Goal: Communication & Community: Share content

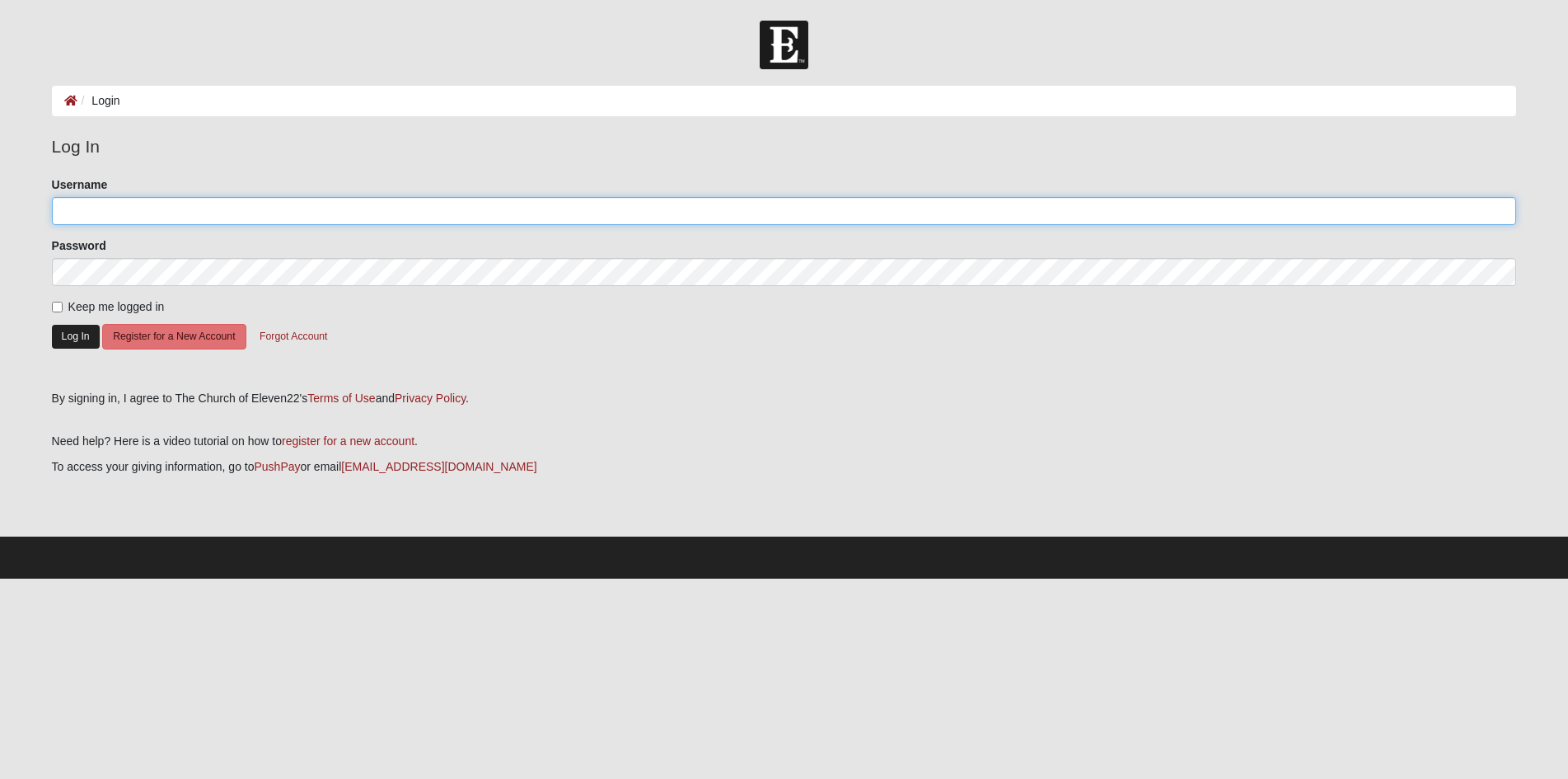
type input "[EMAIL_ADDRESS][DOMAIN_NAME]"
click at [80, 341] on button "Log In" at bounding box center [76, 336] width 47 height 24
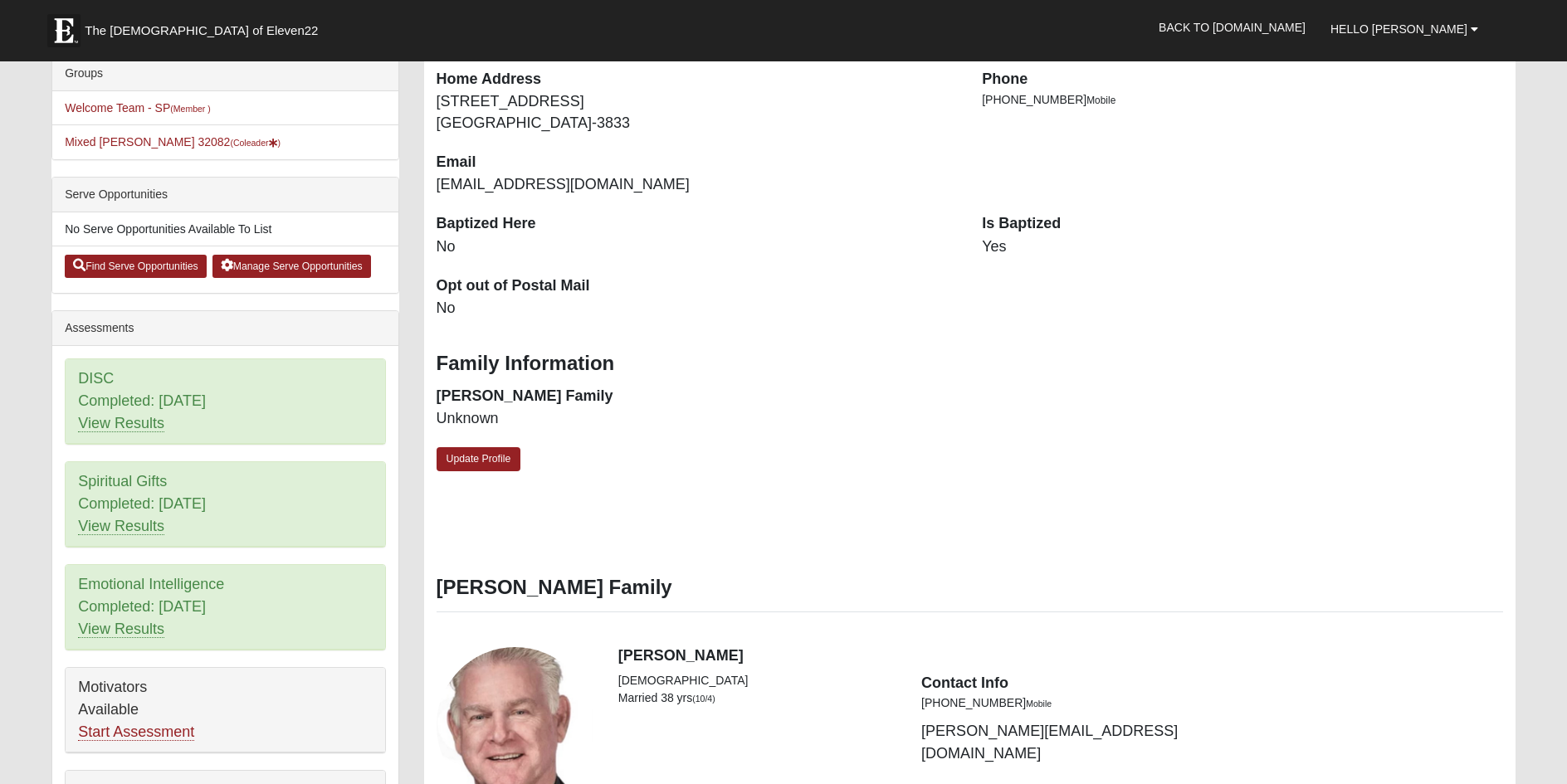
scroll to position [415, 0]
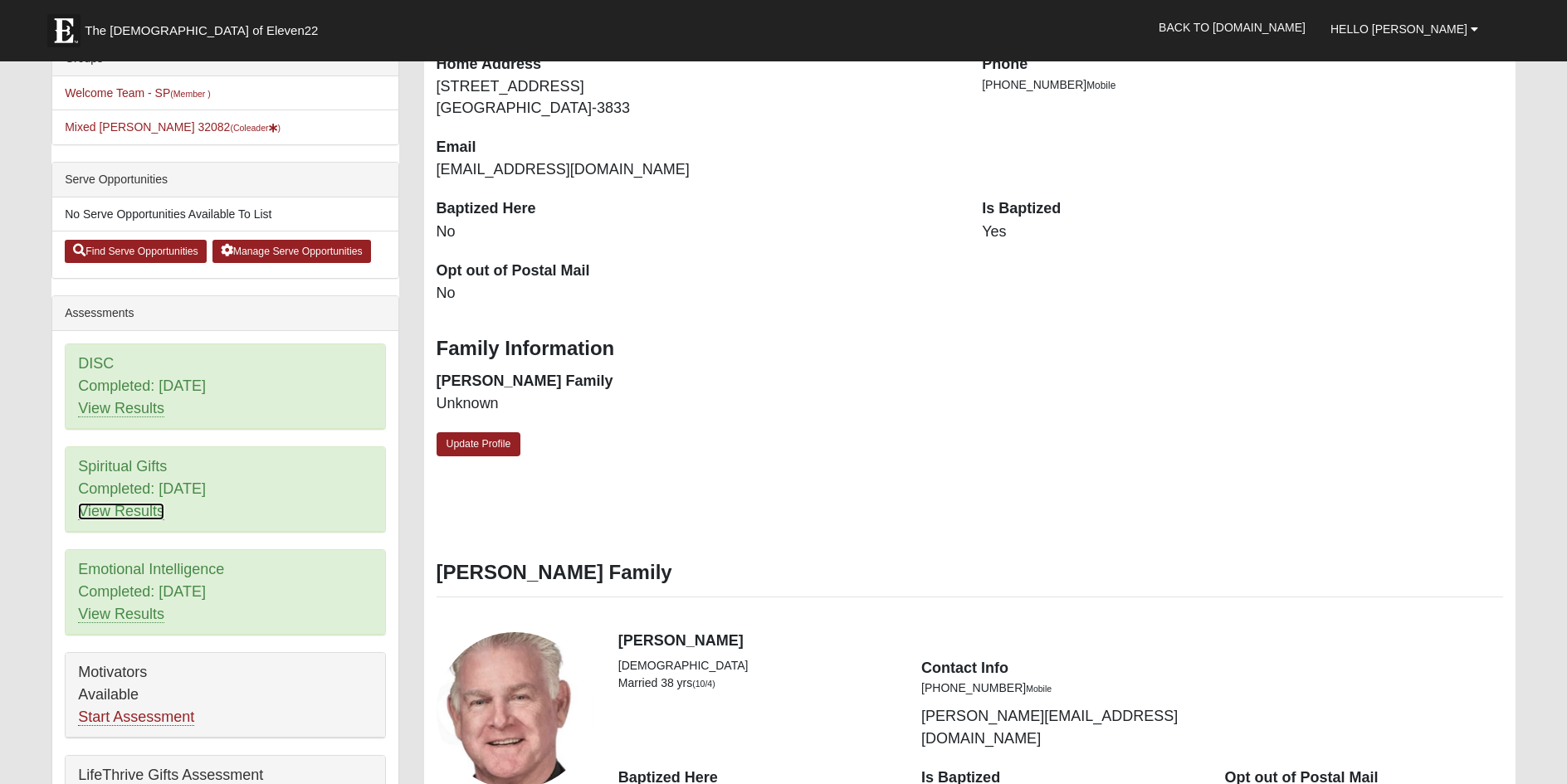
click at [131, 512] on link "View Results" at bounding box center [121, 511] width 86 height 17
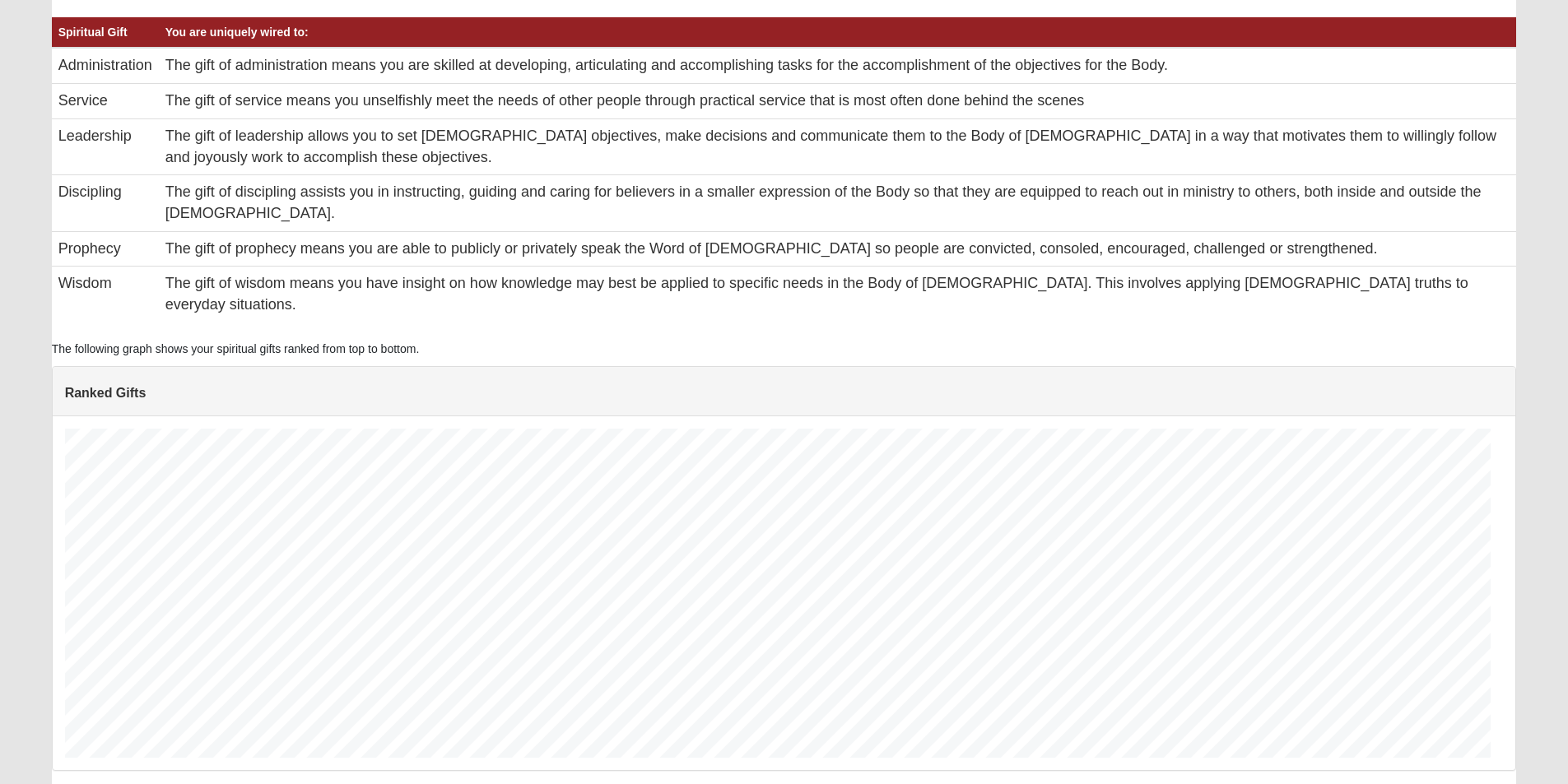
scroll to position [329, 1438]
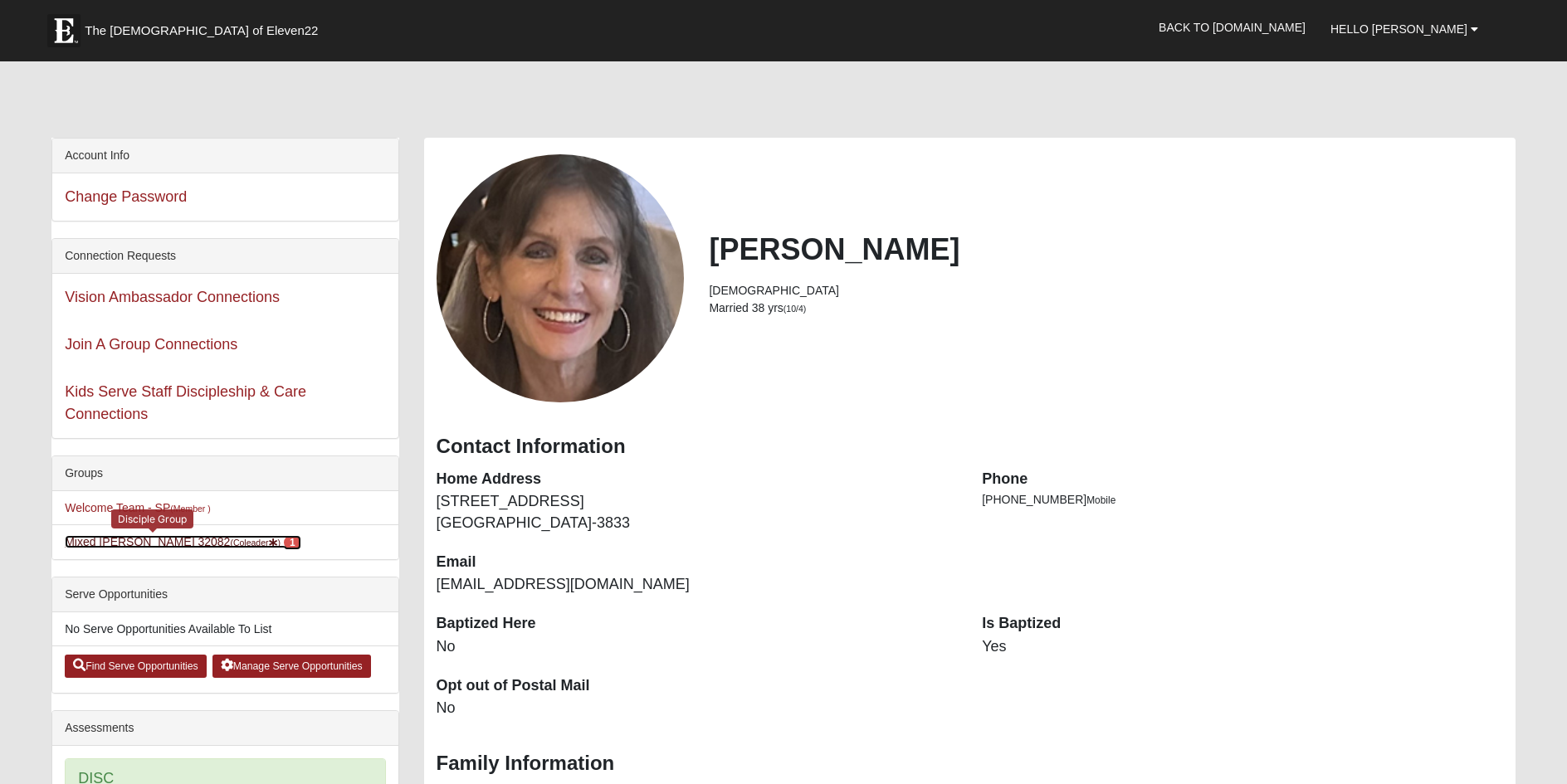
click at [106, 536] on link "Mixed Pate 32082 (Coleader ) 1" at bounding box center [182, 542] width 236 height 13
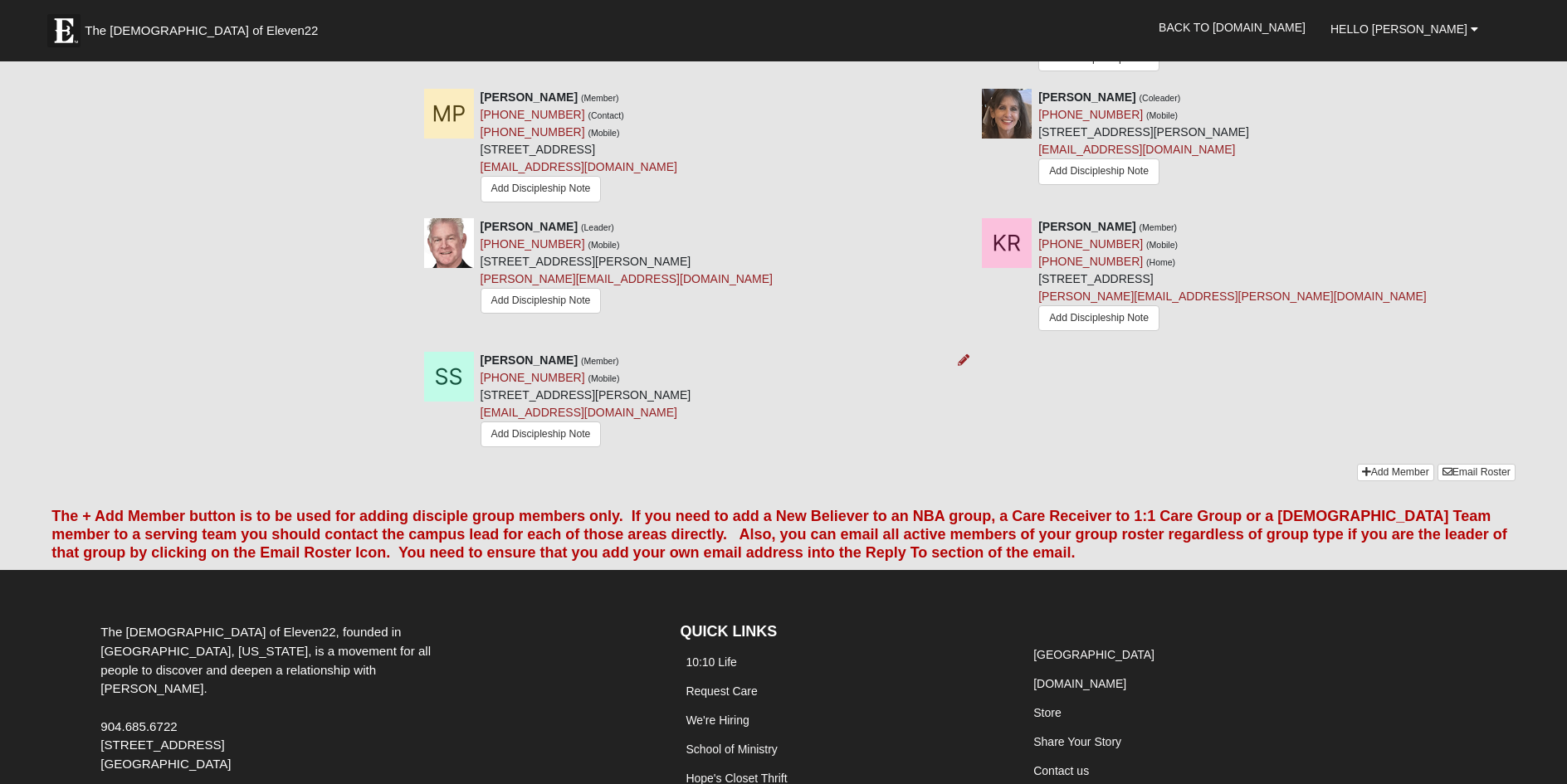
scroll to position [1537, 0]
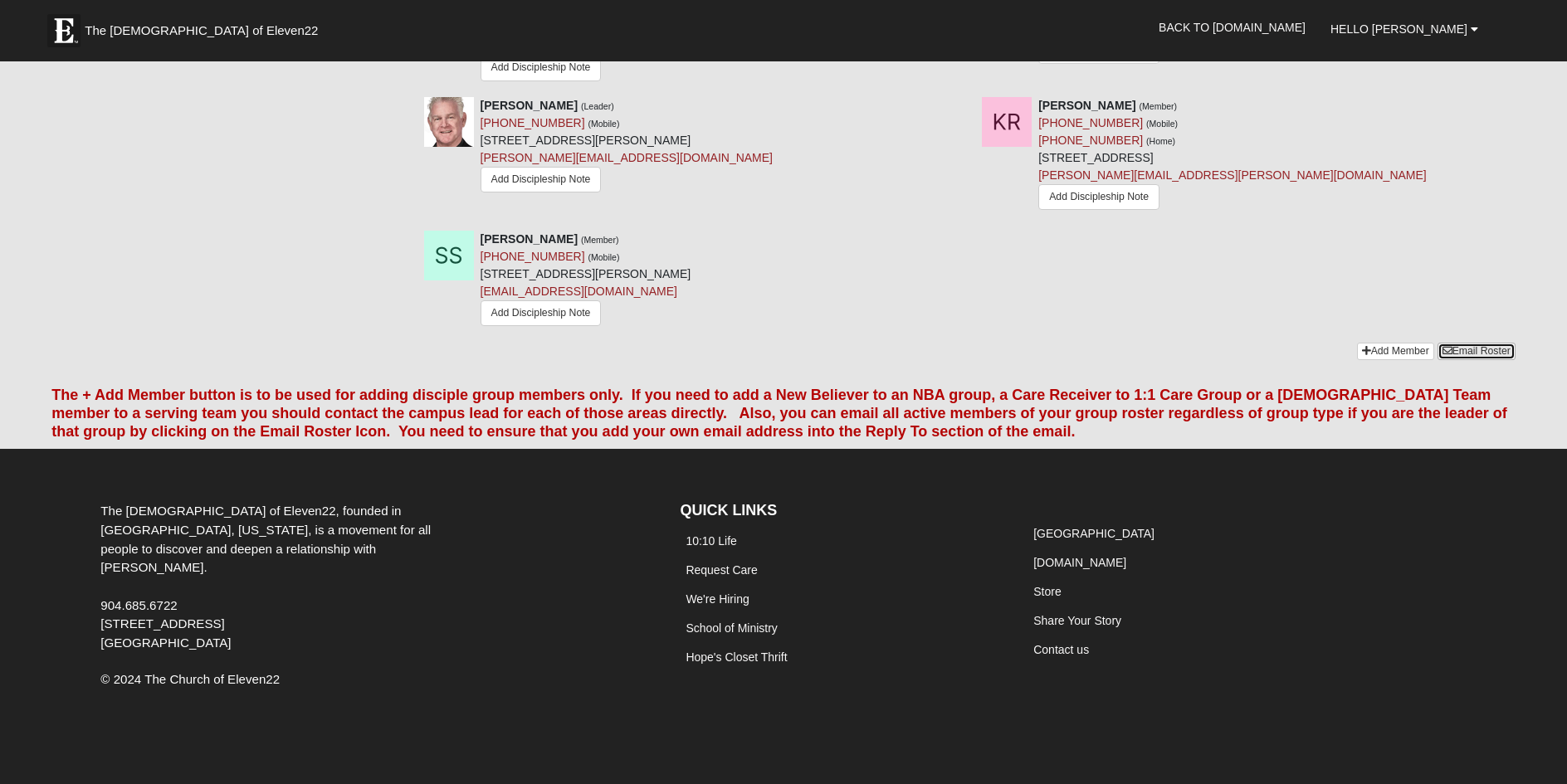
click at [1473, 353] on link "Email Roster" at bounding box center [1476, 351] width 78 height 17
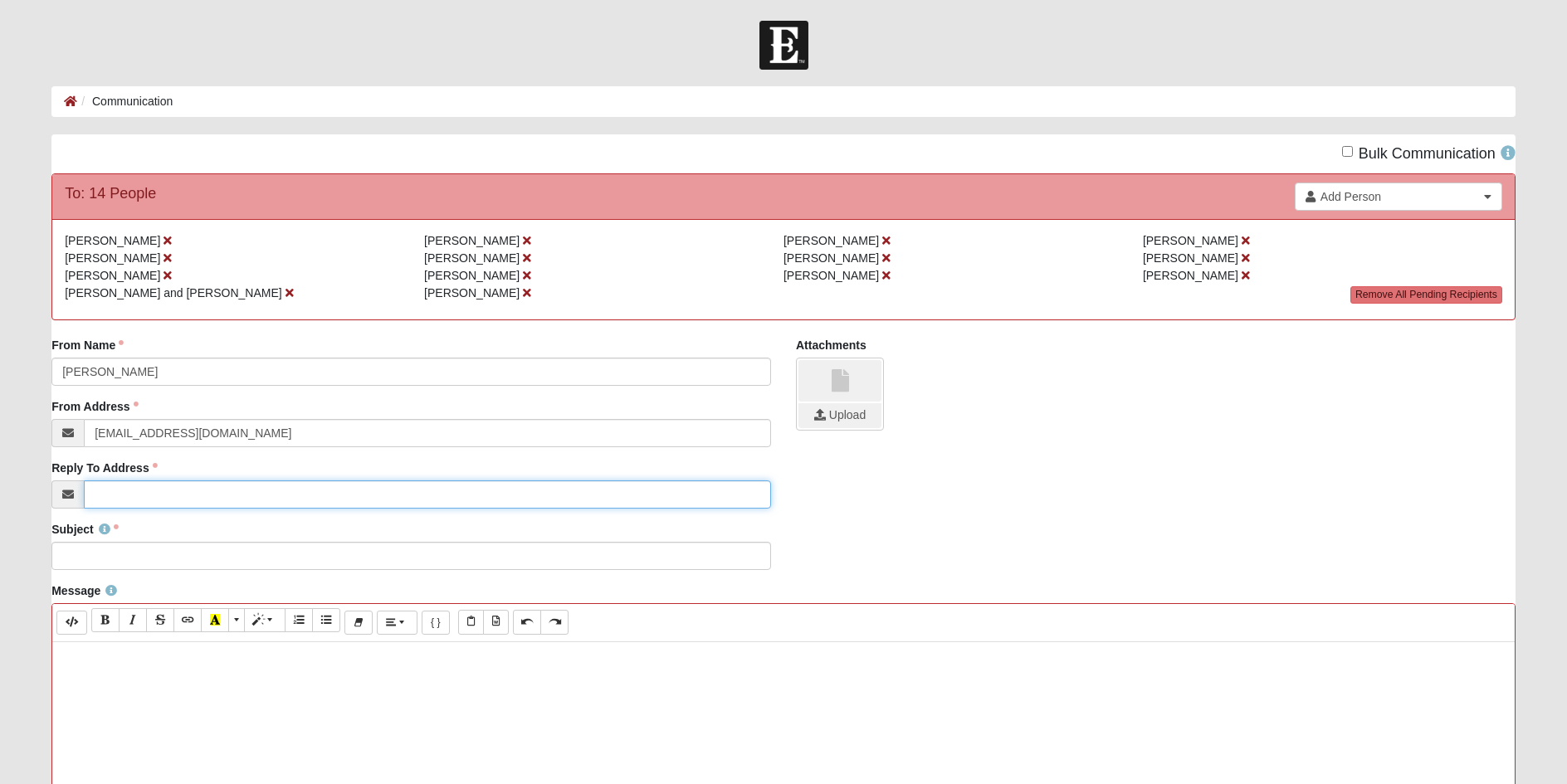
click at [121, 502] on input "Reply To Address" at bounding box center [428, 495] width 687 height 29
type input "[EMAIL_ADDRESS][DOMAIN_NAME]"
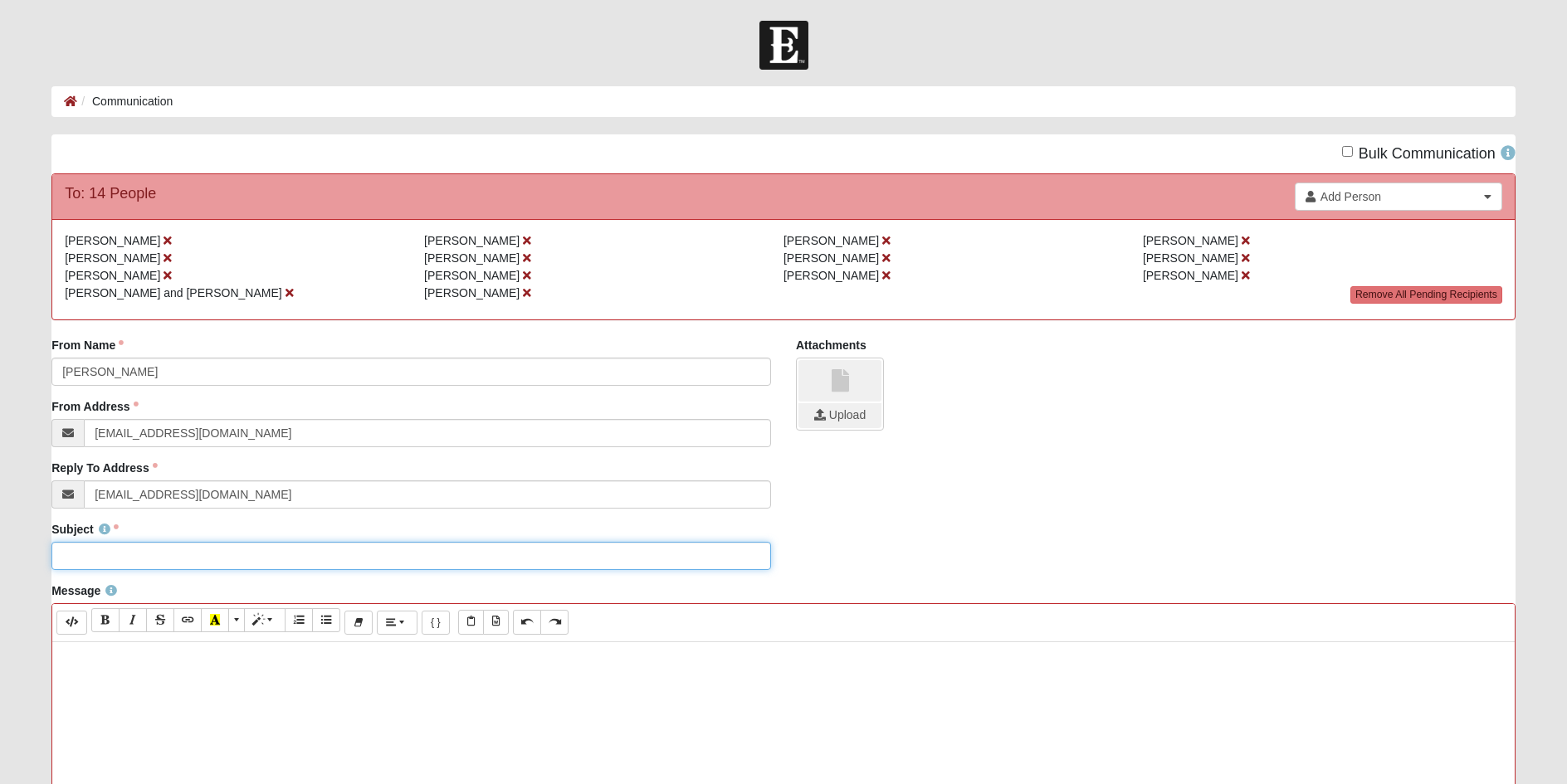
click at [101, 554] on input "Subject" at bounding box center [411, 556] width 720 height 29
drag, startPoint x: 189, startPoint y: 552, endPoint x: 129, endPoint y: 556, distance: 60.1
click at [129, 556] on input "DG Week of March 10" at bounding box center [411, 556] width 720 height 29
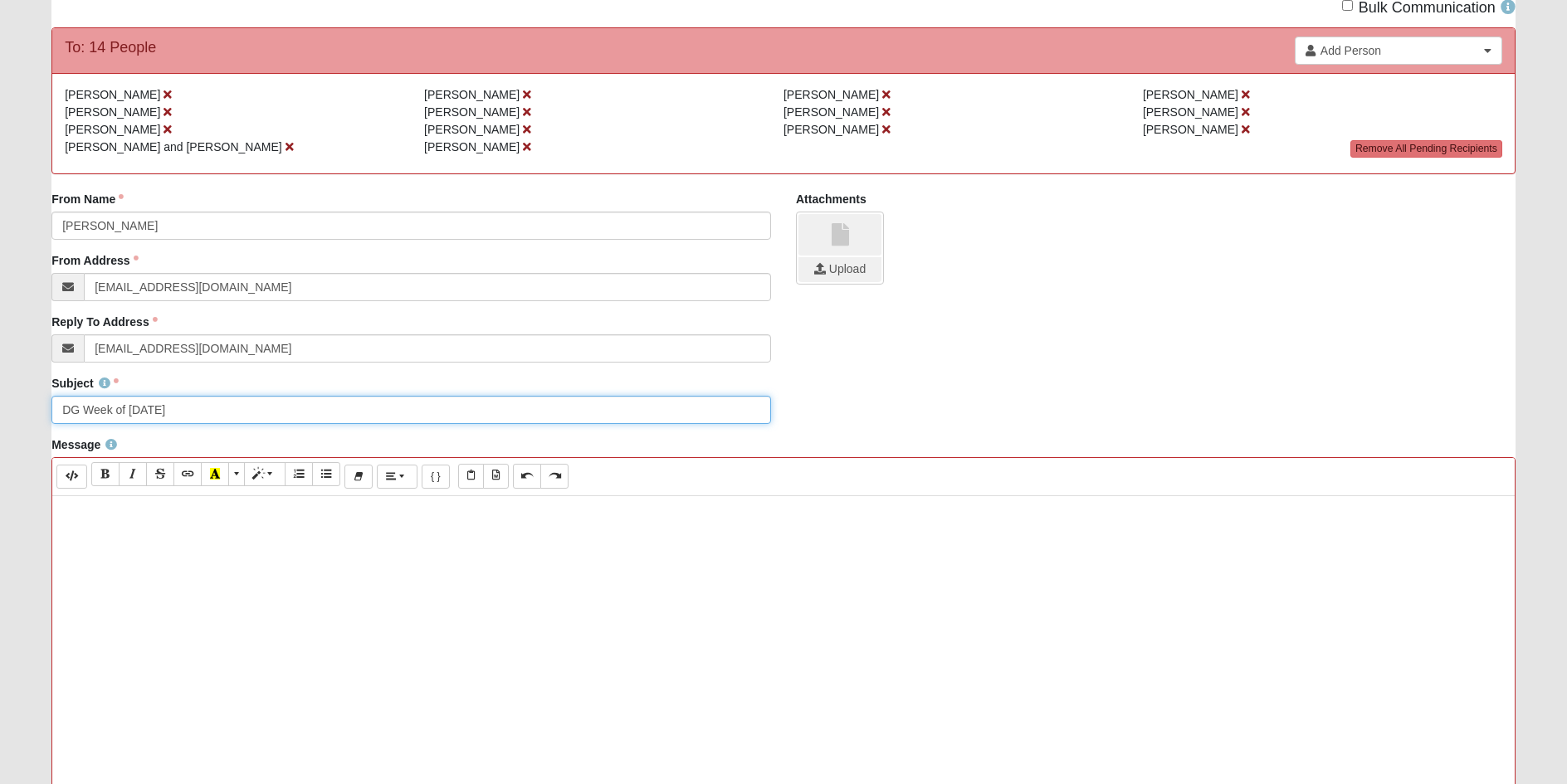
scroll to position [166, 0]
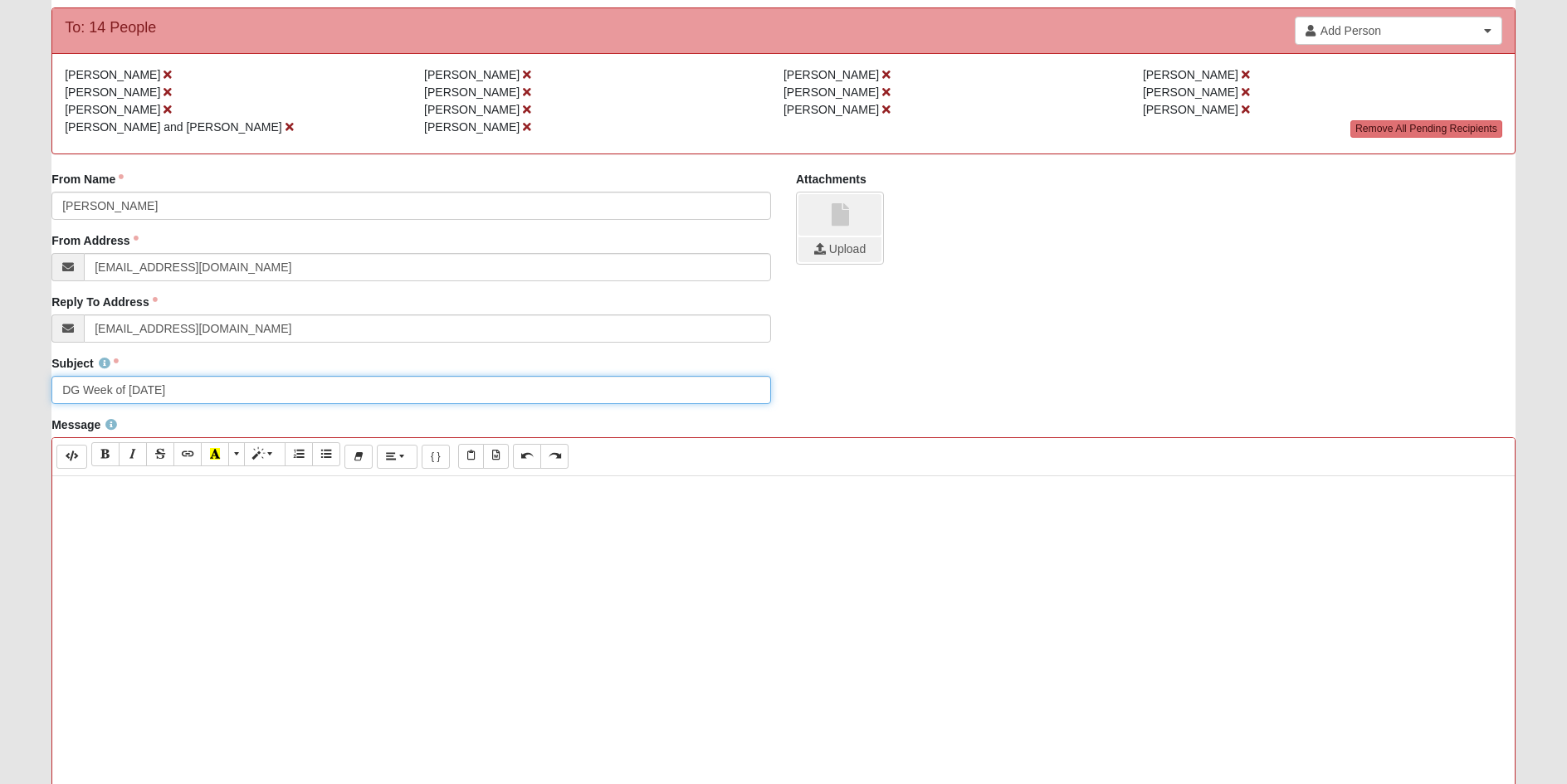
type input "DG Week of Sept 27"
click at [820, 248] on input "file" at bounding box center [840, 250] width 83 height 25
click at [116, 497] on p at bounding box center [783, 493] width 1446 height 17
paste div
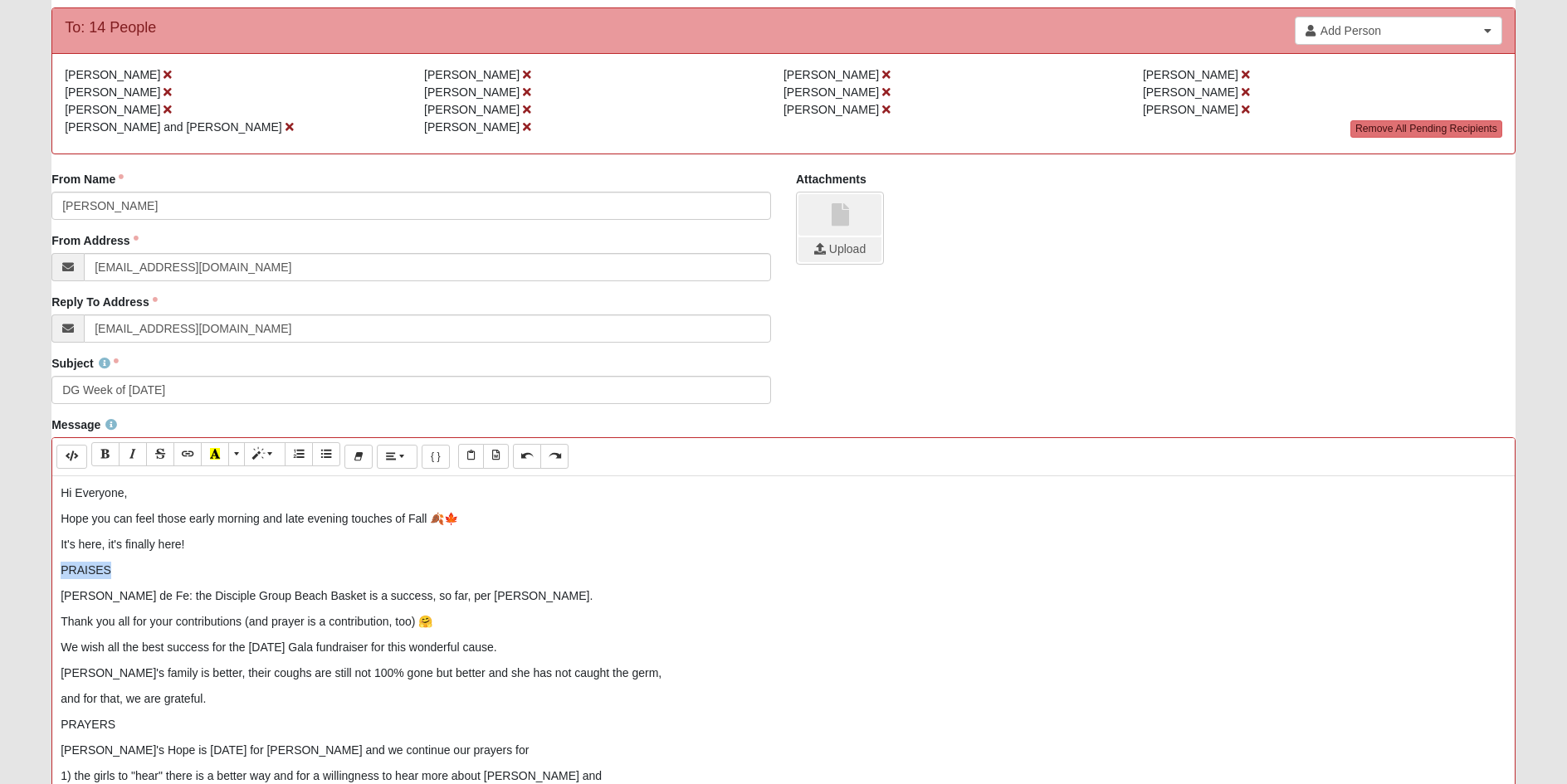
drag, startPoint x: 133, startPoint y: 570, endPoint x: -19, endPoint y: 569, distance: 152.0
click at [0, 569] on html "Hello Carol My Account Log Out Communication Communication Error" at bounding box center [784, 506] width 1567 height 1345
click at [100, 448] on icon "Bold (CTRL+B)" at bounding box center [105, 454] width 10 height 11
drag, startPoint x: 130, startPoint y: 594, endPoint x: 41, endPoint y: 595, distance: 89.0
click at [41, 595] on div "Message Background Color Transparent Select #ffff00 Text Color Reset to default…" at bounding box center [784, 709] width 1489 height 585
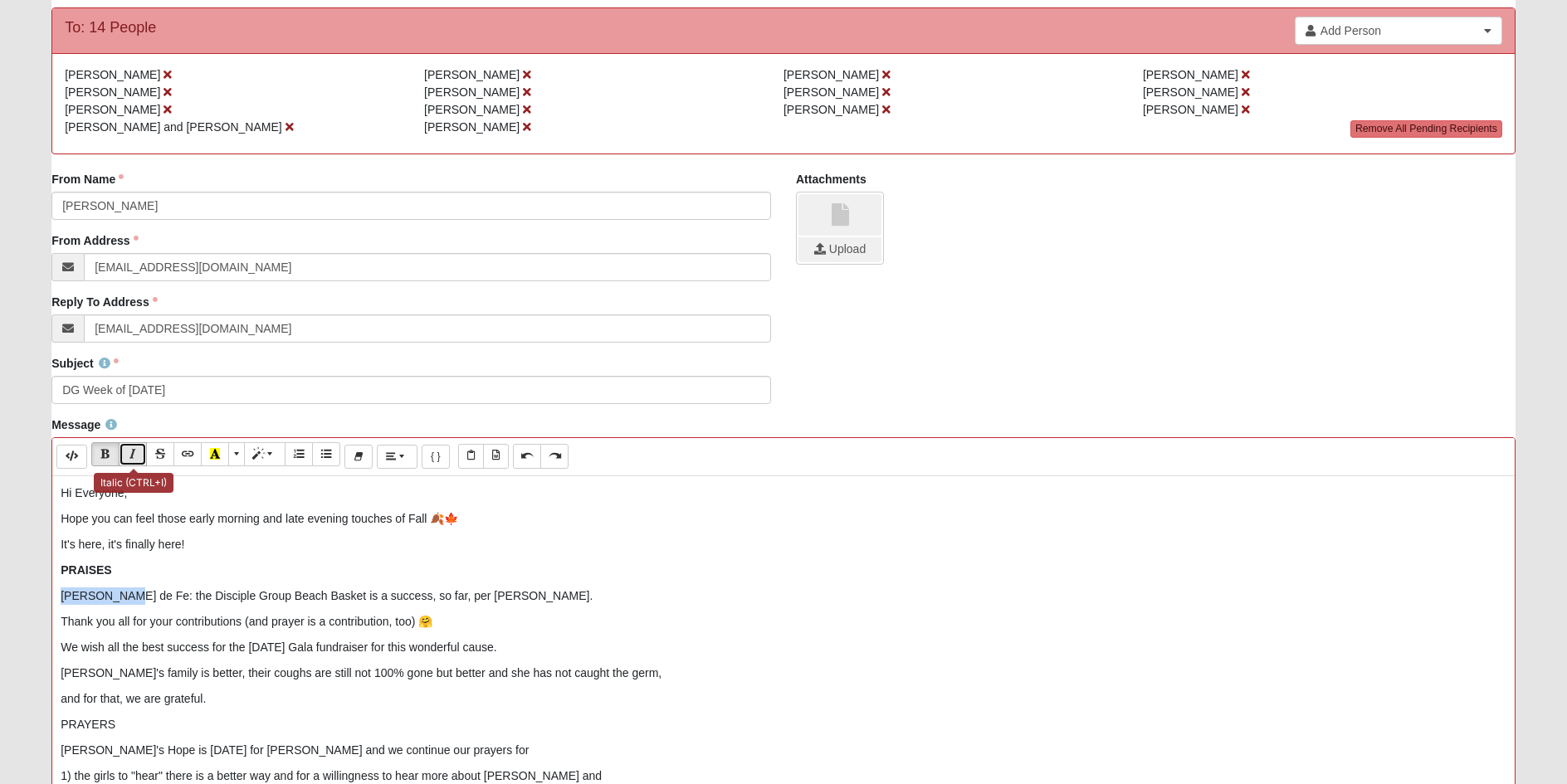
click at [133, 448] on icon "Italic (CTRL+I)" at bounding box center [133, 454] width 10 height 11
drag, startPoint x: 430, startPoint y: 594, endPoint x: 505, endPoint y: 594, distance: 75.0
click at [505, 594] on p "Manus de Fe : the Disciple Group Beach Basket is a success, so far, per Pam." at bounding box center [783, 596] width 1446 height 17
click at [130, 455] on icon "Italic (CTRL+I)" at bounding box center [133, 454] width 10 height 11
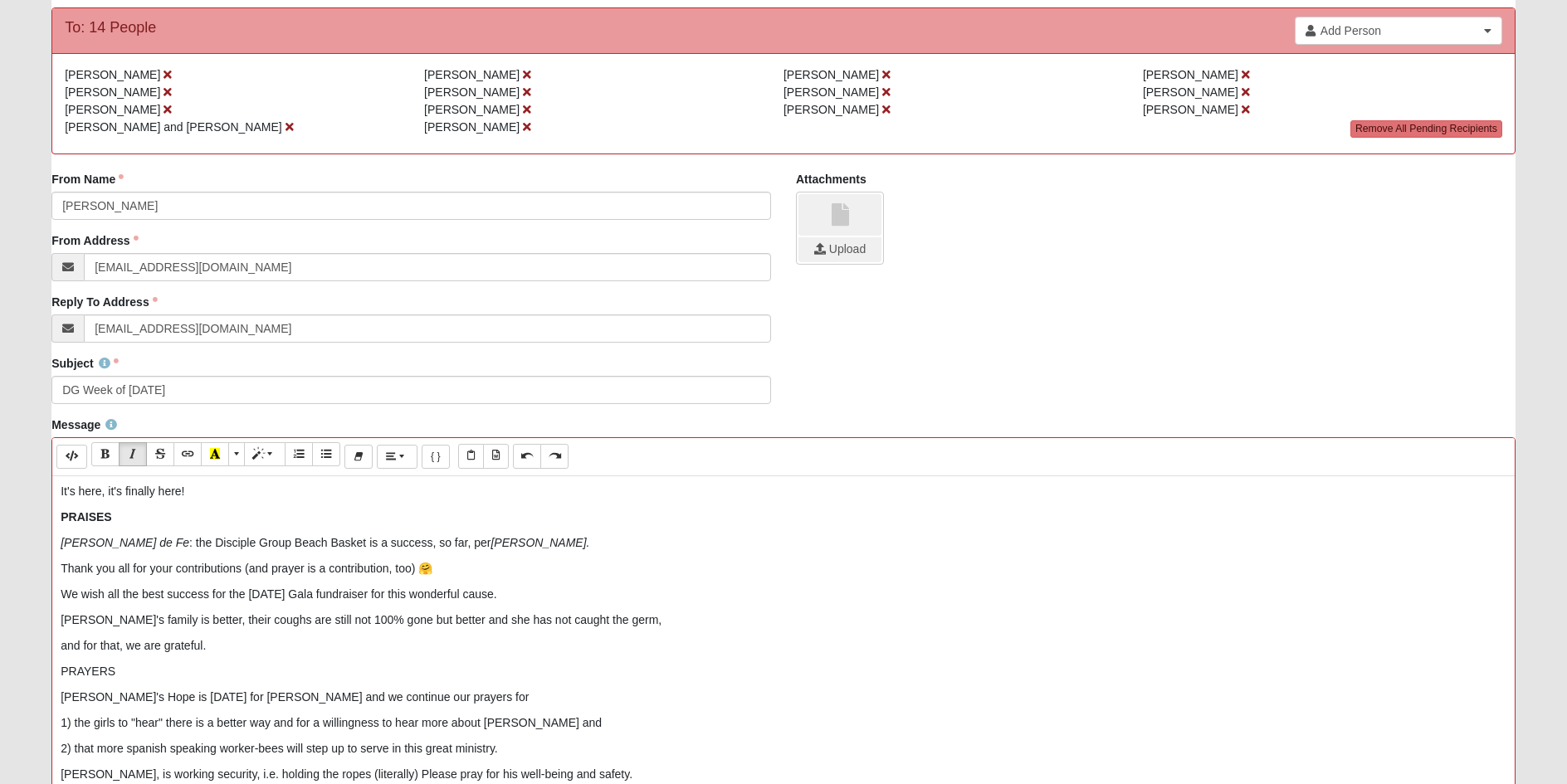
scroll to position [83, 0]
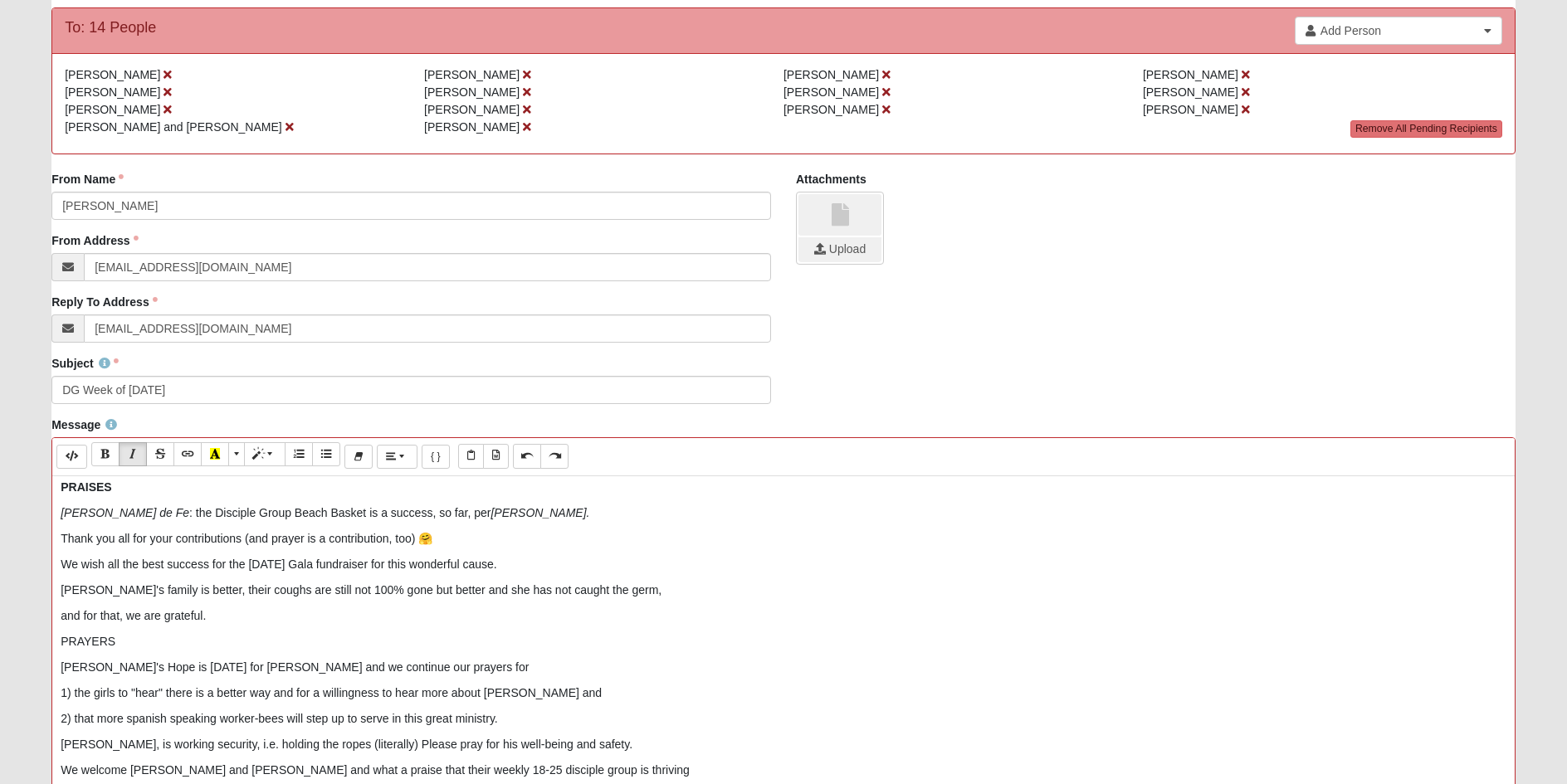
click at [512, 564] on p "We wish all the best success for the Nov 1st Gala fundraiser for this wonderful…" at bounding box center [783, 565] width 1446 height 17
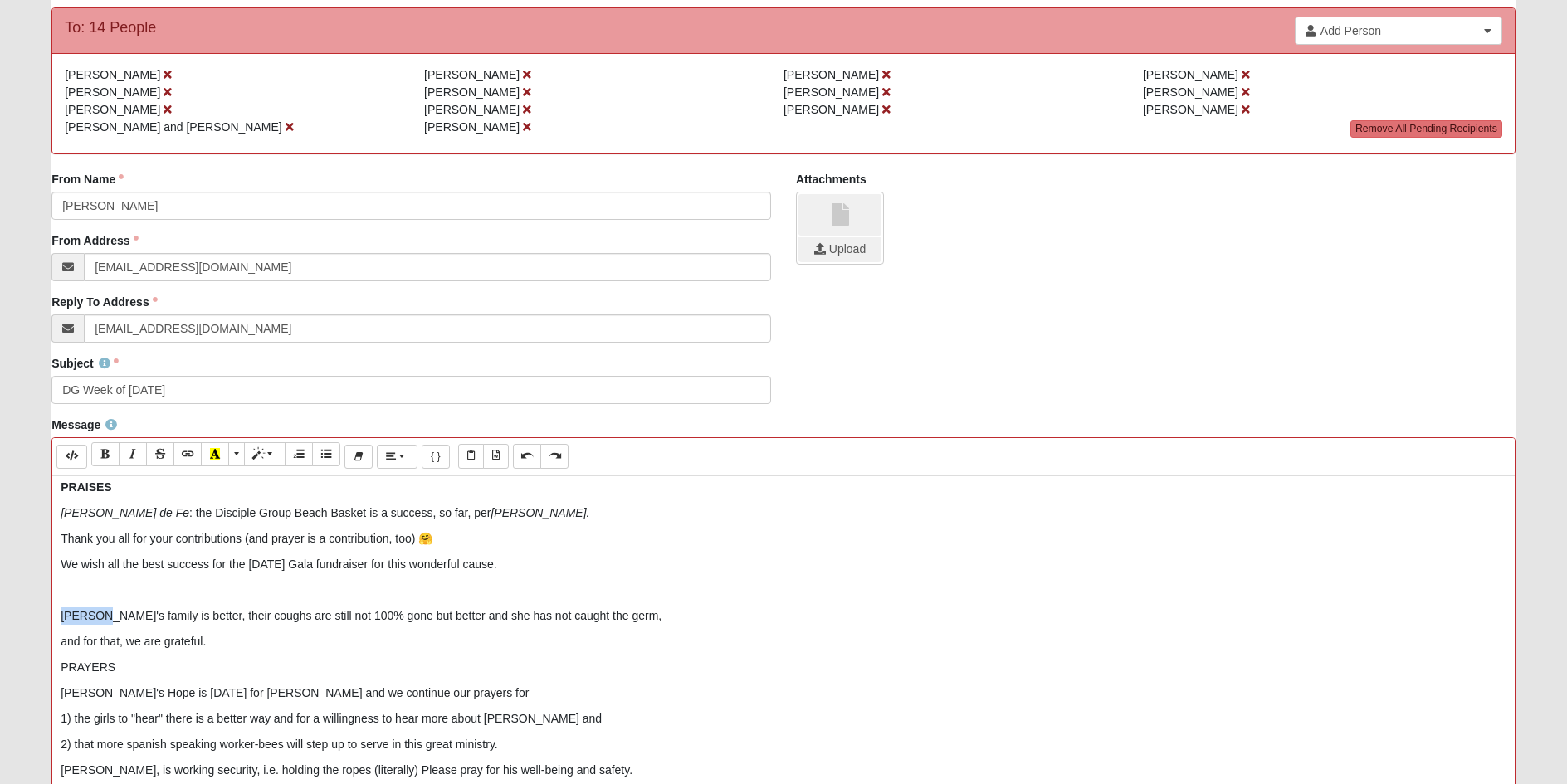
drag, startPoint x: 97, startPoint y: 614, endPoint x: 7, endPoint y: 620, distance: 90.2
click at [7, 620] on form "Hello Carol My Account Log Out Communication Communication Error" at bounding box center [784, 517] width 1567 height 1324
click at [137, 453] on icon "Italic (CTRL+I)" at bounding box center [133, 454] width 10 height 11
drag, startPoint x: 137, startPoint y: 668, endPoint x: 11, endPoint y: 656, distance: 126.6
click at [11, 656] on form "Hello Carol My Account Log Out Communication Communication Error" at bounding box center [784, 517] width 1567 height 1324
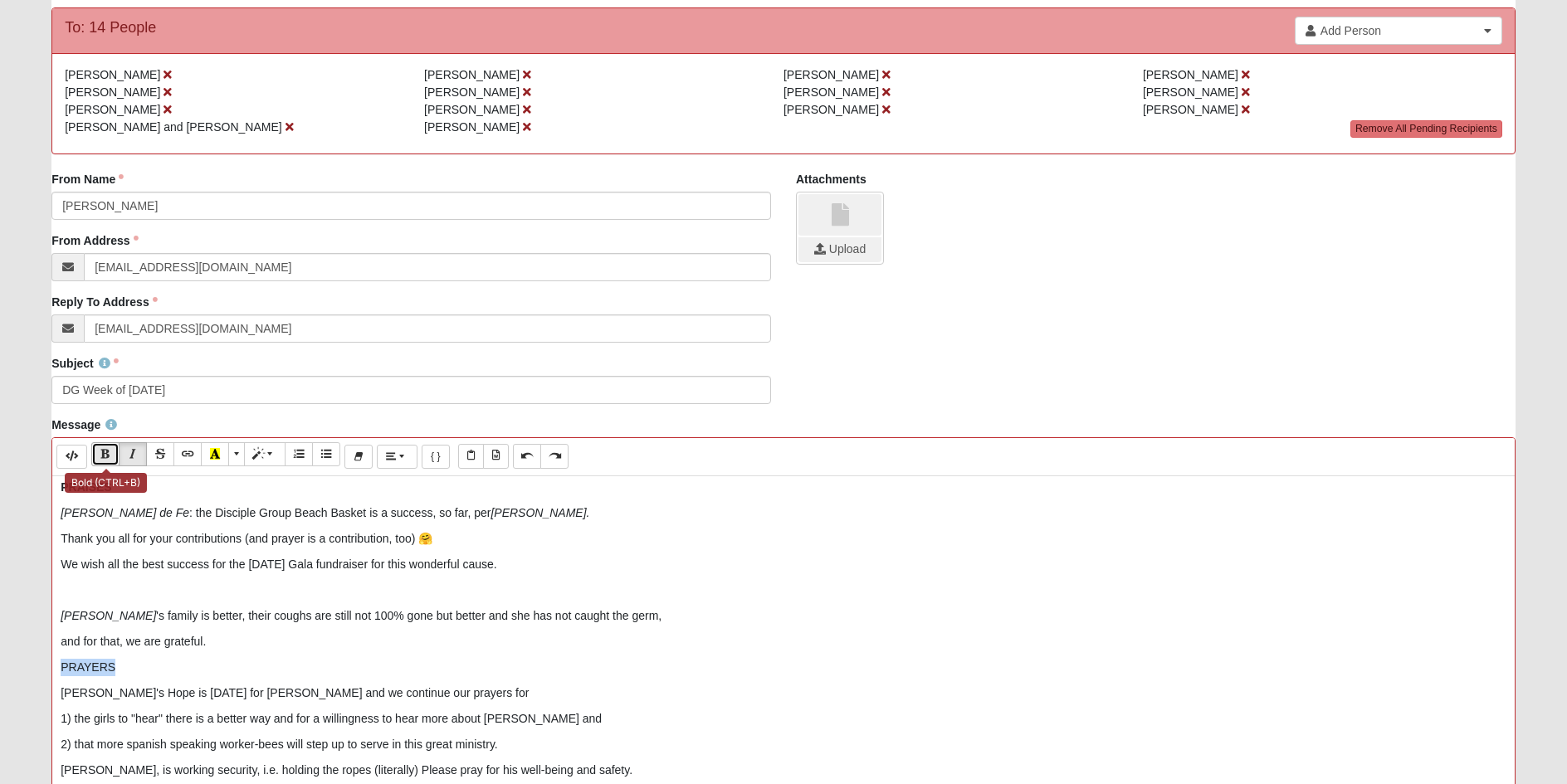
click at [101, 451] on icon "Bold (CTRL+B)" at bounding box center [105, 454] width 10 height 11
drag, startPoint x: 151, startPoint y: 691, endPoint x: 45, endPoint y: 691, distance: 106.0
click at [45, 691] on div "Message Background Color Transparent Select #ffff00 Text Color Reset to default…" at bounding box center [784, 709] width 1489 height 585
click at [133, 452] on icon "Italic (CTRL+I)" at bounding box center [133, 454] width 10 height 11
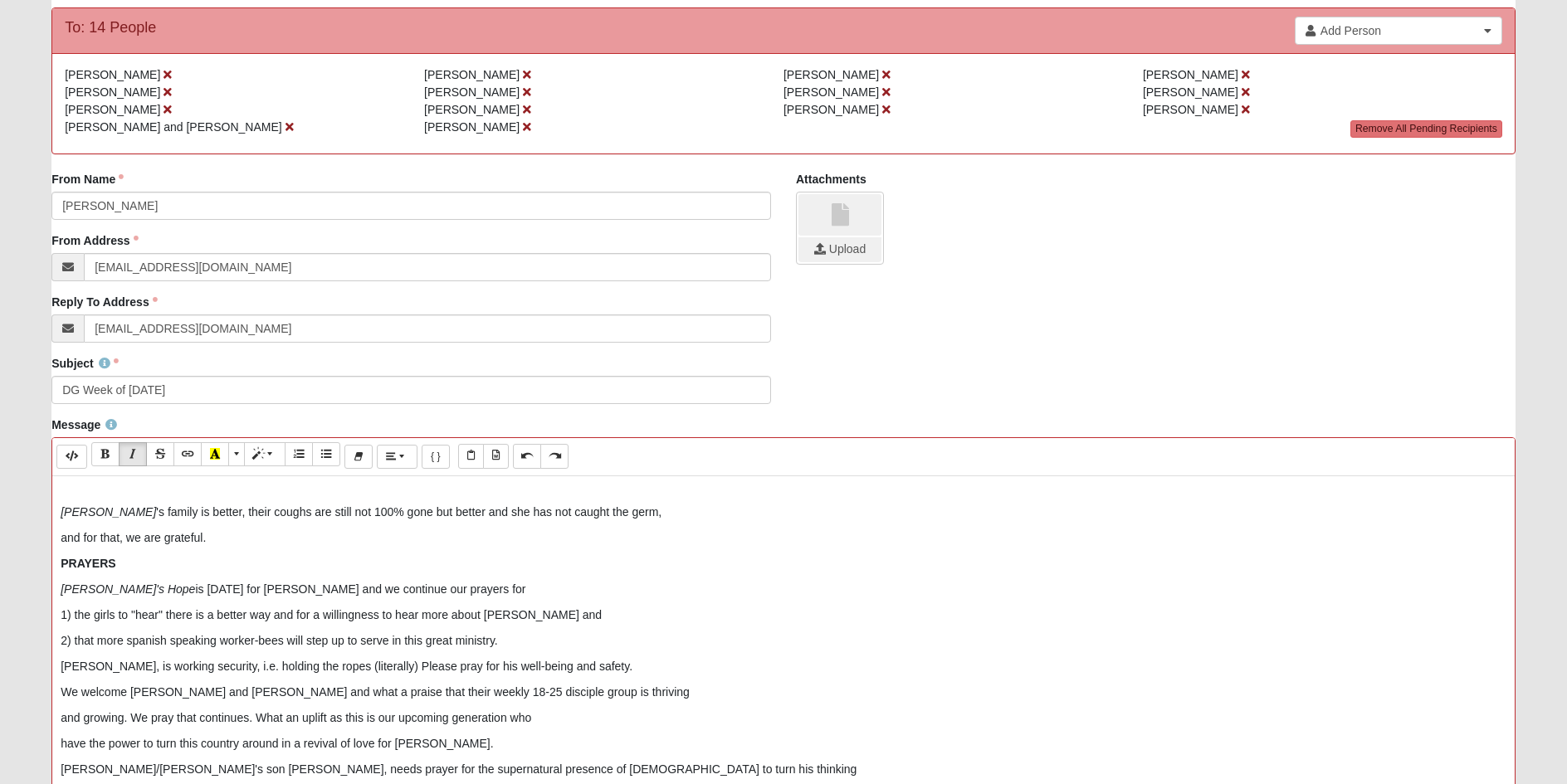
scroll to position [188, 0]
drag, startPoint x: 87, startPoint y: 667, endPoint x: 7, endPoint y: 660, distance: 80.3
click at [7, 660] on form "Hello Carol My Account Log Out Communication Communication Error" at bounding box center [784, 517] width 1567 height 1324
click at [131, 455] on icon "Italic (CTRL+I)" at bounding box center [133, 454] width 10 height 11
drag, startPoint x: 296, startPoint y: 588, endPoint x: 255, endPoint y: 585, distance: 41.1
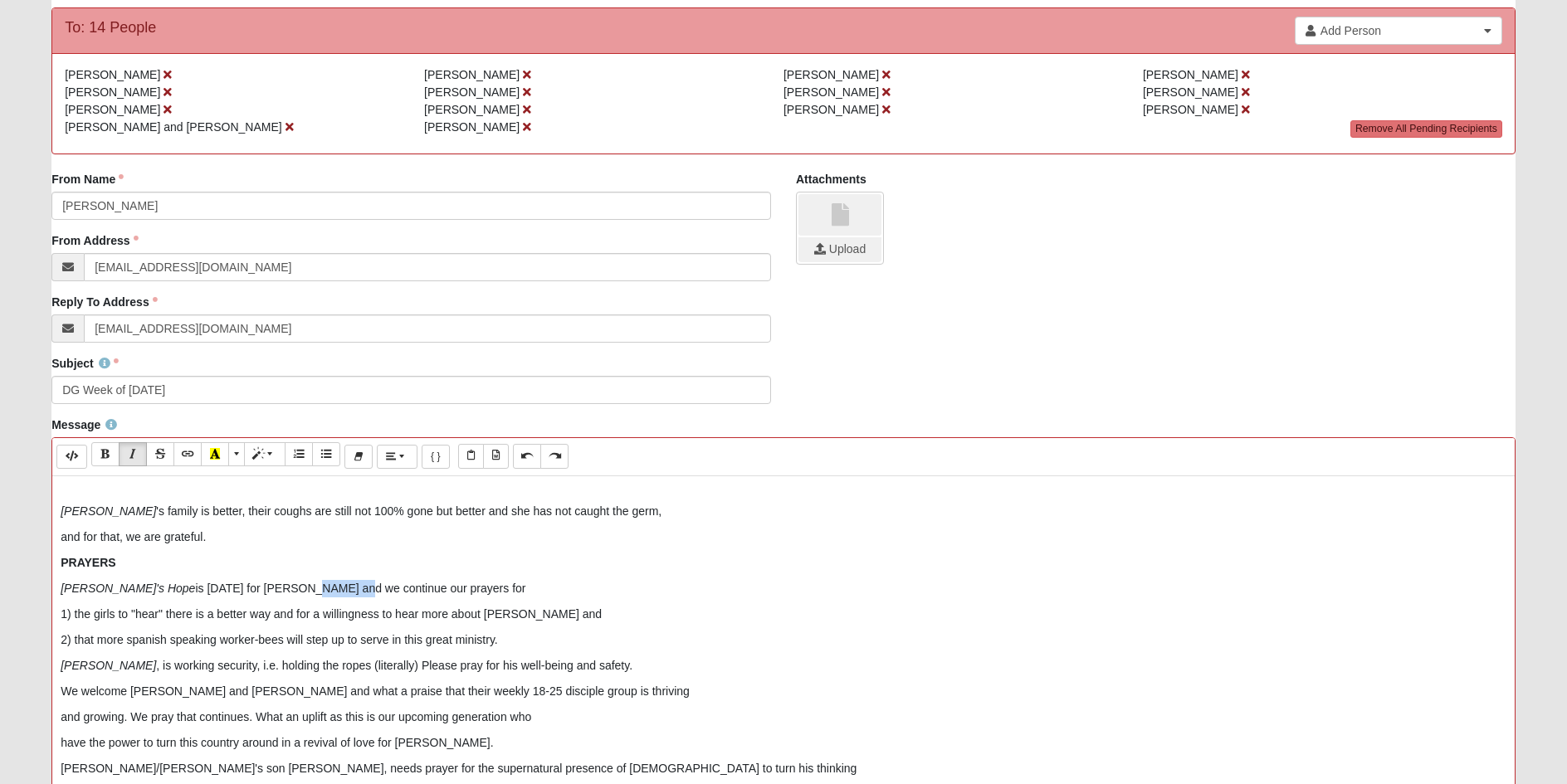
click at [255, 585] on p "Hadassah's Hope is this Saturday for Melissa and we continue our prayers for" at bounding box center [783, 588] width 1446 height 17
click at [131, 456] on icon "Italic (CTRL+I)" at bounding box center [133, 454] width 10 height 11
click at [572, 666] on p "Ryan , is working security, i.e. holding the ropes (literally) Please pray for …" at bounding box center [783, 666] width 1446 height 17
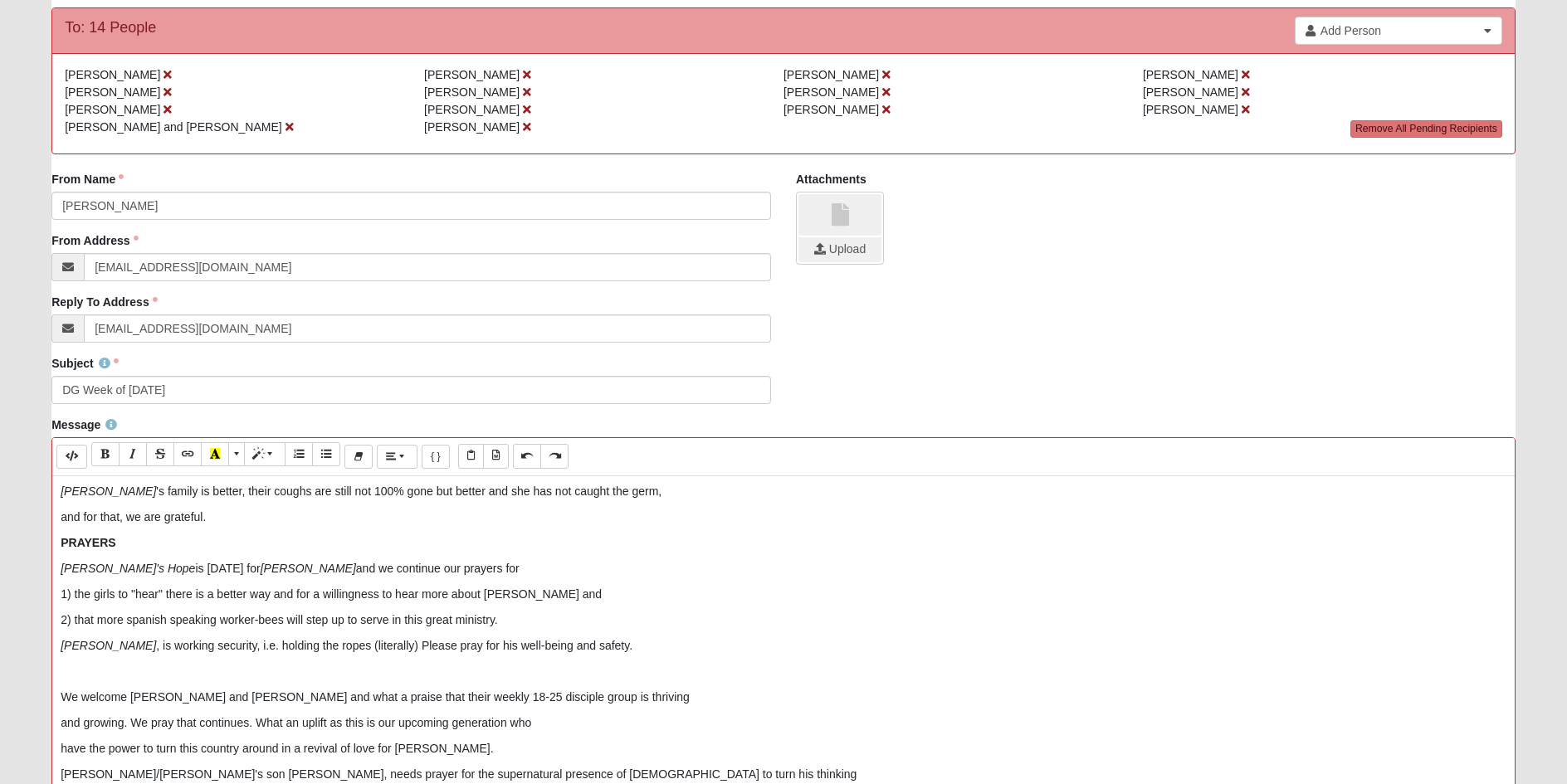
scroll to position [214, 0]
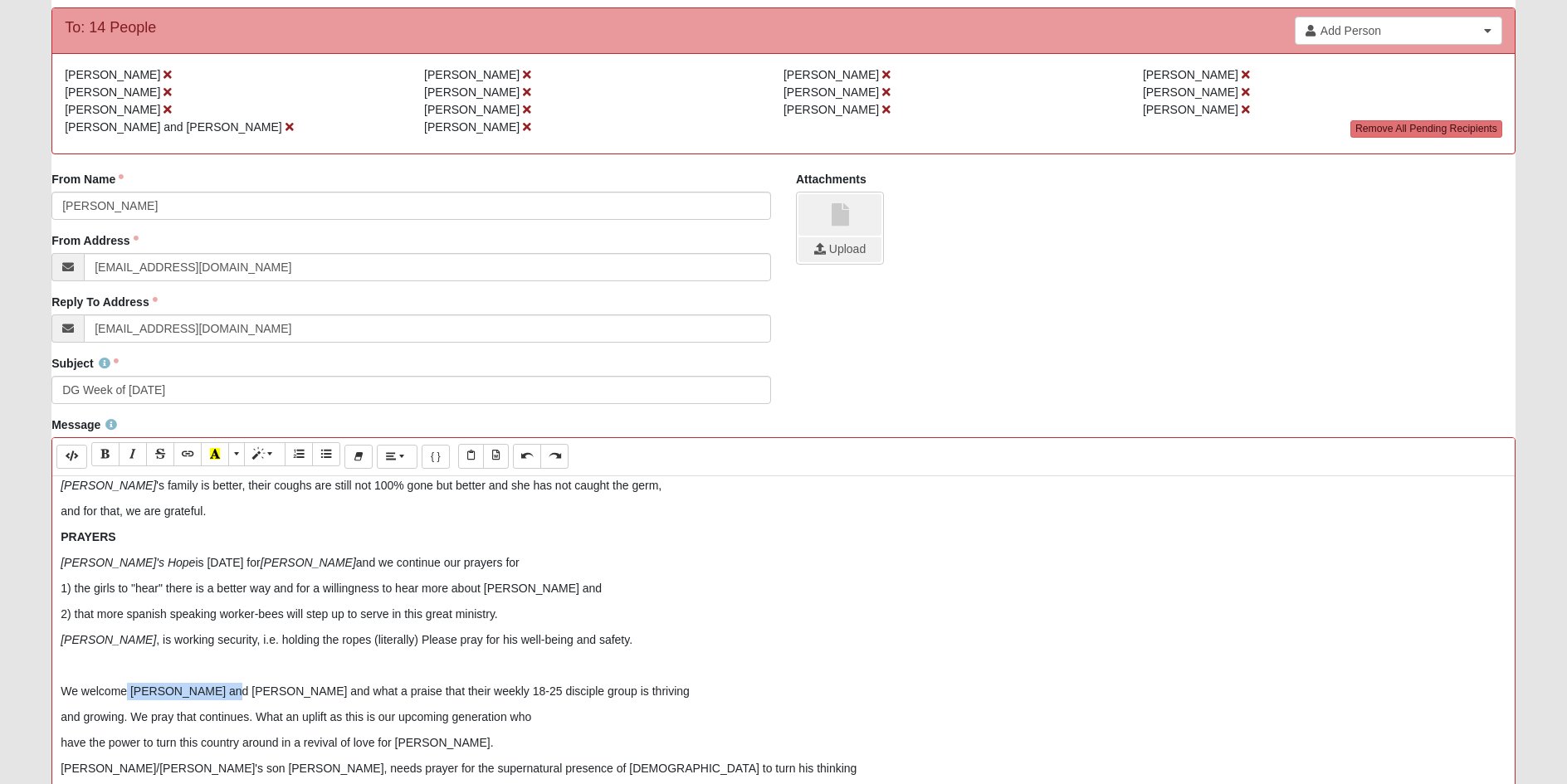
drag, startPoint x: 222, startPoint y: 691, endPoint x: 131, endPoint y: 687, distance: 91.1
click at [126, 689] on p "We welcome Aaron and Jenny and what a praise that their weekly 18-25 disciple g…" at bounding box center [783, 691] width 1446 height 17
click at [131, 451] on icon "Italic (CTRL+I)" at bounding box center [133, 454] width 10 height 11
click at [605, 680] on div "Hi Everyone, Hope you can feel those early morning and late evening touches of…" at bounding box center [784, 725] width 1462 height 498
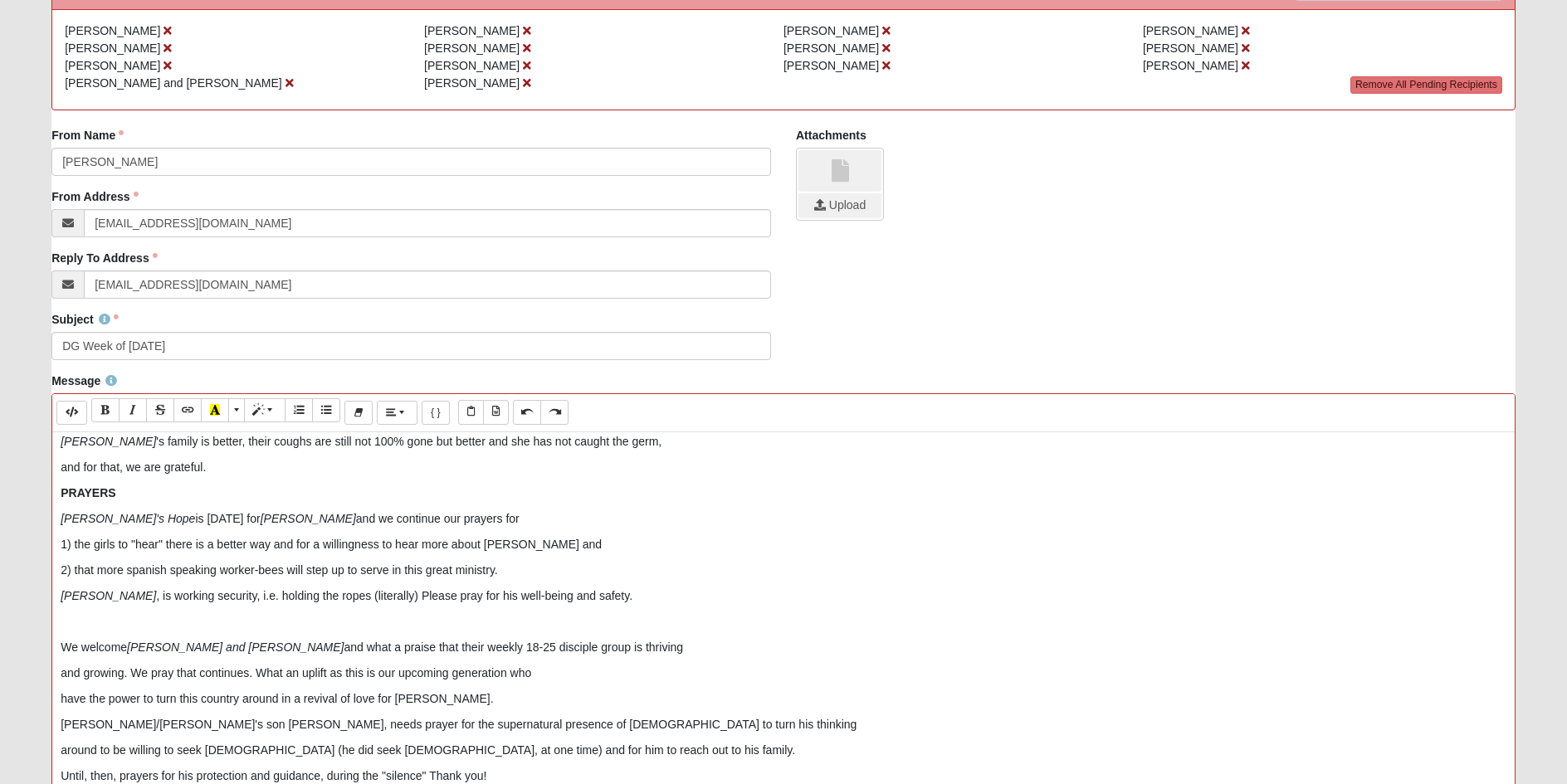
scroll to position [249, 0]
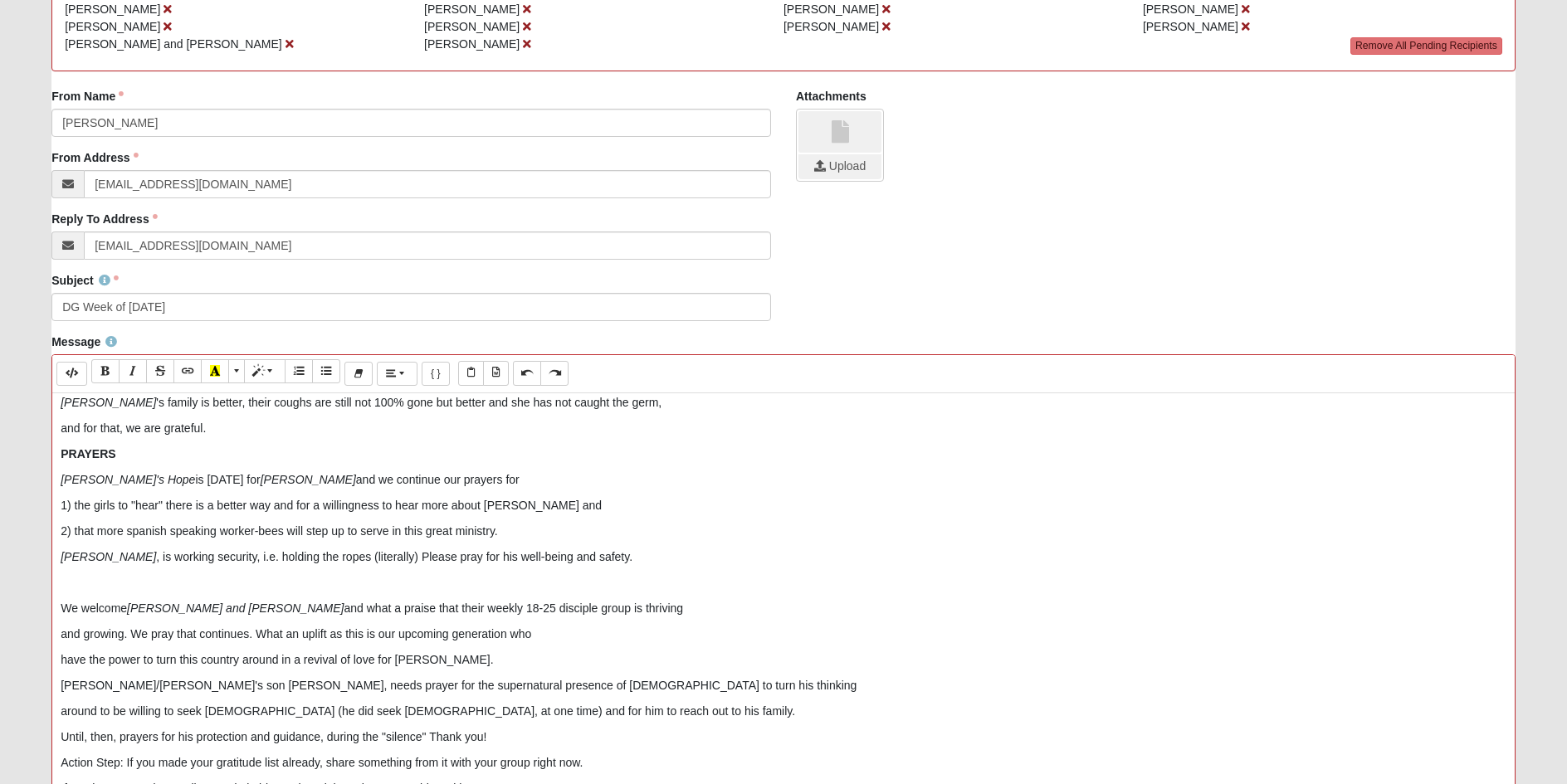
click at [449, 662] on p "have the power to turn this country around in a revival of love for Jesus." at bounding box center [783, 660] width 1446 height 17
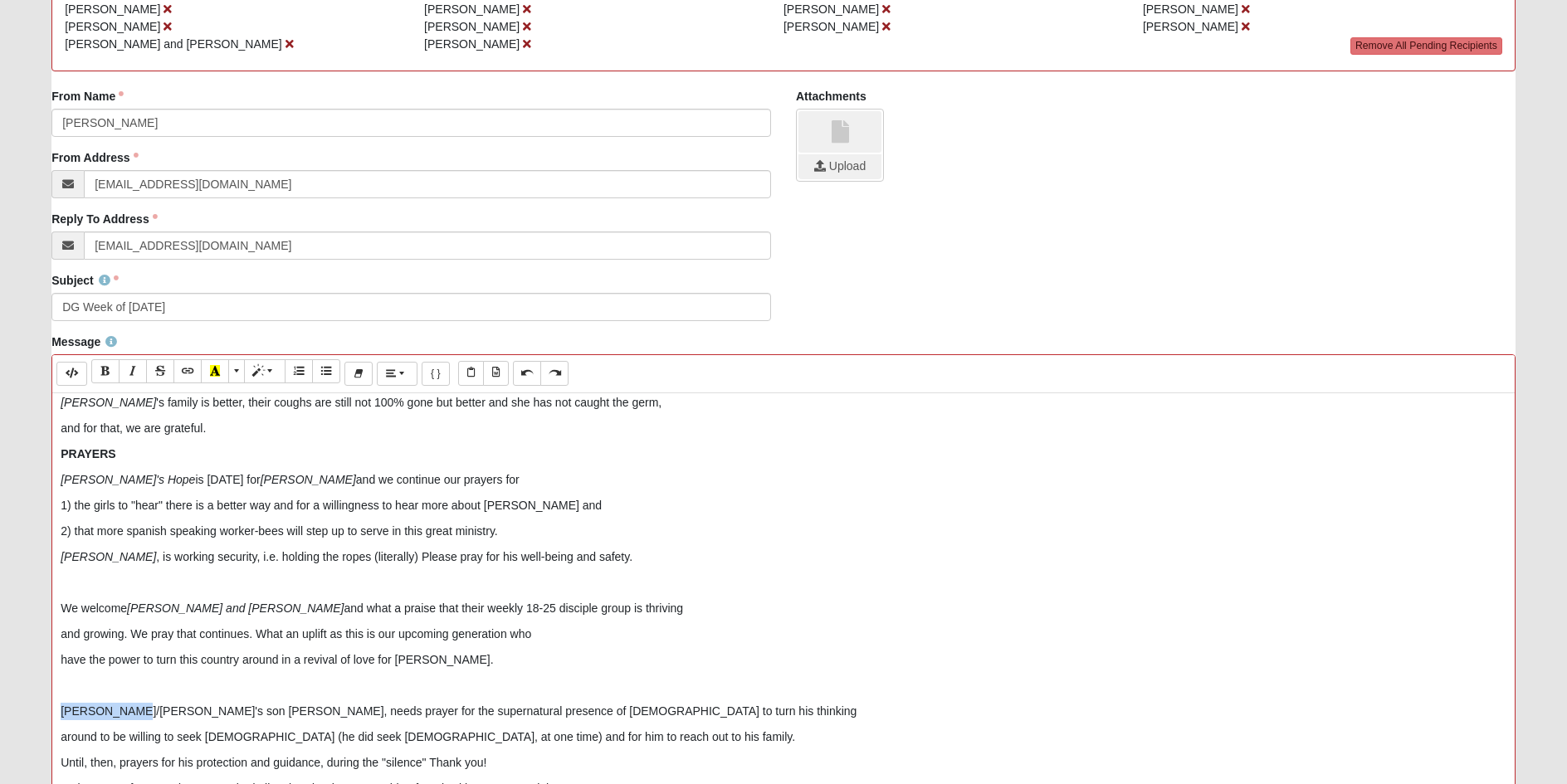
drag, startPoint x: 123, startPoint y: 710, endPoint x: 34, endPoint y: 703, distance: 89.3
click at [34, 703] on form "Hello Carol My Account Log Out Communication Communication Error" at bounding box center [784, 434] width 1567 height 1324
click at [132, 372] on icon "Italic (CTRL+I)" at bounding box center [133, 371] width 10 height 11
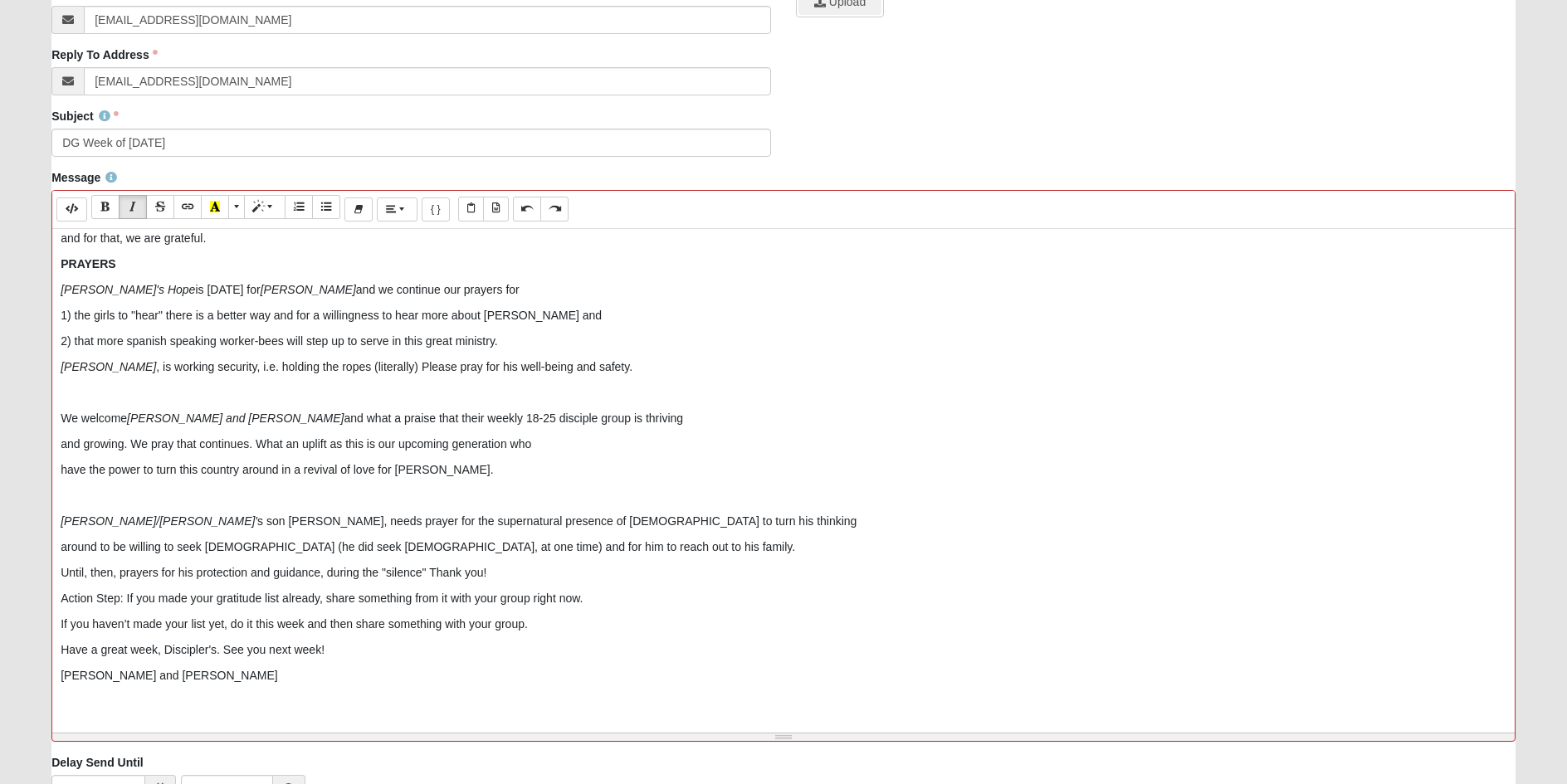
scroll to position [415, 0]
click at [508, 570] on p "Until, then, prayers for his protection and guidance, during the "silence" Than…" at bounding box center [783, 571] width 1446 height 17
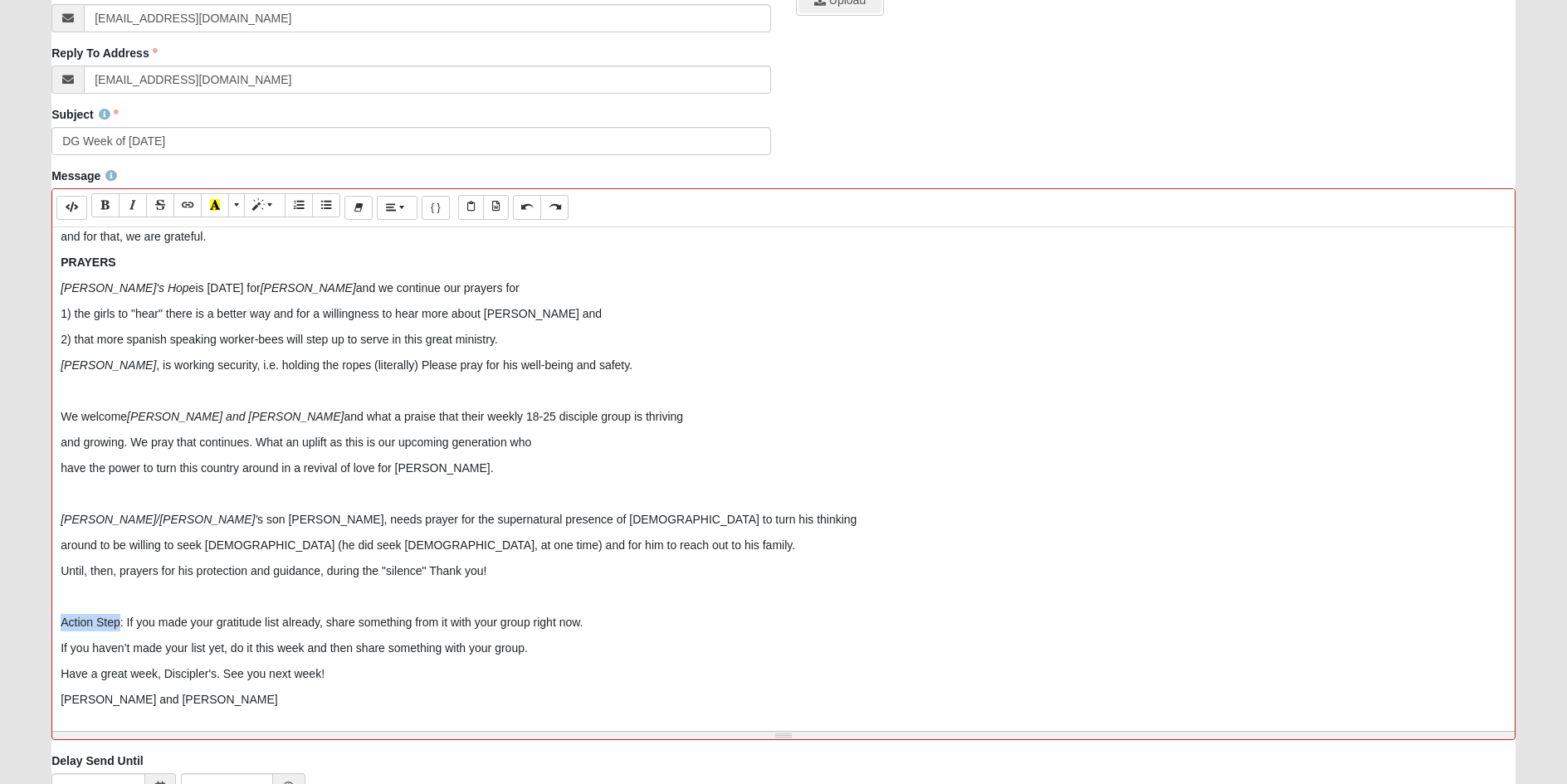
drag, startPoint x: 120, startPoint y: 621, endPoint x: 30, endPoint y: 619, distance: 90.0
click at [30, 619] on form "Hello Carol My Account Log Out Communication Communication Error" at bounding box center [784, 268] width 1567 height 1324
click at [101, 200] on icon "Bold (CTRL+B)" at bounding box center [105, 205] width 10 height 11
click at [217, 202] on icon "Recent Color" at bounding box center [215, 205] width 10 height 11
click at [233, 204] on button "More Color" at bounding box center [236, 205] width 16 height 24
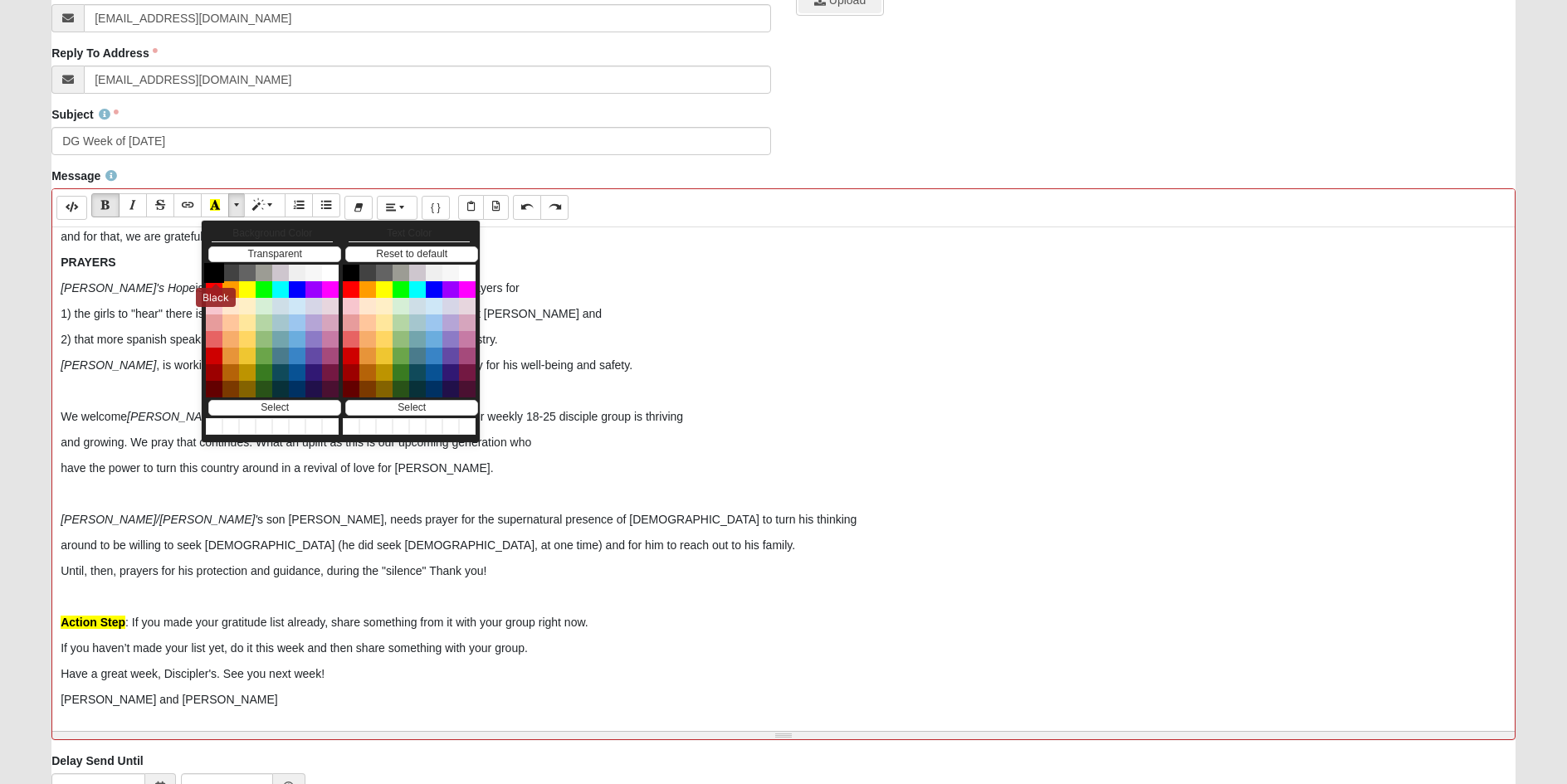
click at [218, 280] on button "Black" at bounding box center [214, 273] width 20 height 20
click at [328, 270] on button "White" at bounding box center [330, 273] width 20 height 20
click at [351, 287] on button "Red" at bounding box center [350, 289] width 20 height 20
click at [171, 589] on p at bounding box center [783, 597] width 1446 height 17
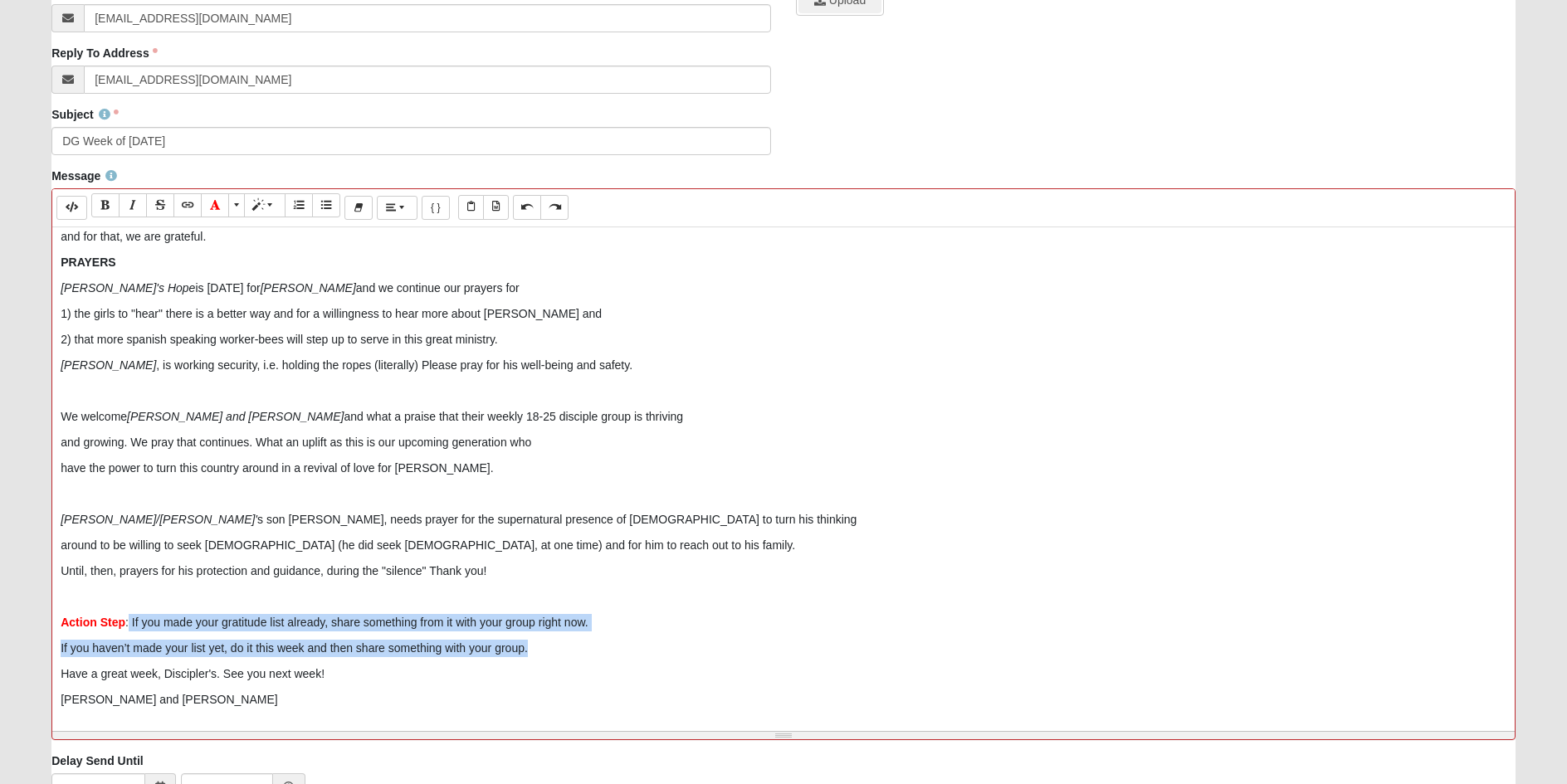
drag, startPoint x: 530, startPoint y: 652, endPoint x: 129, endPoint y: 620, distance: 402.3
click at [129, 620] on div "Hi Everyone, Hope you can feel those early morning and late evening touches of…" at bounding box center [784, 476] width 1462 height 498
click at [135, 207] on icon "Italic (CTRL+I)" at bounding box center [133, 205] width 10 height 11
click at [551, 646] on p "If you haven’t made your list yet, do it this week and then share something wit…" at bounding box center [783, 649] width 1446 height 17
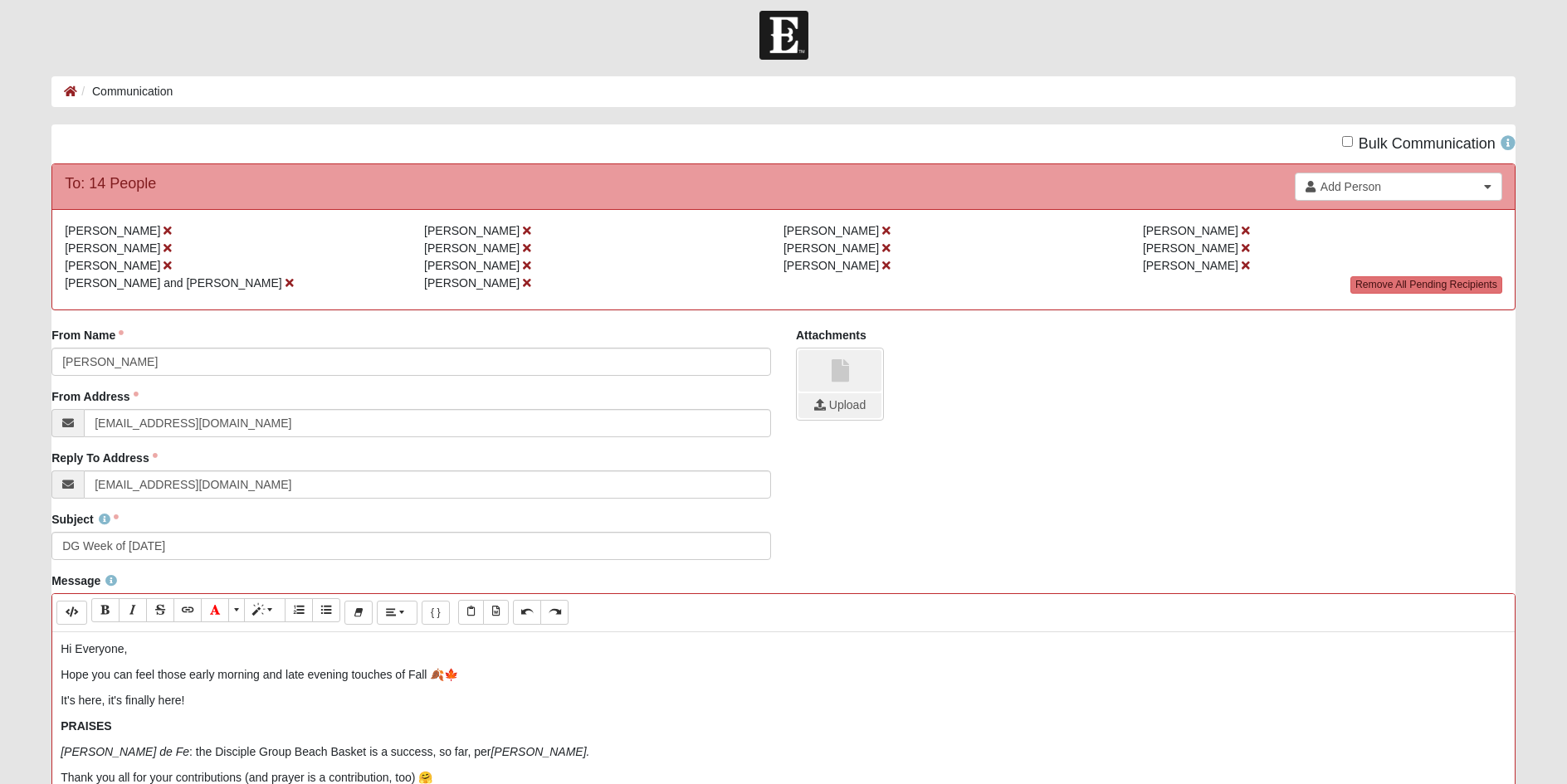
scroll to position [0, 0]
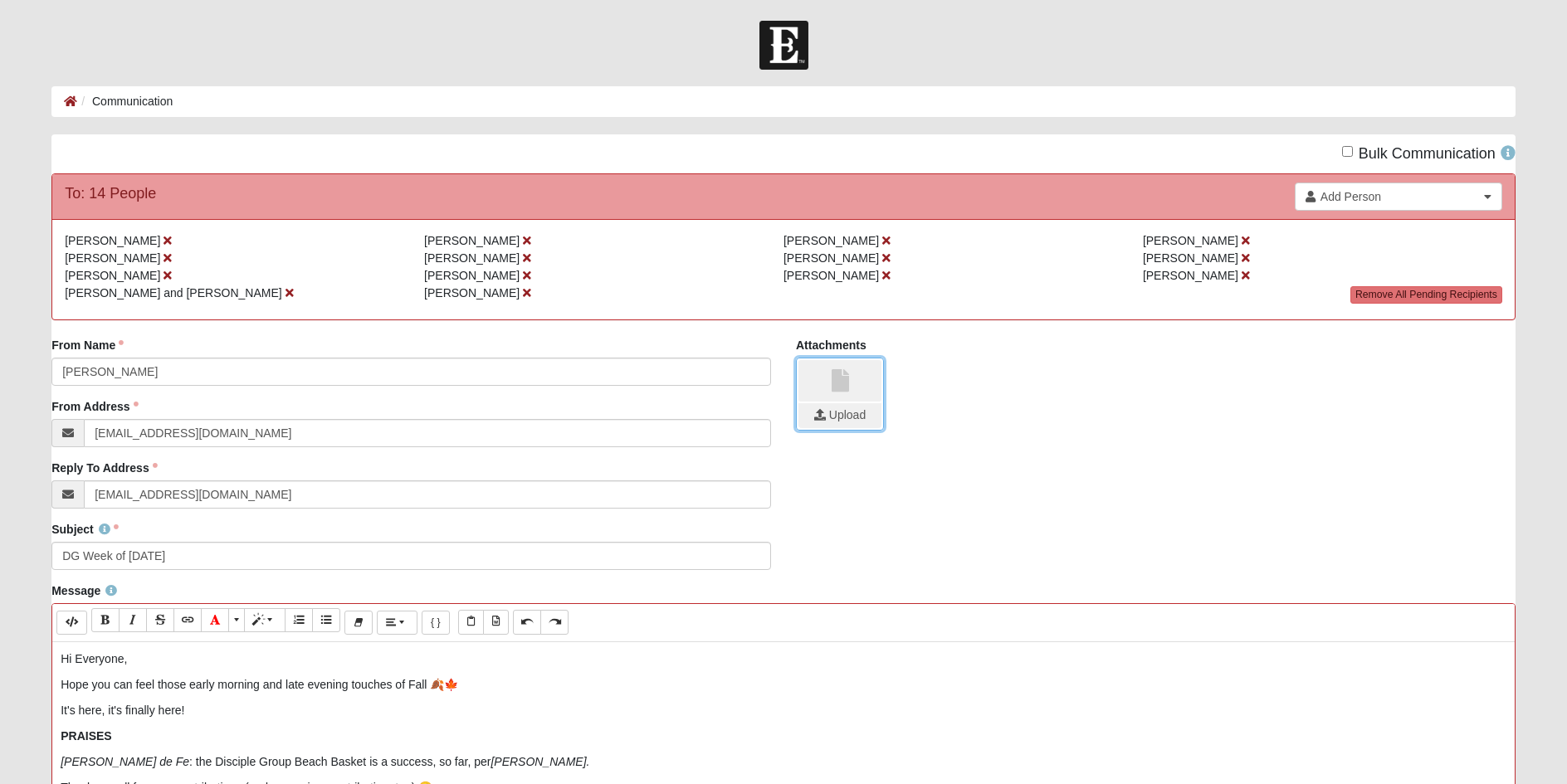
click at [850, 419] on input "file" at bounding box center [840, 416] width 83 height 25
click at [835, 396] on link at bounding box center [840, 380] width 83 height 41
click at [834, 395] on link at bounding box center [840, 380] width 83 height 41
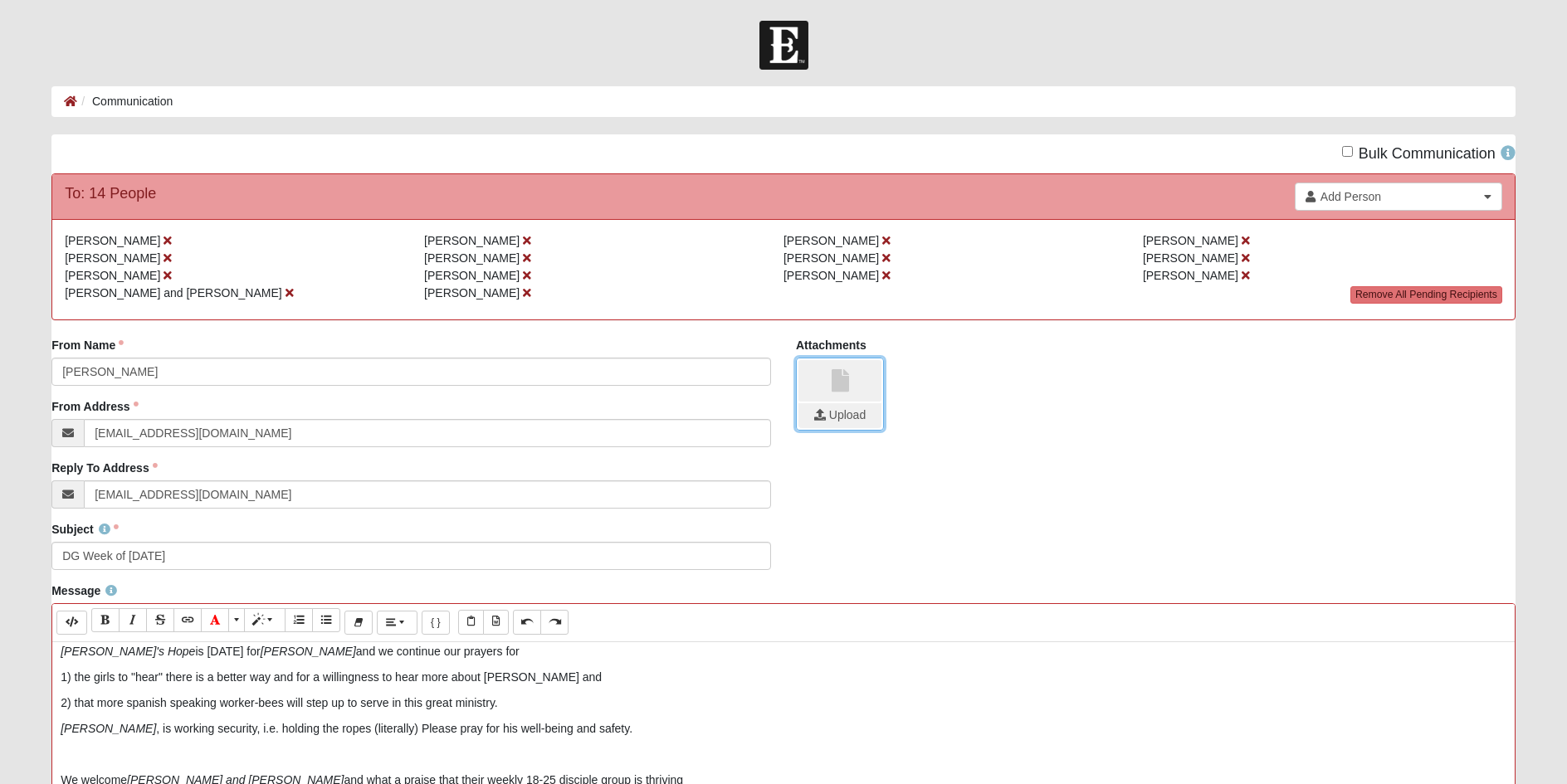
click at [839, 423] on input "file" at bounding box center [840, 416] width 83 height 25
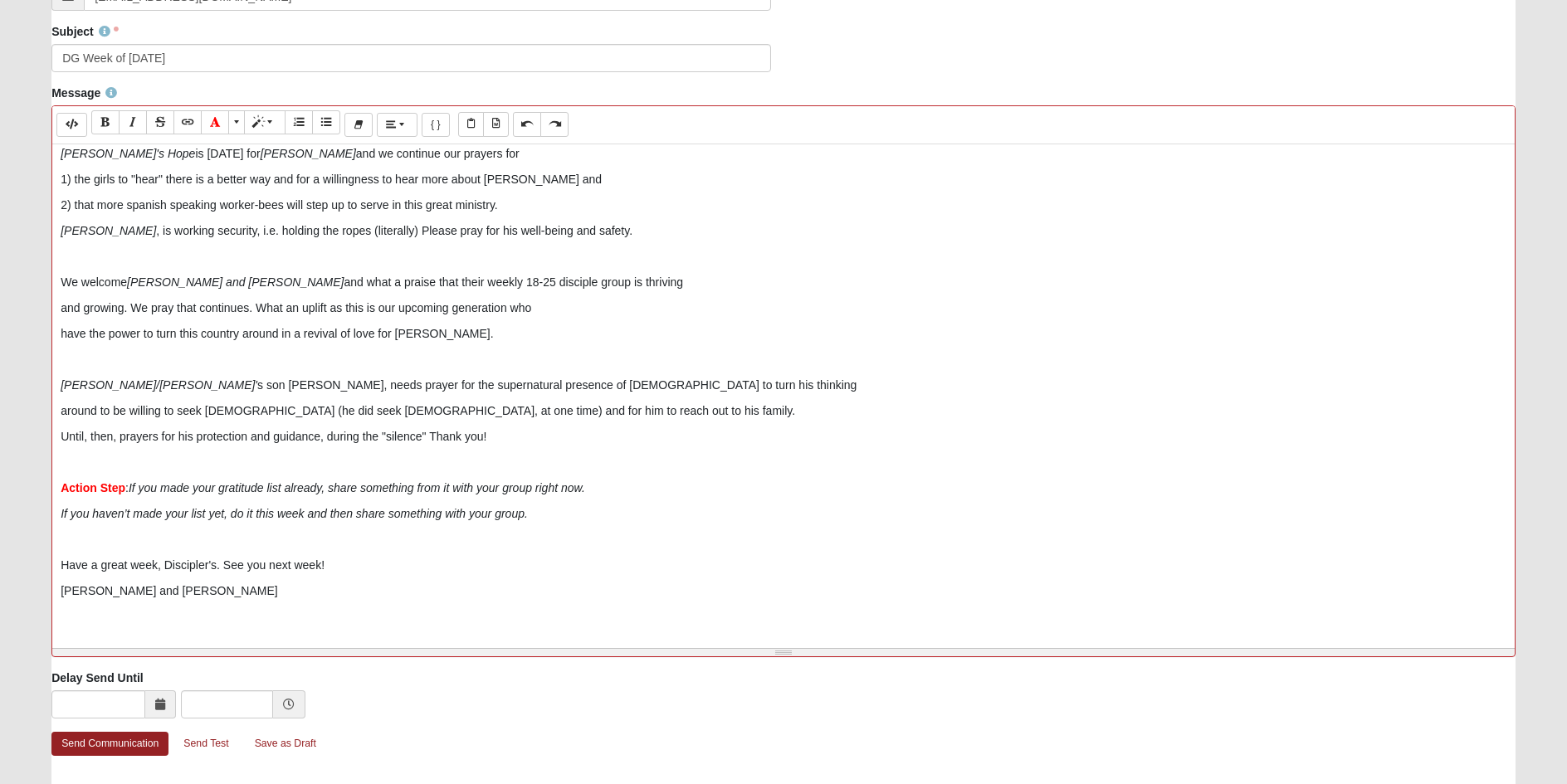
click at [546, 519] on p "If you haven’t made your list yet, do it this week and then share something wit…" at bounding box center [783, 514] width 1446 height 17
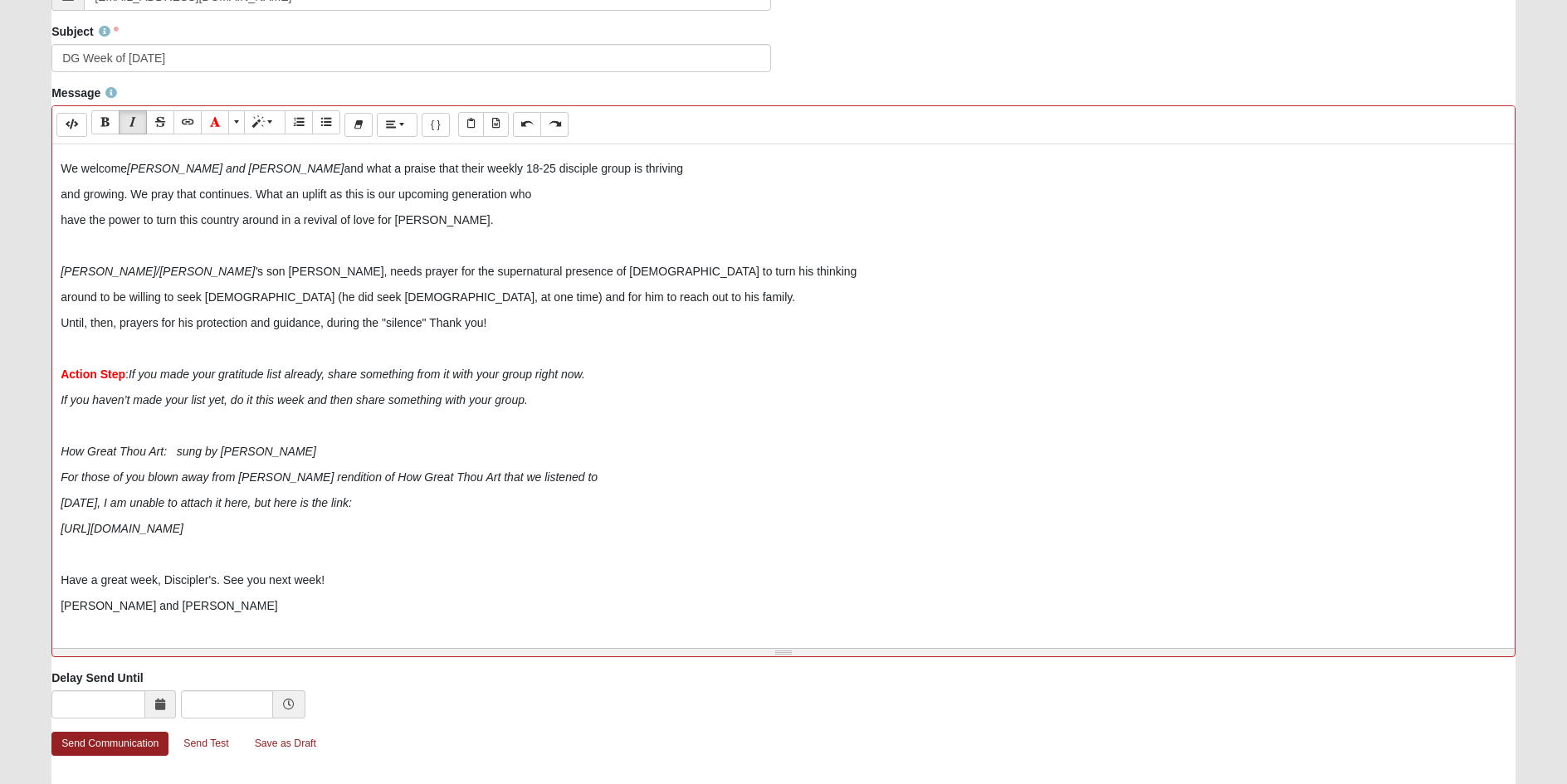
scroll to position [419, 0]
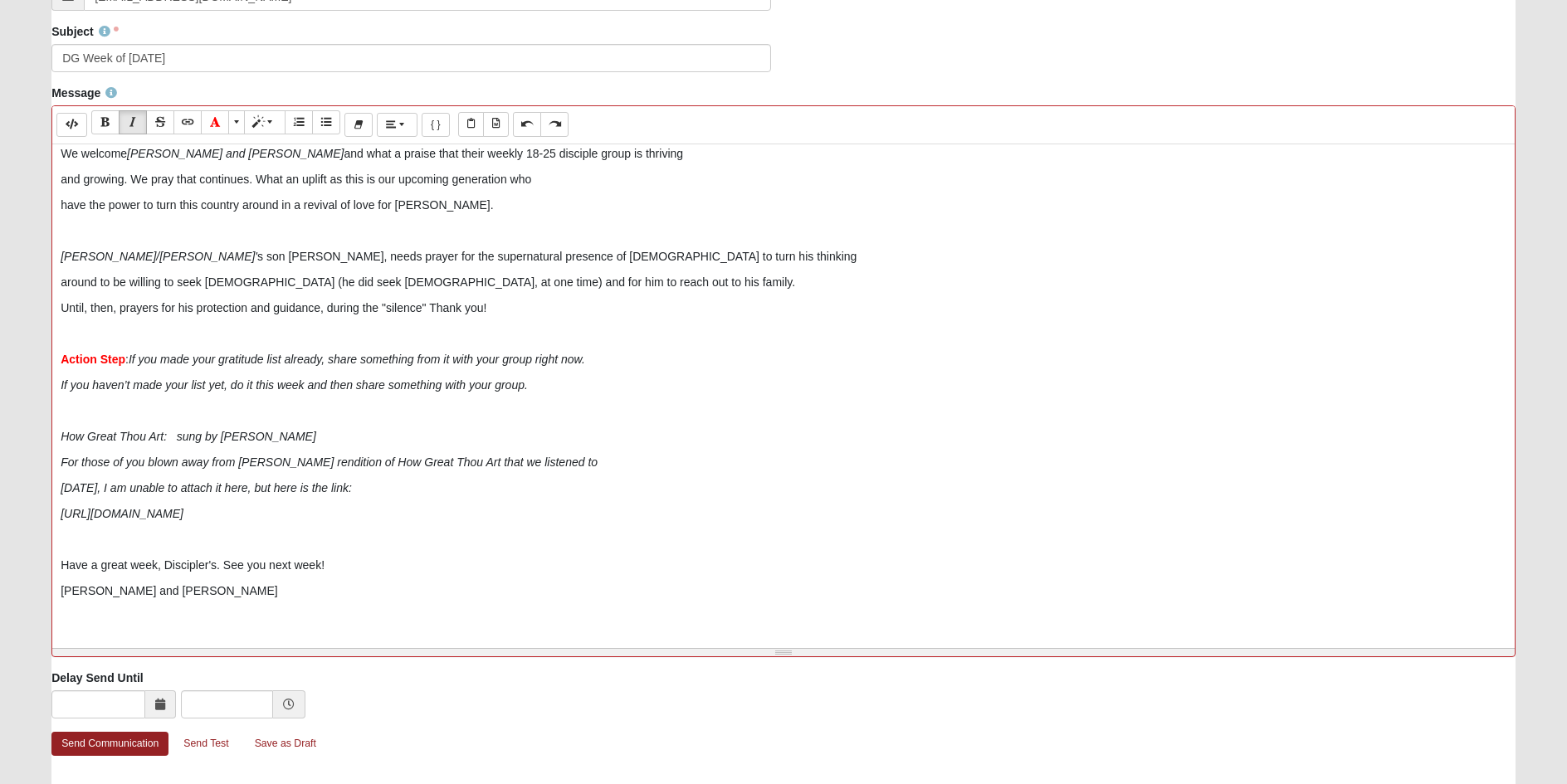
click at [390, 488] on p "on Monday, I am unable to attach it here, but here is the link:" at bounding box center [783, 488] width 1446 height 17
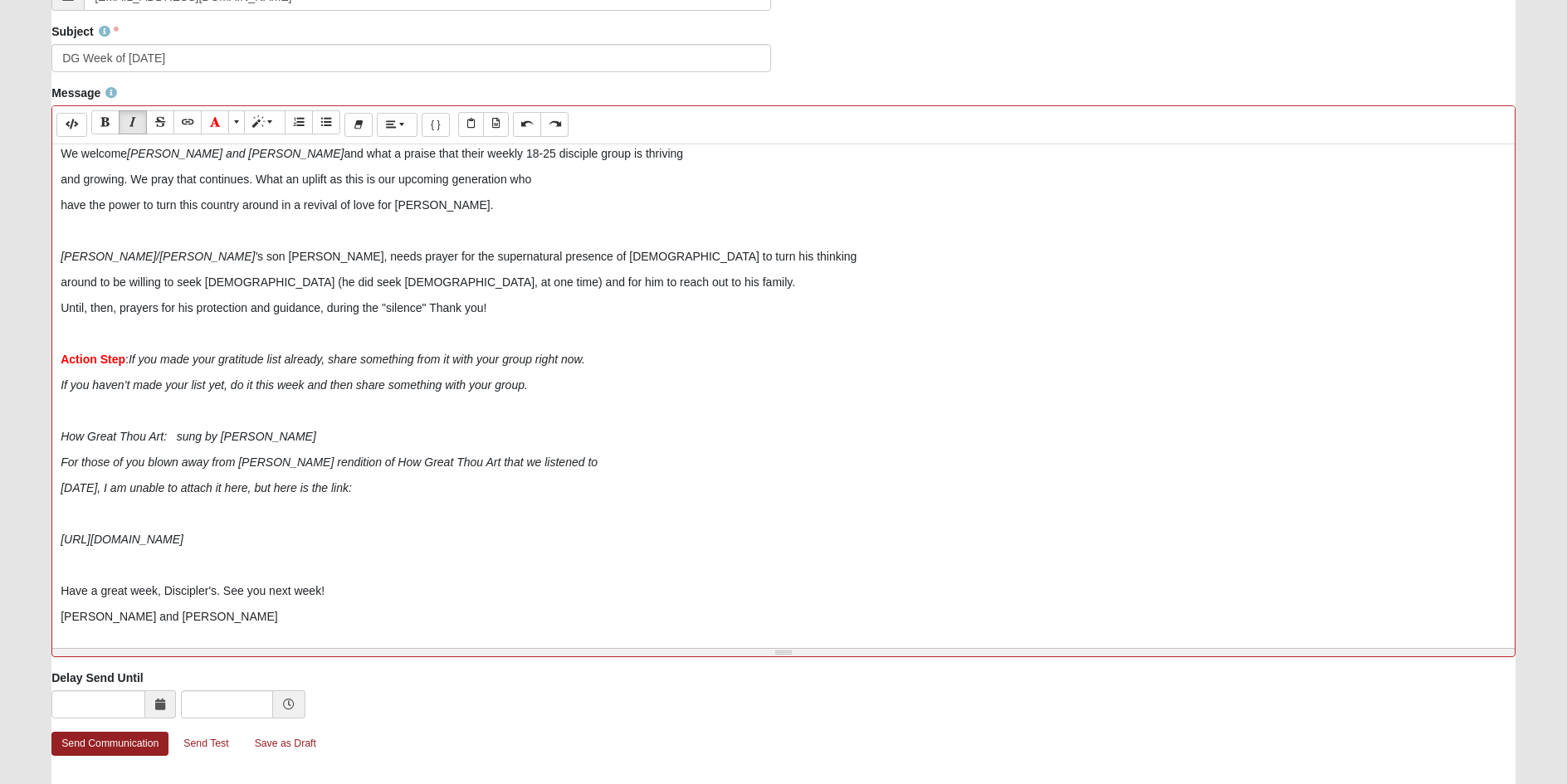
click at [264, 540] on p "https://youtu.be/Yf6COL_7-CA" at bounding box center [783, 540] width 1446 height 17
click at [380, 484] on p "on Monday, I am unable to attach it here, but here is the link:" at bounding box center [783, 488] width 1446 height 17
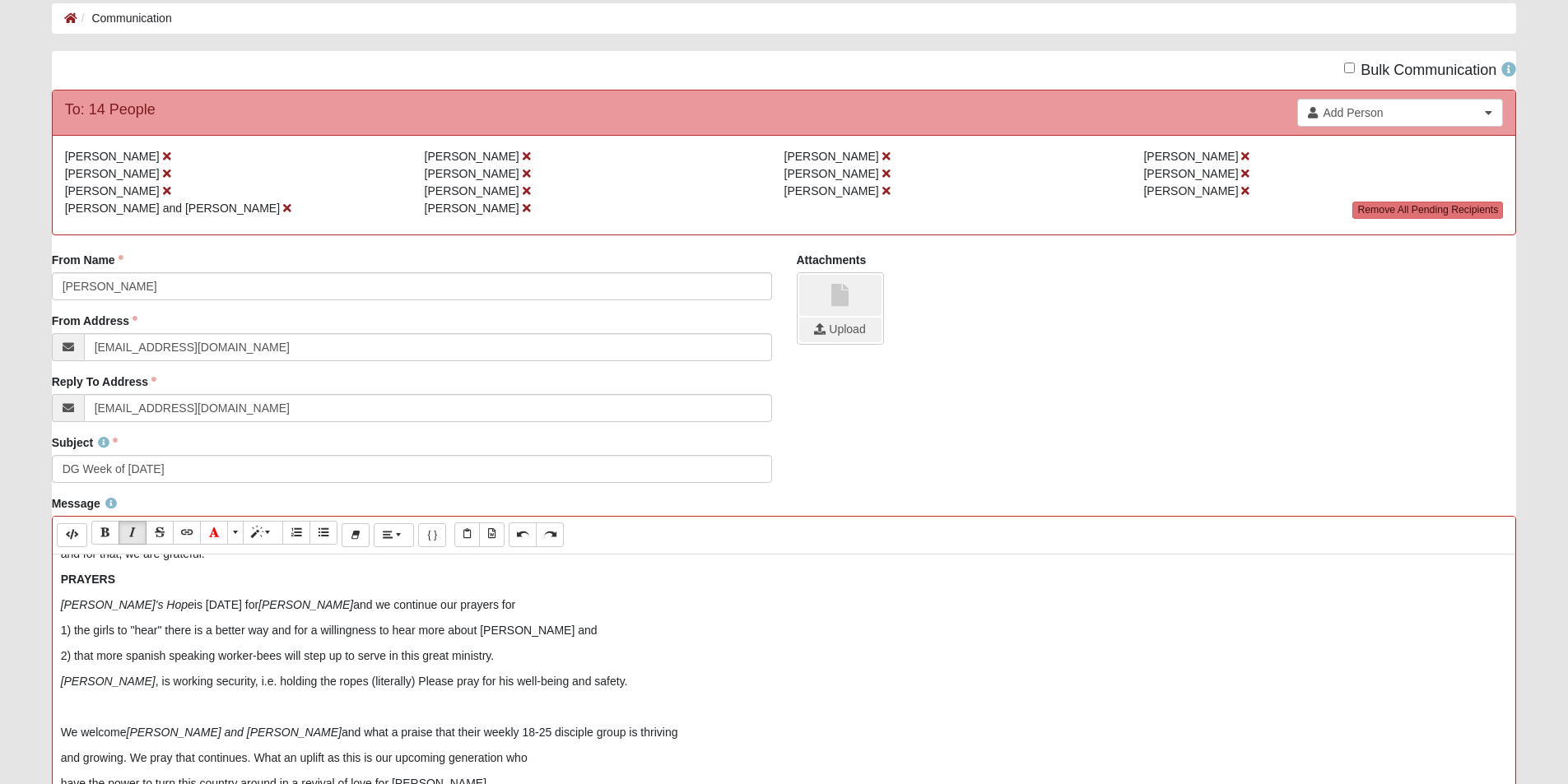
scroll to position [165, 0]
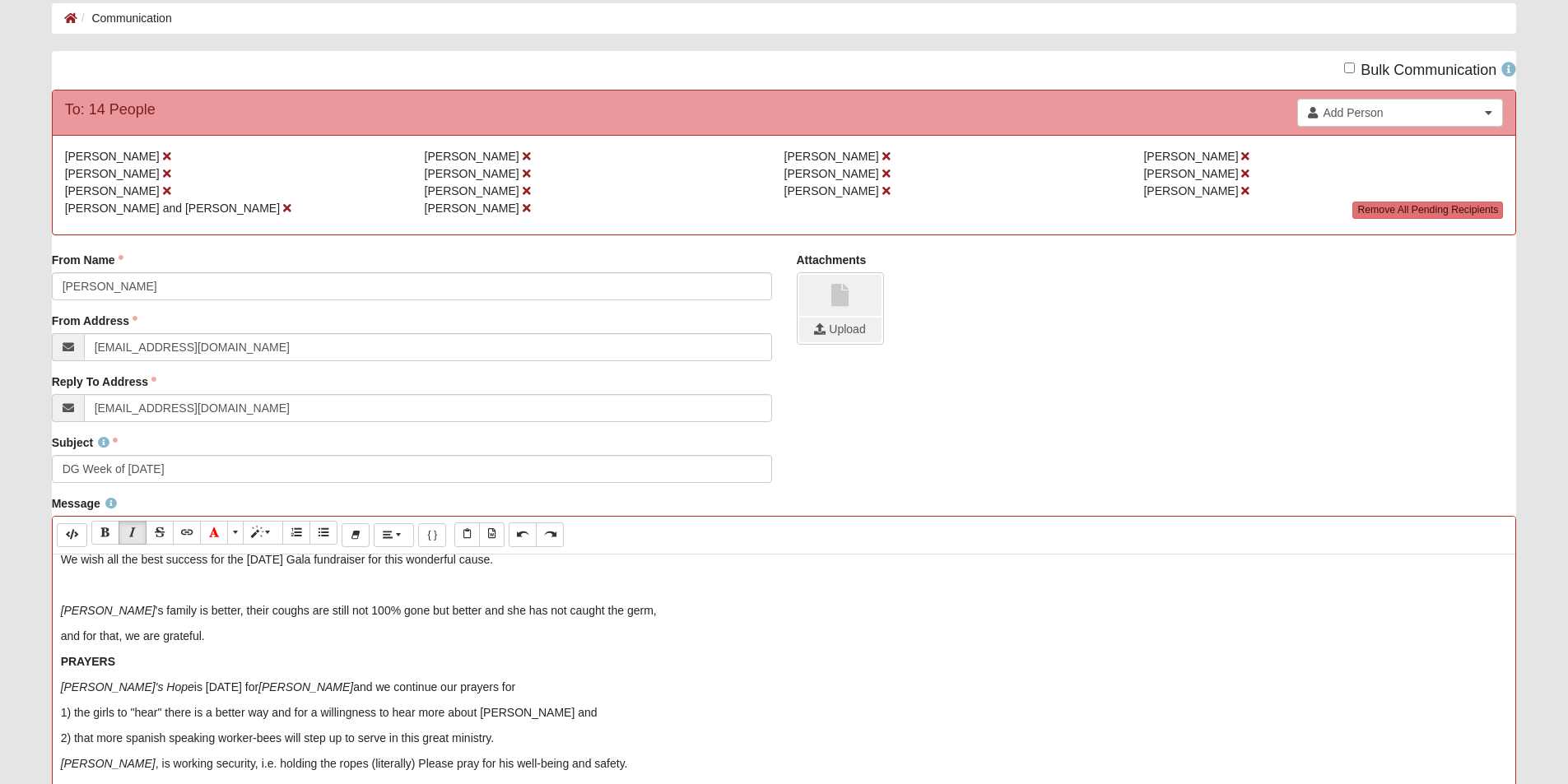
click at [393, 609] on p "Kristen 's family is better, their coughs are still not 100% gone but better an…" at bounding box center [784, 611] width 1447 height 17
click at [425, 608] on p "Kristen 's family is better, their coughs are still not 100% gone but 'better a…" at bounding box center [784, 611] width 1447 height 17
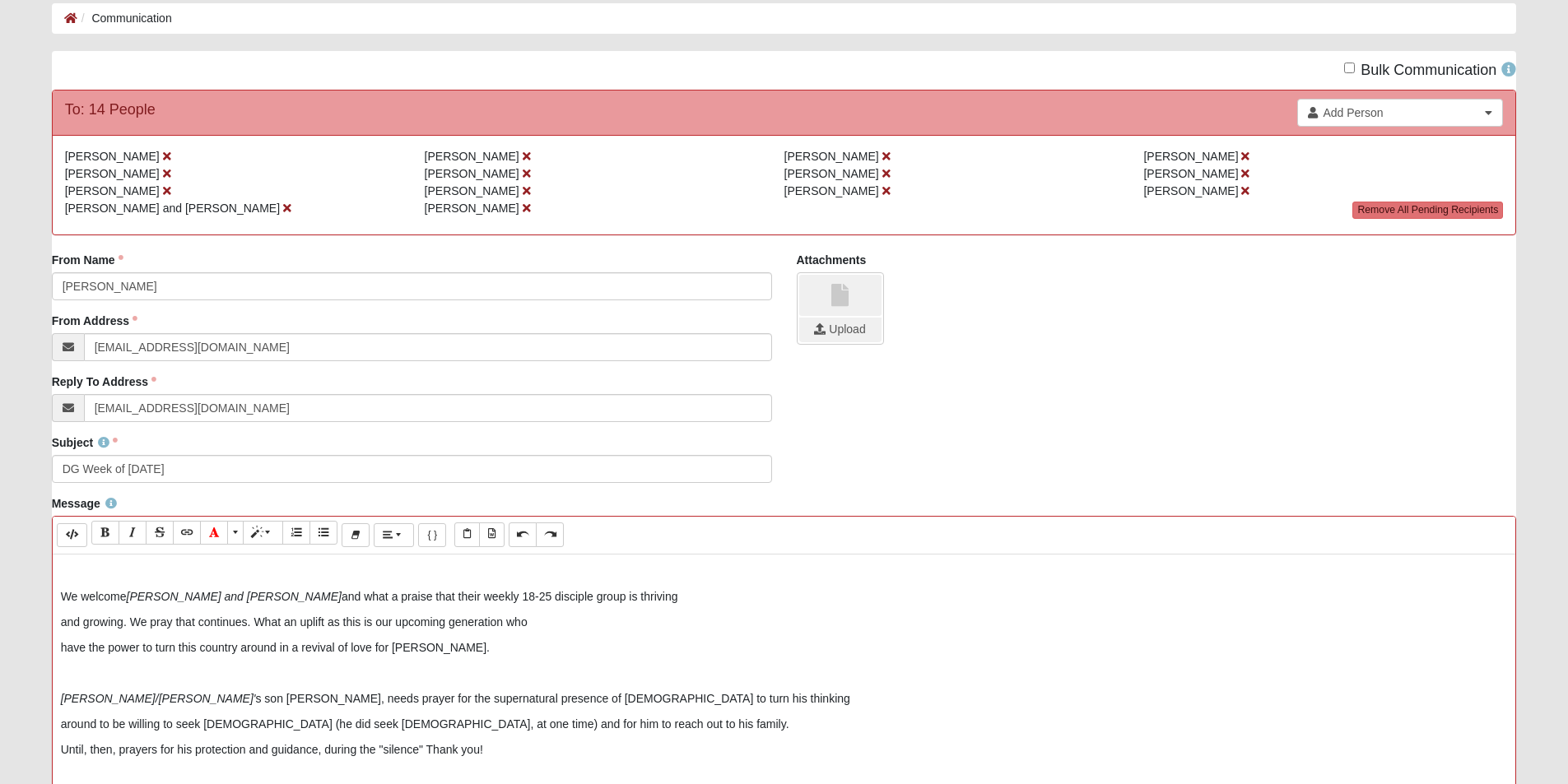
scroll to position [411, 0]
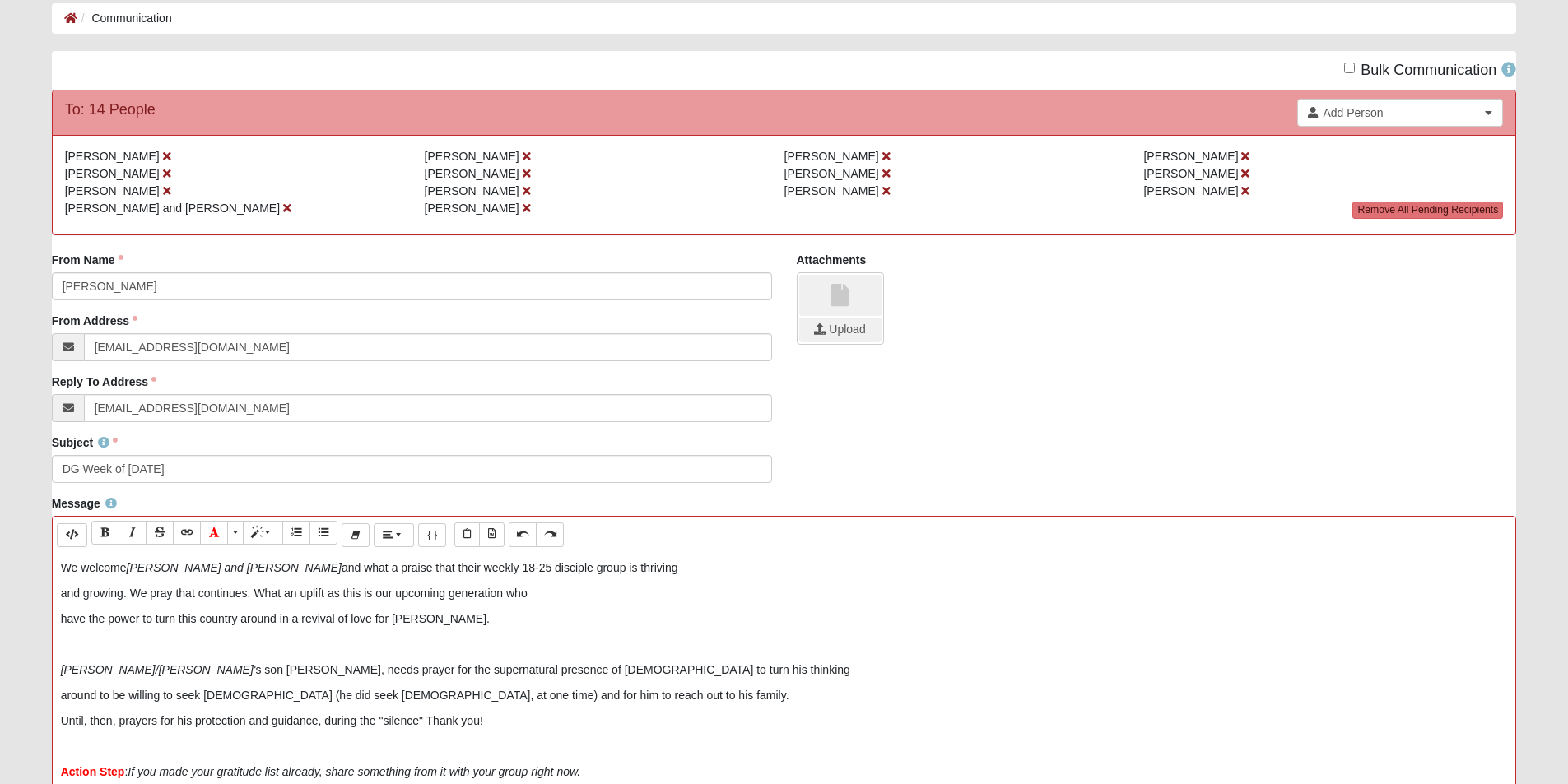
click at [329, 592] on p "and growing. We pray that continues. What an uplift as this is our upcoming gen…" at bounding box center [784, 593] width 1447 height 17
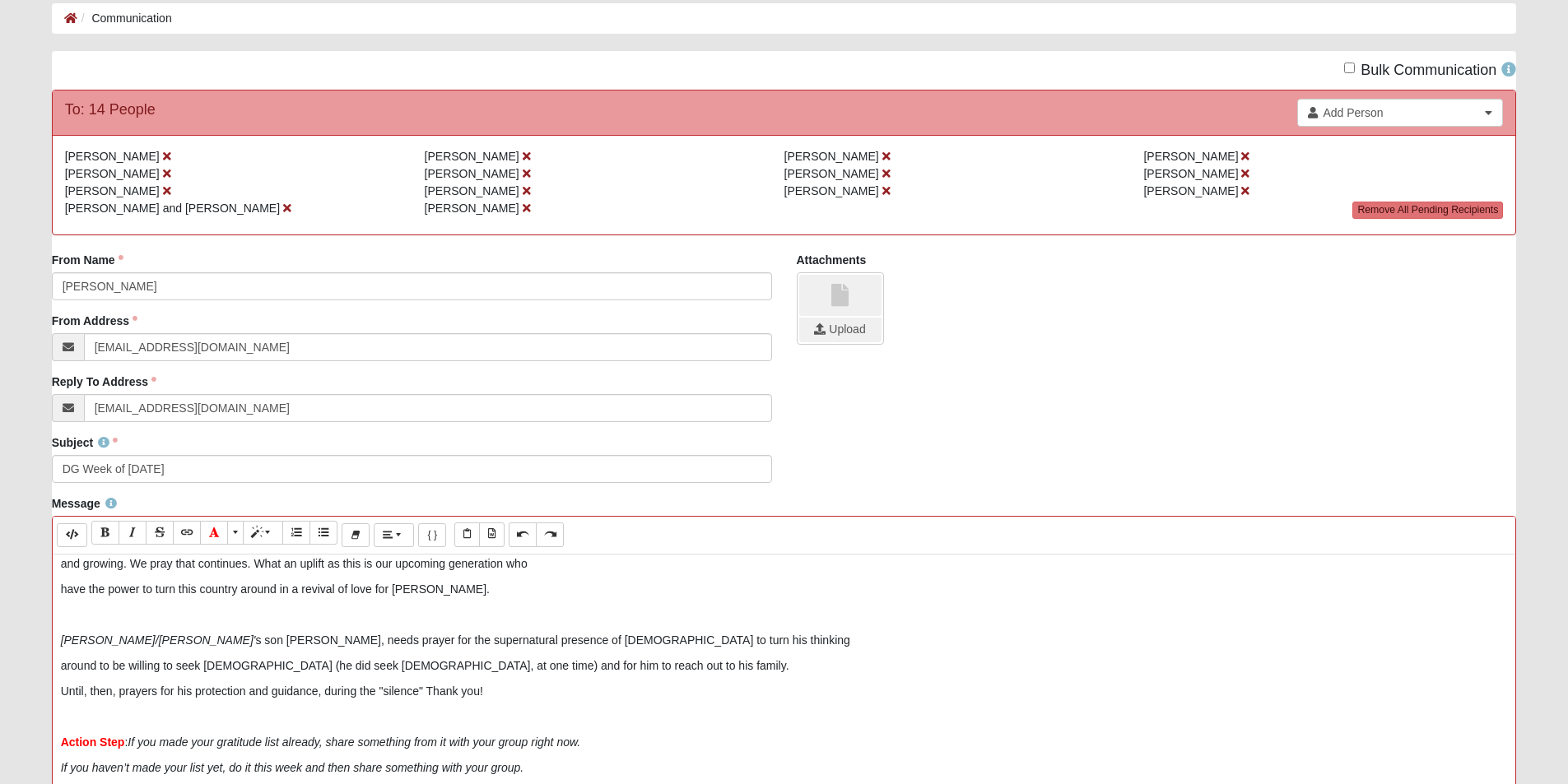
click at [351, 587] on p "have the power to turn this country around in a revival of love for Jesus." at bounding box center [784, 589] width 1447 height 17
click at [441, 587] on p "have the power to turn this country around in a revival of a love for Jesus." at bounding box center [784, 589] width 1447 height 17
click at [542, 587] on p "have the power to turn this country around in a revival of a love for Jesus. Ku…" at bounding box center [784, 589] width 1447 height 17
drag, startPoint x: 473, startPoint y: 638, endPoint x: 453, endPoint y: 638, distance: 20.0
click at [453, 638] on p "Steve/Carol' s son Jon, needs prayer for the supernatural presence of God to tu…" at bounding box center [784, 640] width 1447 height 17
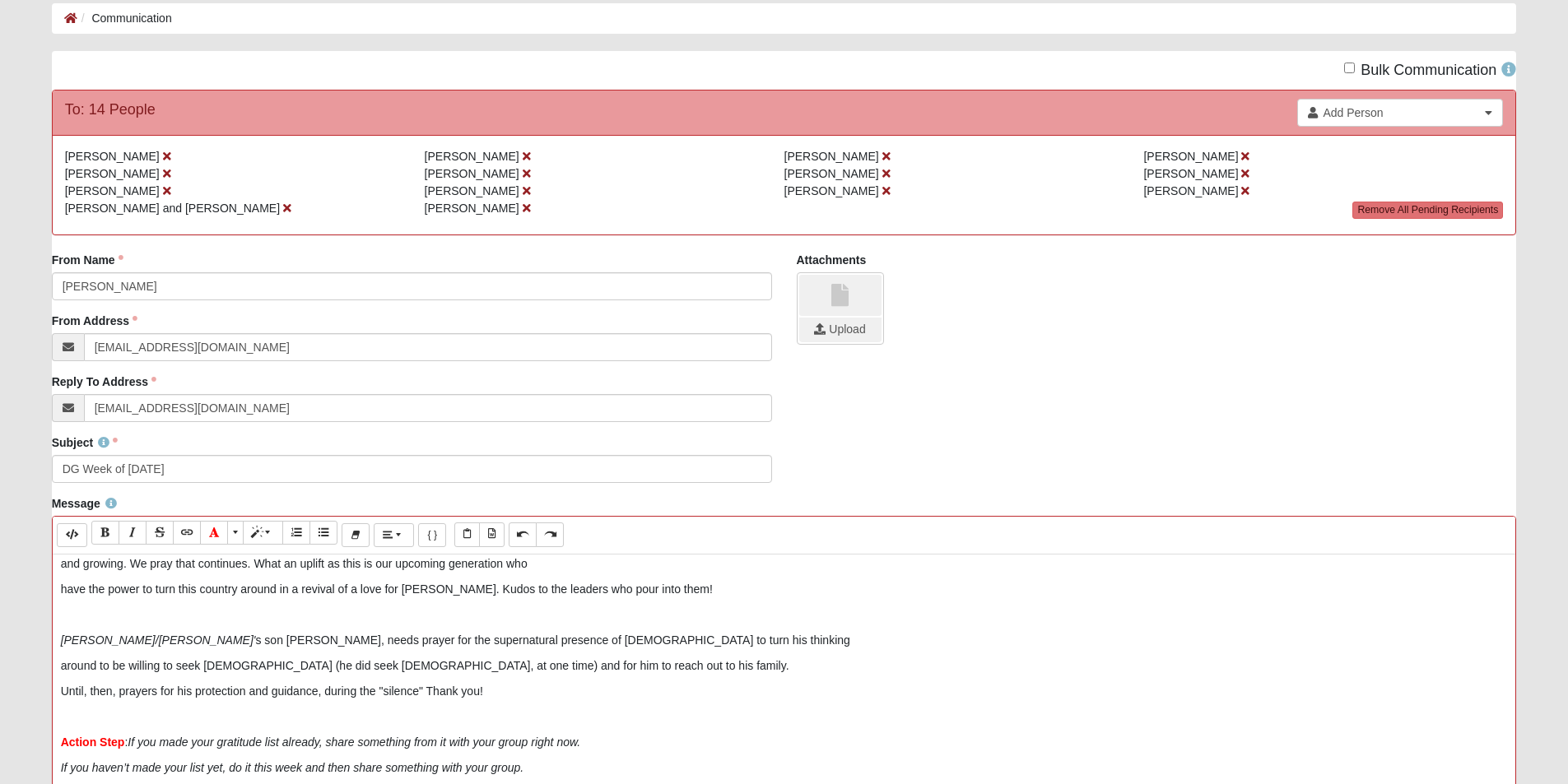
click at [477, 639] on p "Steve/Carol' s son Jon, needs prayer for the supernatural presence of God to tu…" at bounding box center [784, 640] width 1447 height 17
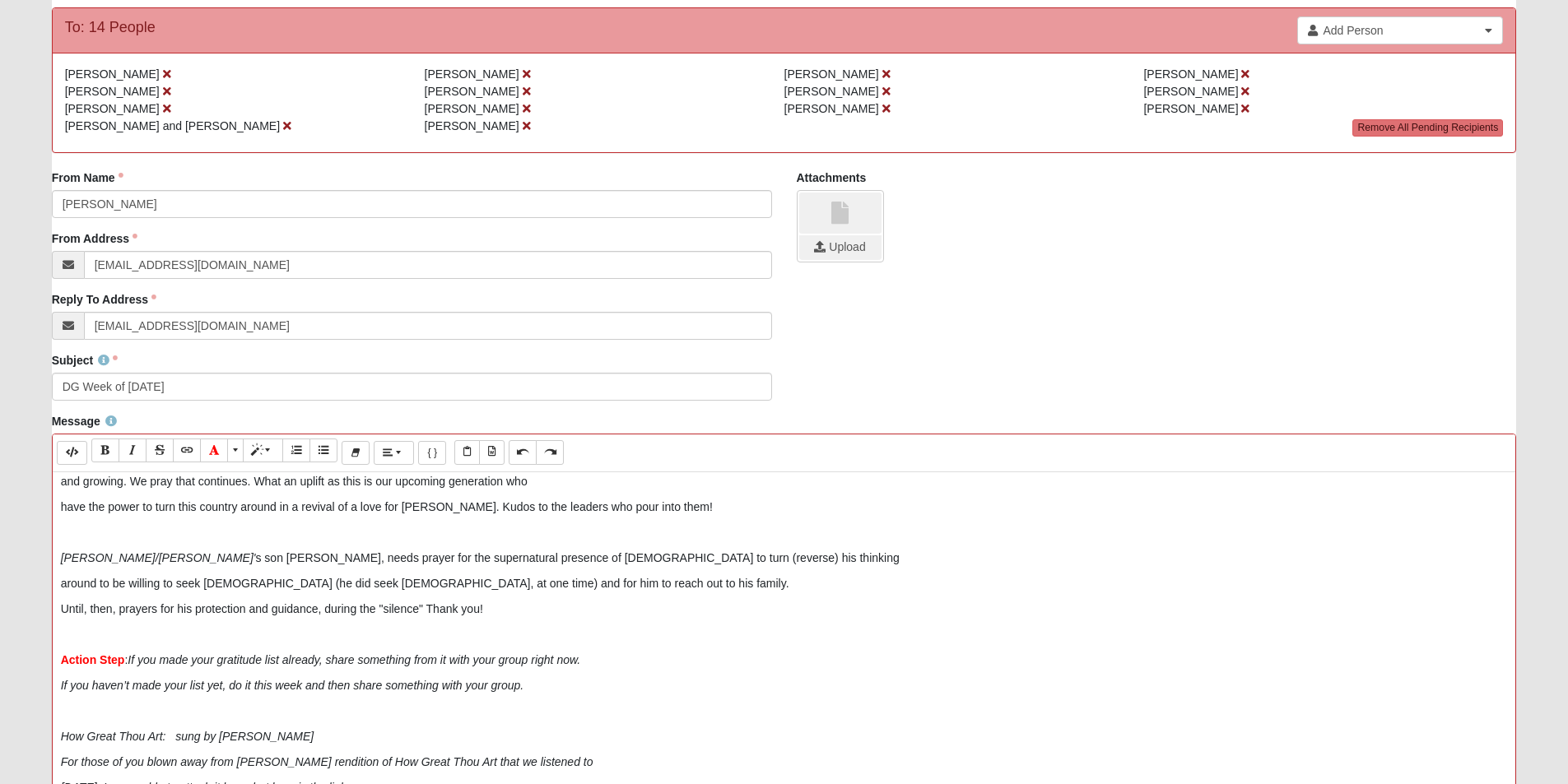
click at [424, 604] on p "Until, then, prayers for his protection and guidance, during the "silence" Than…" at bounding box center [784, 609] width 1447 height 17
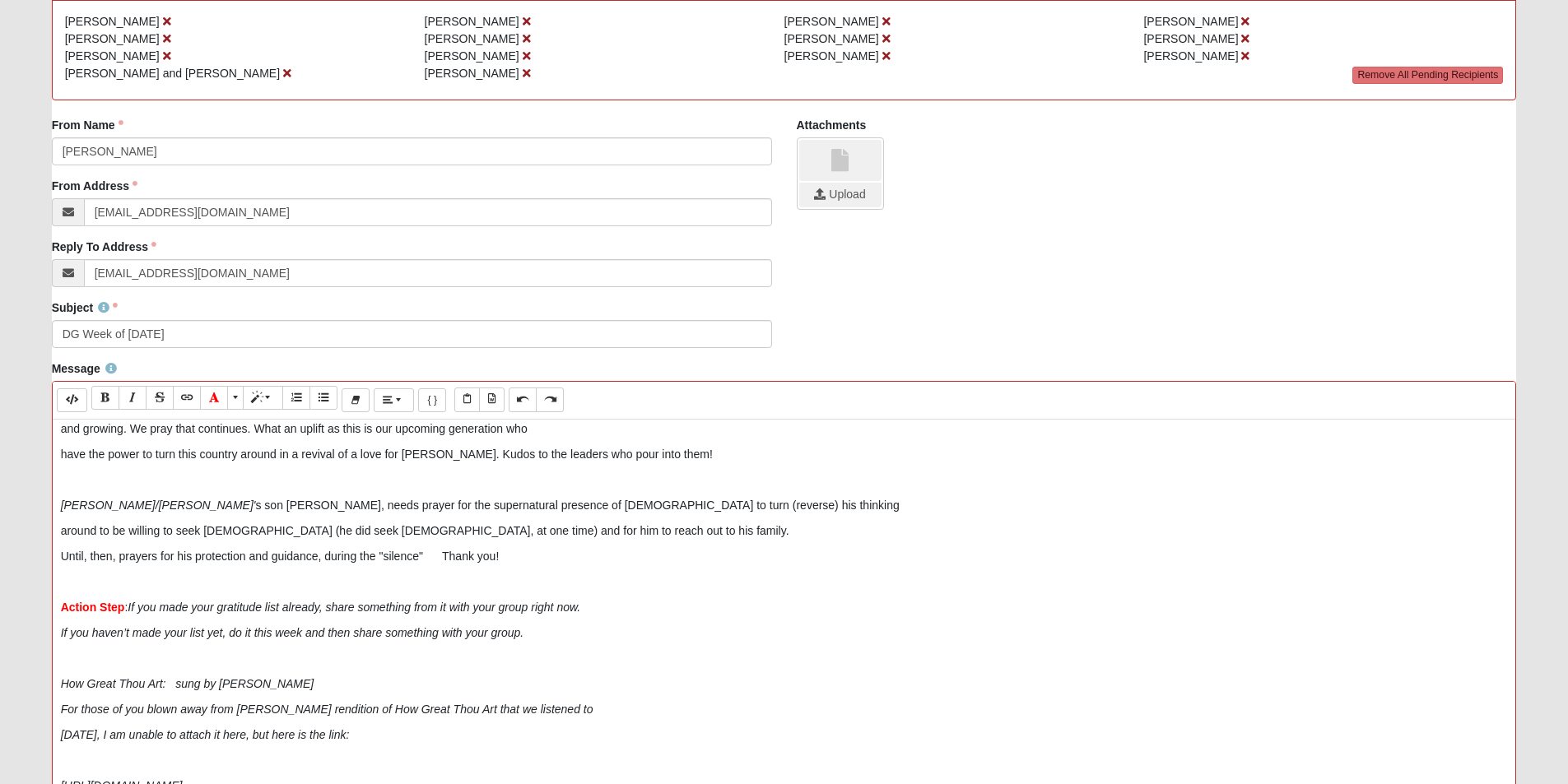
scroll to position [247, 0]
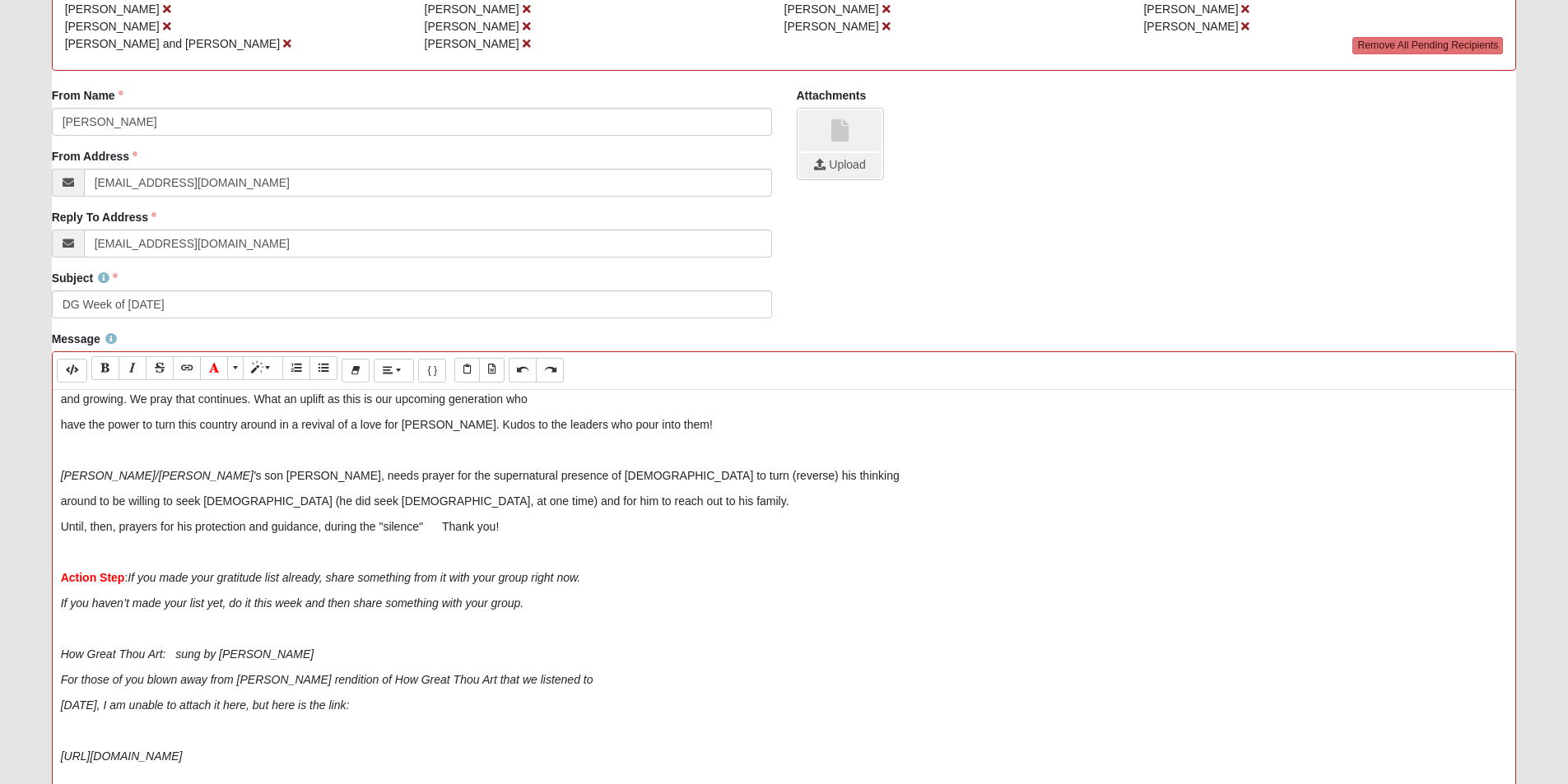
drag, startPoint x: 532, startPoint y: 579, endPoint x: 594, endPoint y: 578, distance: 62.0
click at [594, 578] on p "Action Step : If you made your gratitude list already, share something from it …" at bounding box center [784, 578] width 1447 height 17
click at [521, 601] on icon "If you haven’t made your list yet, do it this week and then share something wit…" at bounding box center [292, 603] width 464 height 13
drag, startPoint x: 369, startPoint y: 710, endPoint x: 45, endPoint y: 634, distance: 332.8
click at [45, 634] on div "Message Background Color Transparent Select #ffff00 Text Color Reset to default…" at bounding box center [784, 620] width 1489 height 580
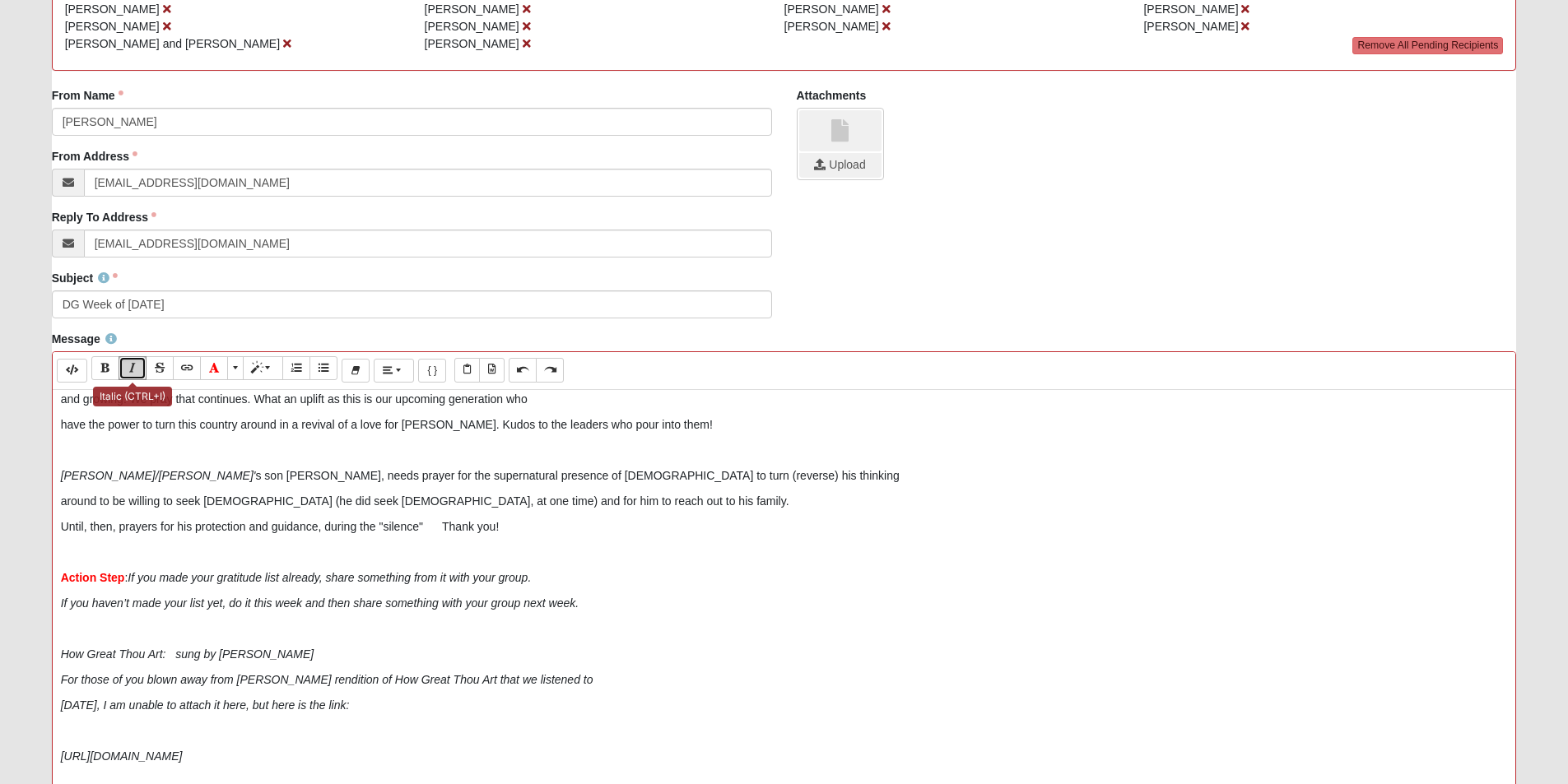
click at [130, 369] on icon "Italic (CTRL+I)" at bounding box center [132, 368] width 9 height 11
click at [850, 621] on p at bounding box center [784, 629] width 1447 height 17
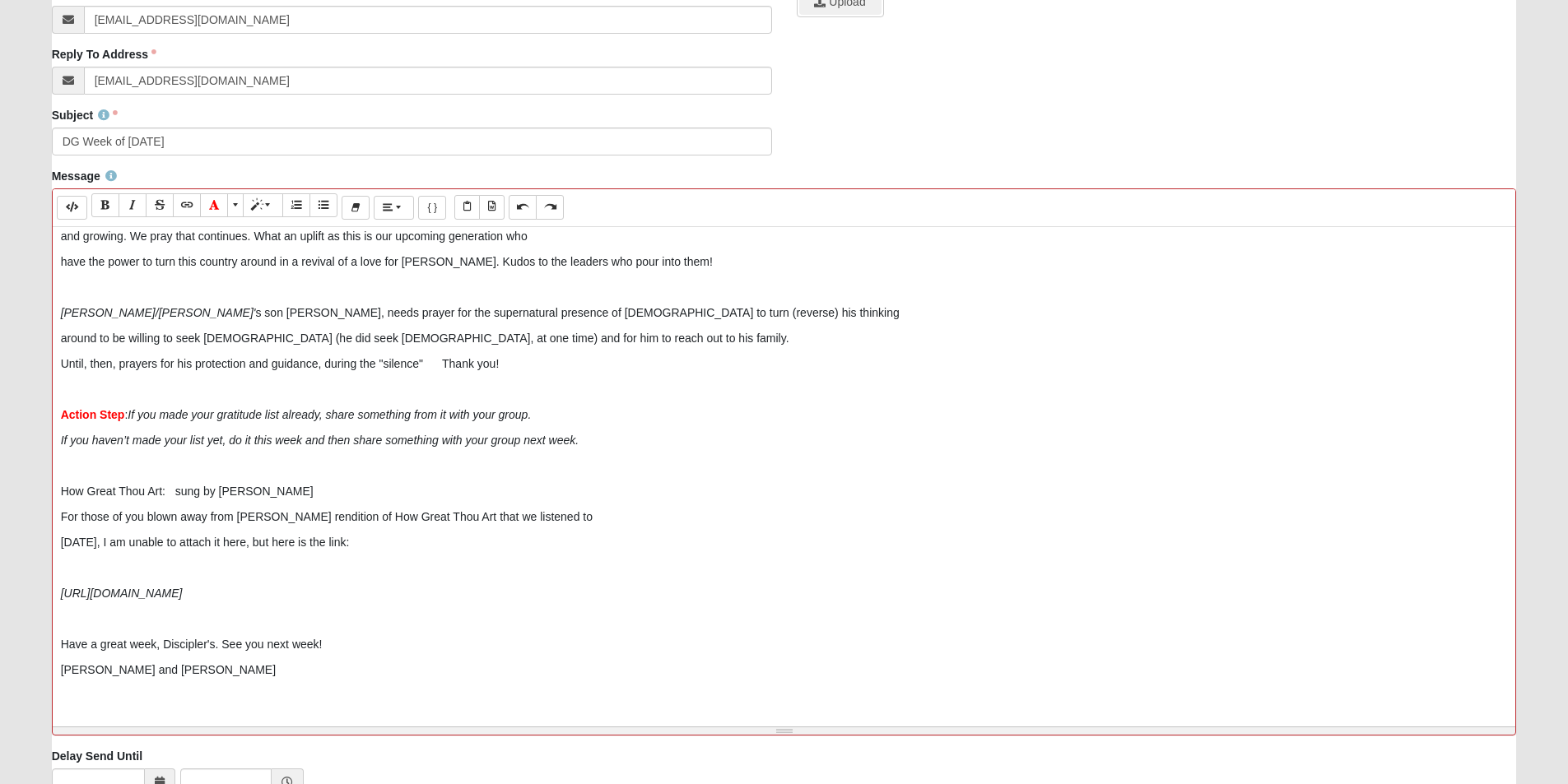
scroll to position [411, 0]
drag, startPoint x: 264, startPoint y: 590, endPoint x: 28, endPoint y: 572, distance: 236.7
click at [28, 572] on form "Hello Carol My Account Log Out Communication Communication Error" at bounding box center [784, 266] width 1568 height 1313
click at [92, 593] on icon "https://youtu.be/Yf6COL_7-CA" at bounding box center [121, 591] width 122 height 13
drag, startPoint x: 206, startPoint y: 589, endPoint x: 18, endPoint y: 566, distance: 189.4
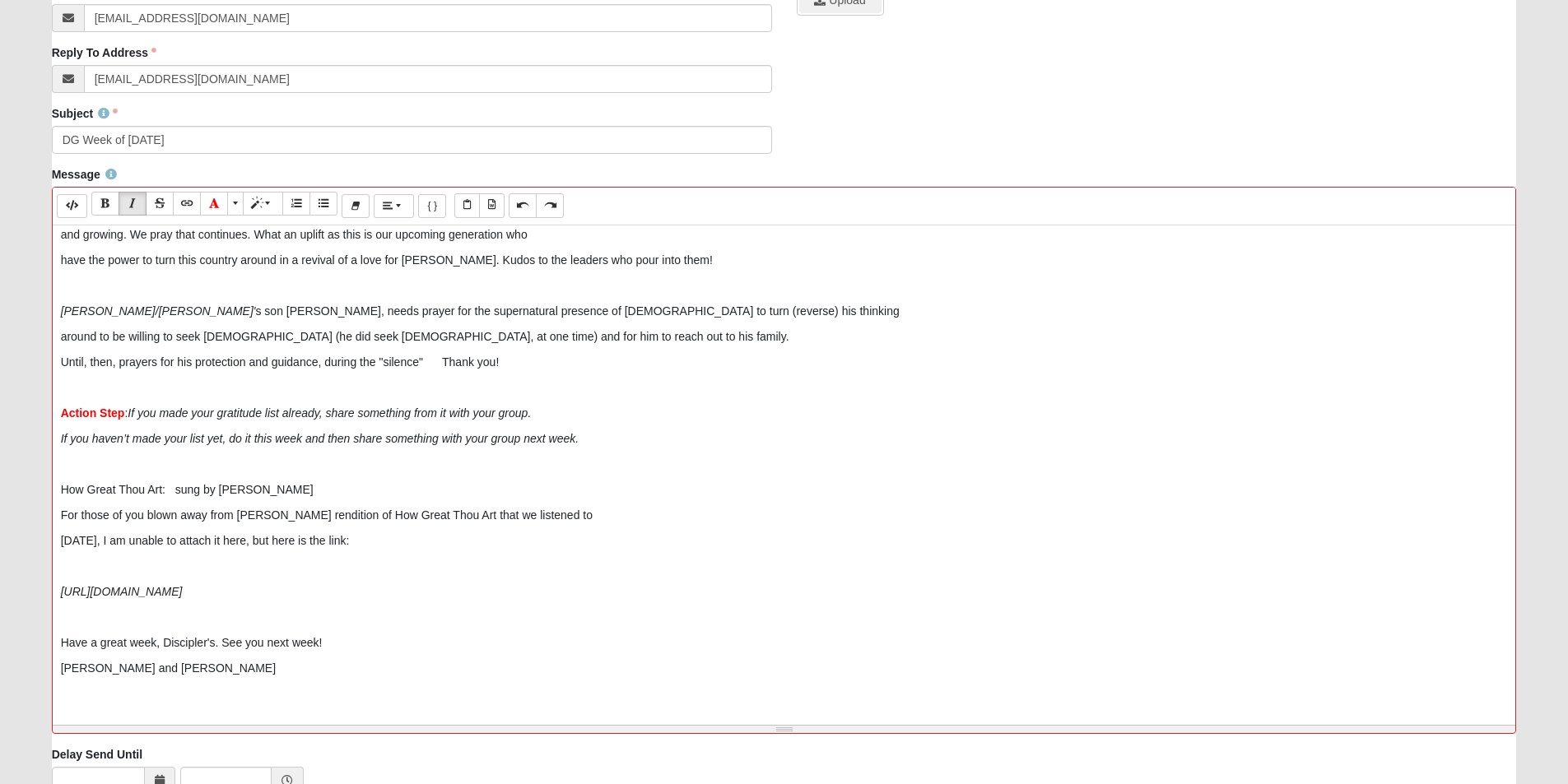
click at [18, 566] on form "Hello Carol My Account Log Out Communication Communication Error" at bounding box center [784, 266] width 1568 height 1313
click at [131, 193] on button "Italic (CTRL+I)" at bounding box center [132, 203] width 28 height 24
click at [223, 570] on p at bounding box center [784, 566] width 1447 height 17
drag, startPoint x: 229, startPoint y: 593, endPoint x: 48, endPoint y: 570, distance: 182.5
click at [48, 570] on div "Message Background Color Transparent Select #ffff00 Text Color Reset to default…" at bounding box center [784, 456] width 1489 height 580
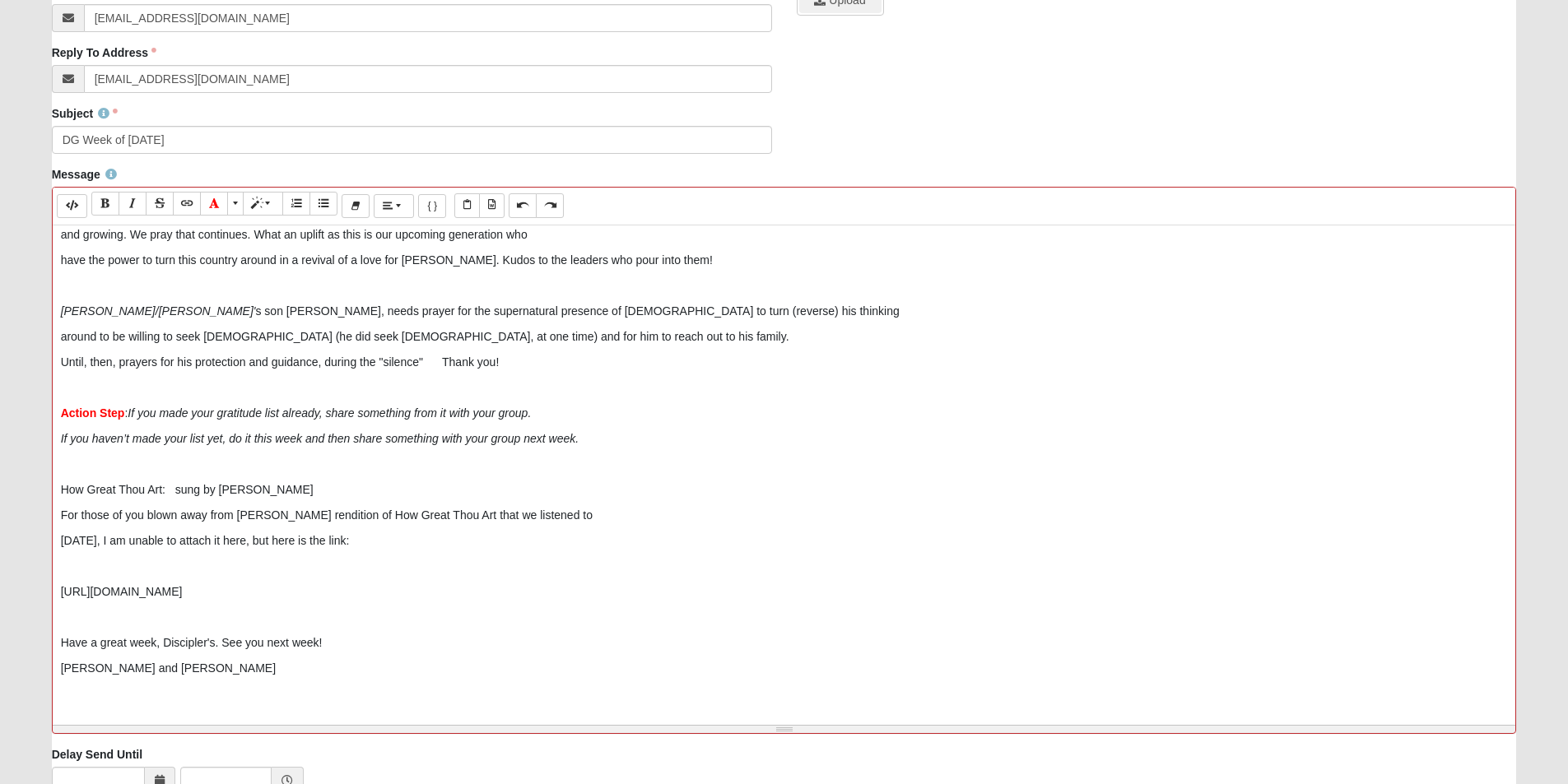
drag, startPoint x: 247, startPoint y: 588, endPoint x: 16, endPoint y: 584, distance: 231.0
click at [16, 584] on form "Hello Carol My Account Log Out Communication Communication Error" at bounding box center [784, 266] width 1568 height 1313
drag, startPoint x: 546, startPoint y: 593, endPoint x: 49, endPoint y: 600, distance: 497.0
click at [49, 600] on div "Message Background Color Transparent Select #ffff00 Text Color Reset to default…" at bounding box center [784, 456] width 1489 height 580
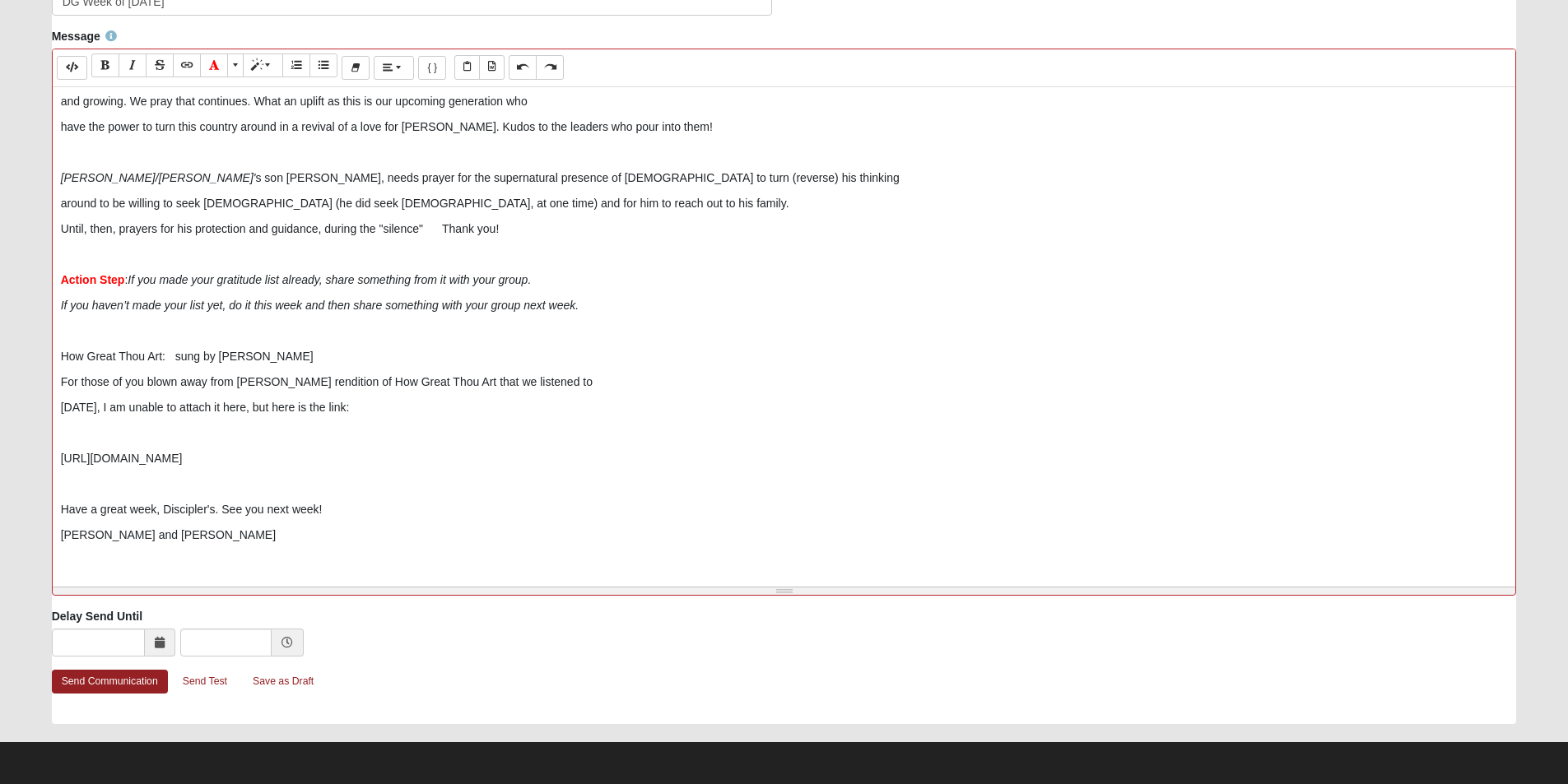
scroll to position [441, 0]
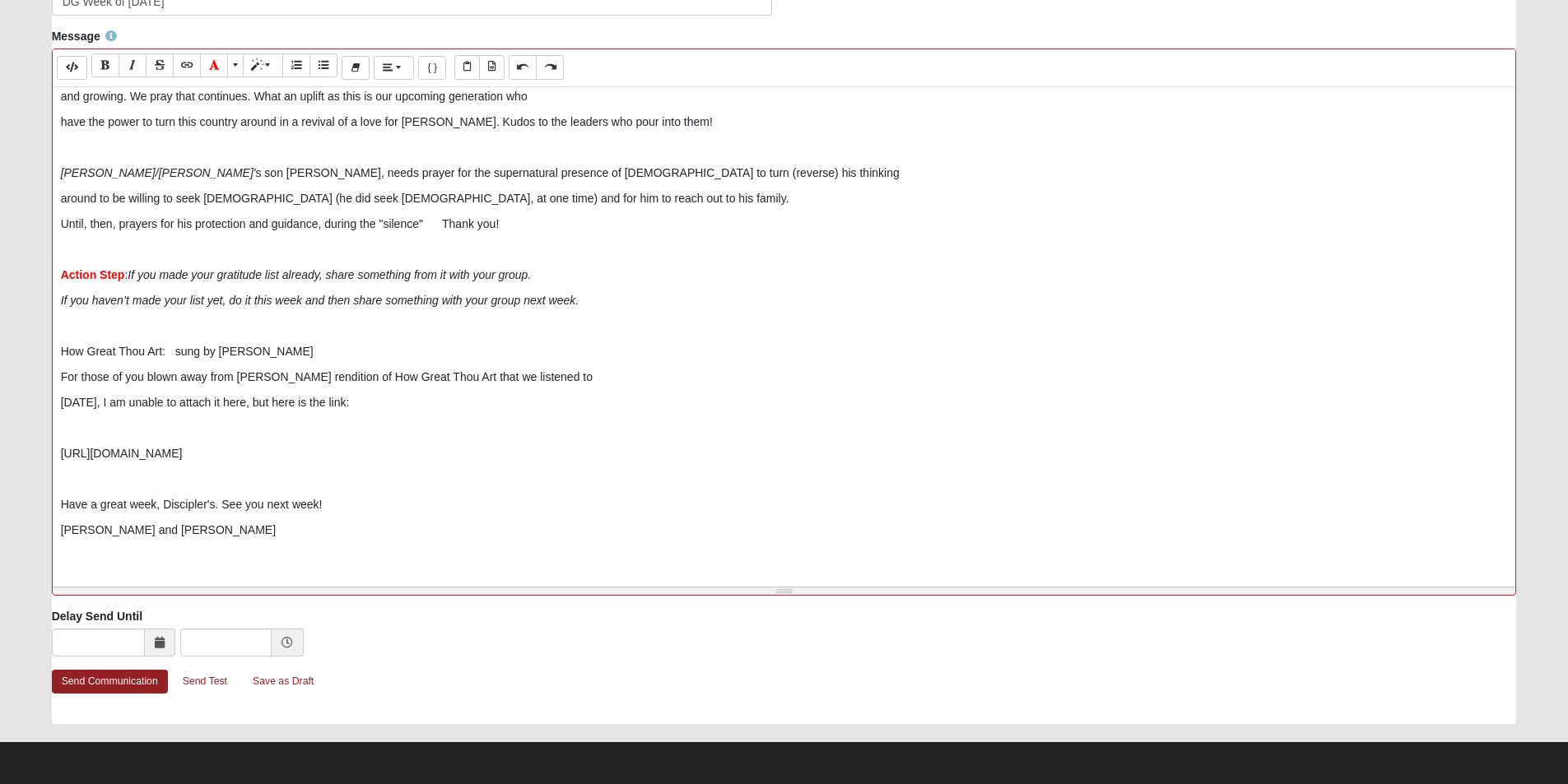
drag, startPoint x: 435, startPoint y: 456, endPoint x: 47, endPoint y: 446, distance: 388.1
click at [47, 446] on div "Message Background Color Transparent Select #ffff00 Text Color Reset to default…" at bounding box center [784, 318] width 1489 height 580
drag, startPoint x: 532, startPoint y: 460, endPoint x: 48, endPoint y: 449, distance: 484.1
click at [46, 444] on div "Message Background Color Transparent Select #ffff00 Text Color Reset to default…" at bounding box center [784, 318] width 1489 height 580
copy p "https://www.youtube.com/watch?v=Yf6COL_7-CA&list=RDYf6COL_7CA&start_radio=1"
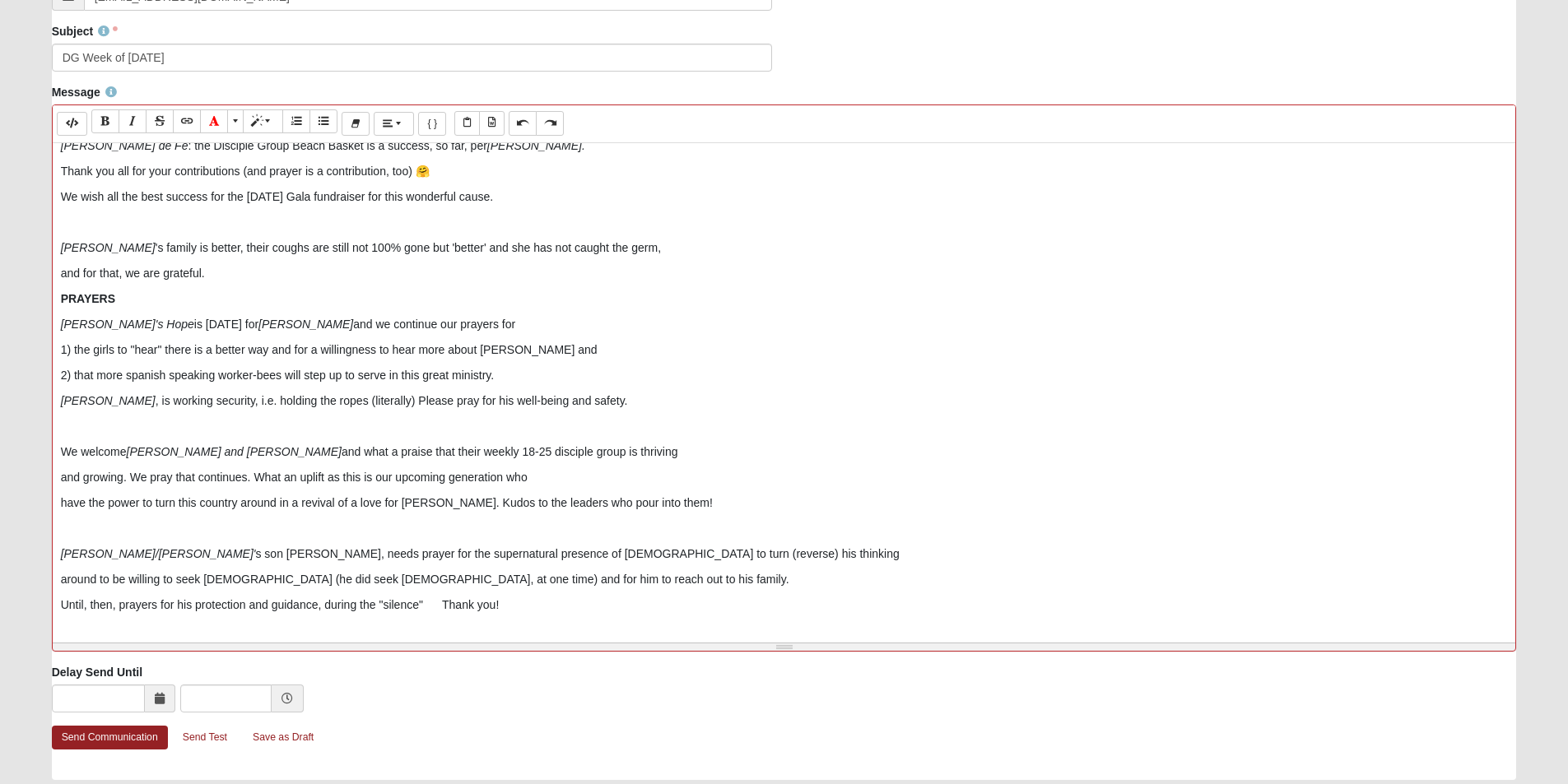
scroll to position [329, 0]
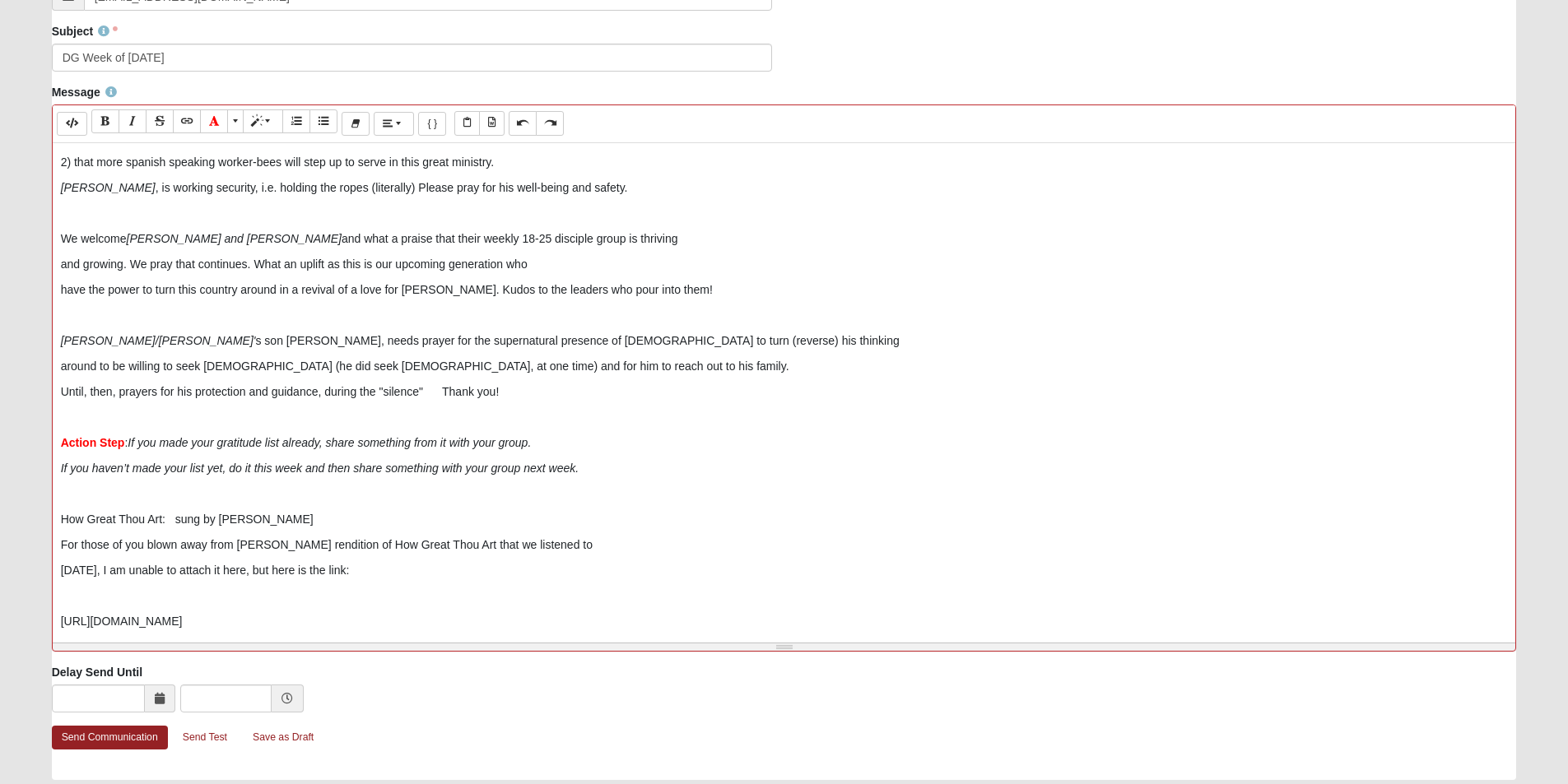
drag, startPoint x: 404, startPoint y: 571, endPoint x: 43, endPoint y: 534, distance: 362.9
click at [43, 534] on div "Message Background Color Transparent Select #ffff00 Text Color Reset to default…" at bounding box center [784, 374] width 1489 height 580
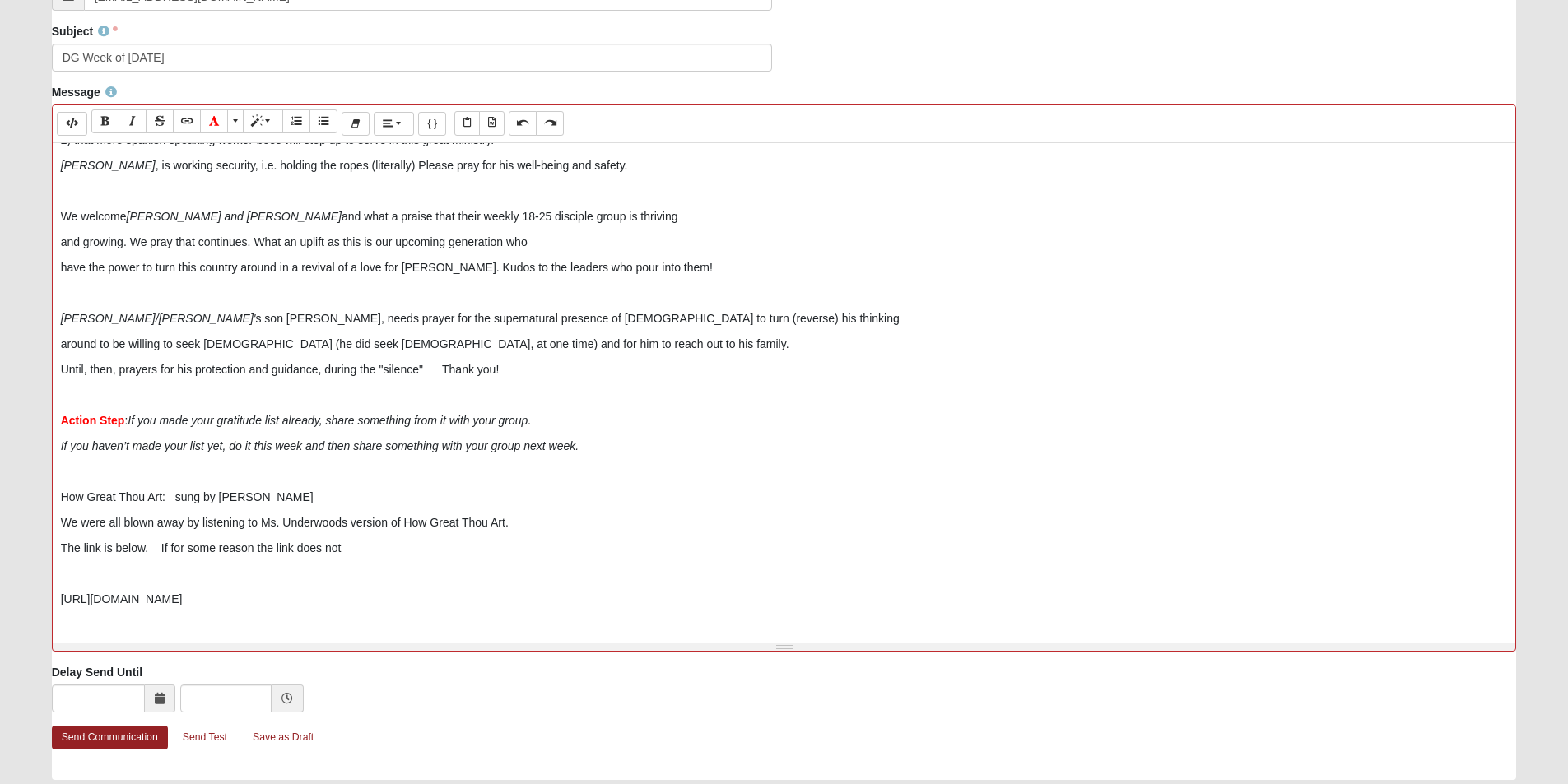
drag, startPoint x: 513, startPoint y: 629, endPoint x: 0, endPoint y: 566, distance: 516.9
click at [0, 566] on form "Hello Carol My Account Log Out Communication Communication Error" at bounding box center [784, 183] width 1568 height 1313
click at [353, 551] on p "The link is below. If for some reason the link does not" at bounding box center [784, 549] width 1447 height 17
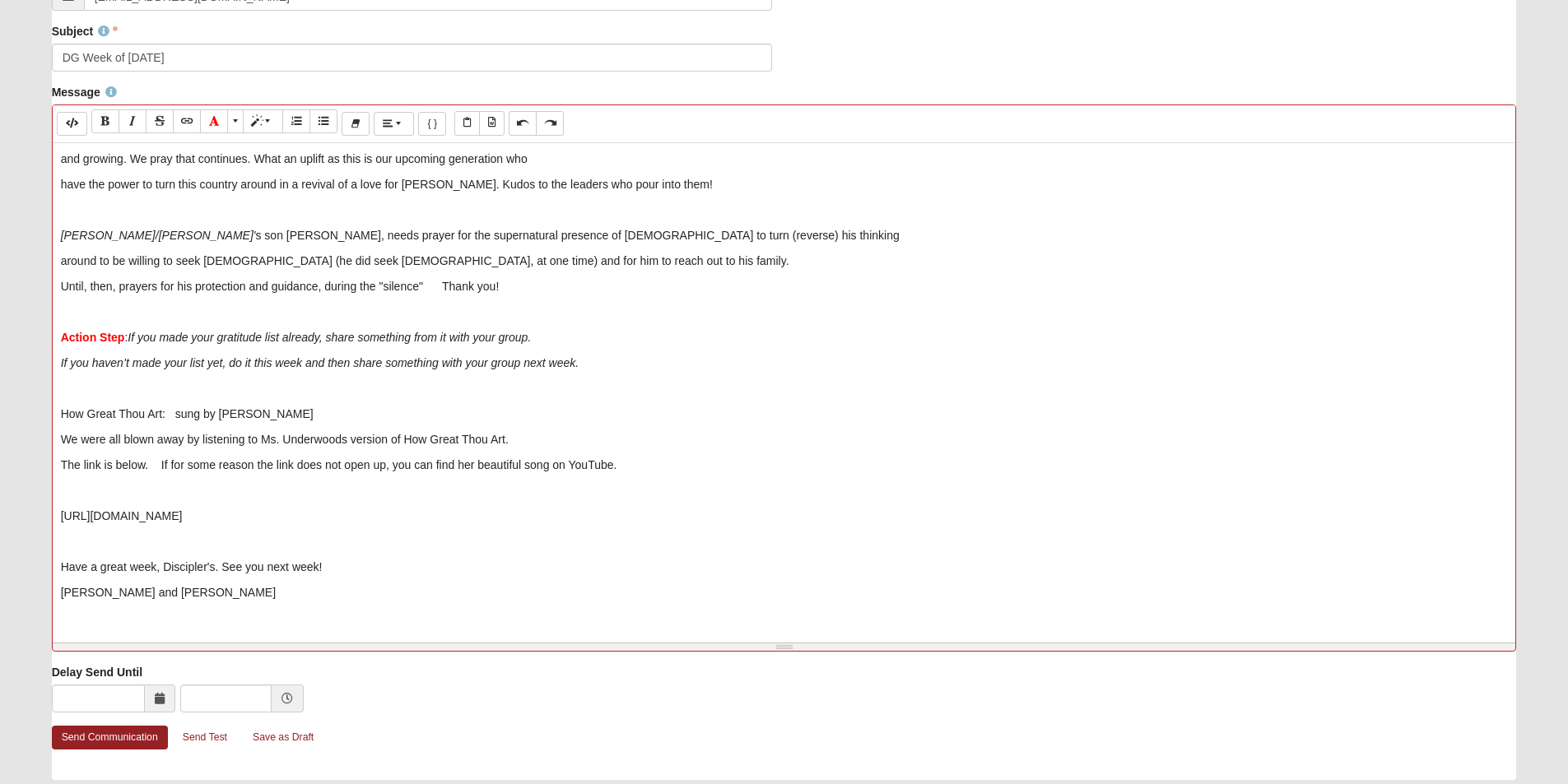
scroll to position [441, 0]
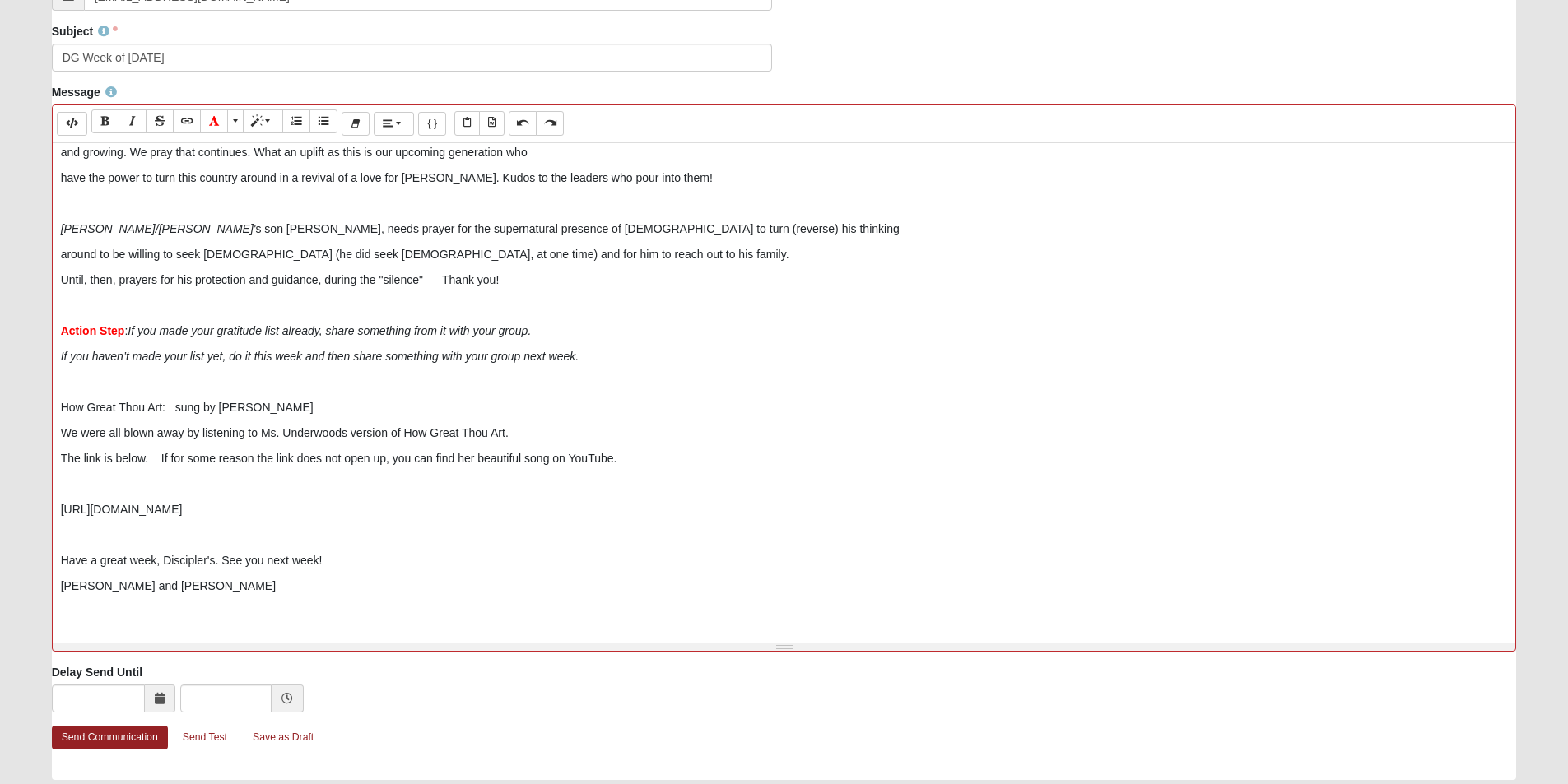
drag, startPoint x: 326, startPoint y: 405, endPoint x: 29, endPoint y: 394, distance: 297.2
click at [29, 394] on form "Hello Carol My Account Log Out Communication Communication Error" at bounding box center [784, 183] width 1568 height 1313
click at [232, 121] on button "More Color" at bounding box center [235, 121] width 16 height 24
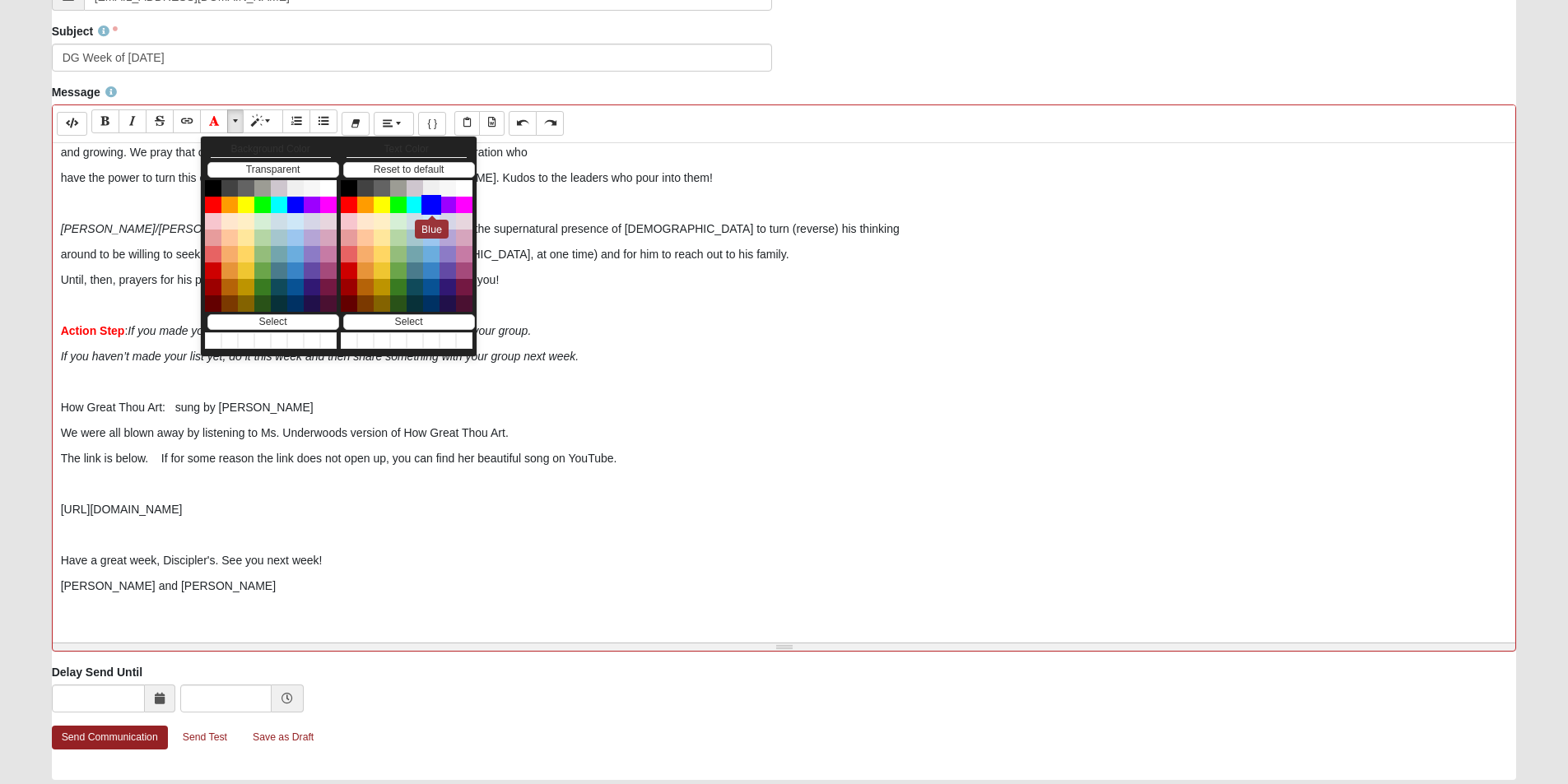
click at [429, 197] on button "Blue" at bounding box center [431, 204] width 20 height 20
click at [344, 403] on p "How Great Thou Art: sung by Carrie Underwood" at bounding box center [784, 408] width 1447 height 17
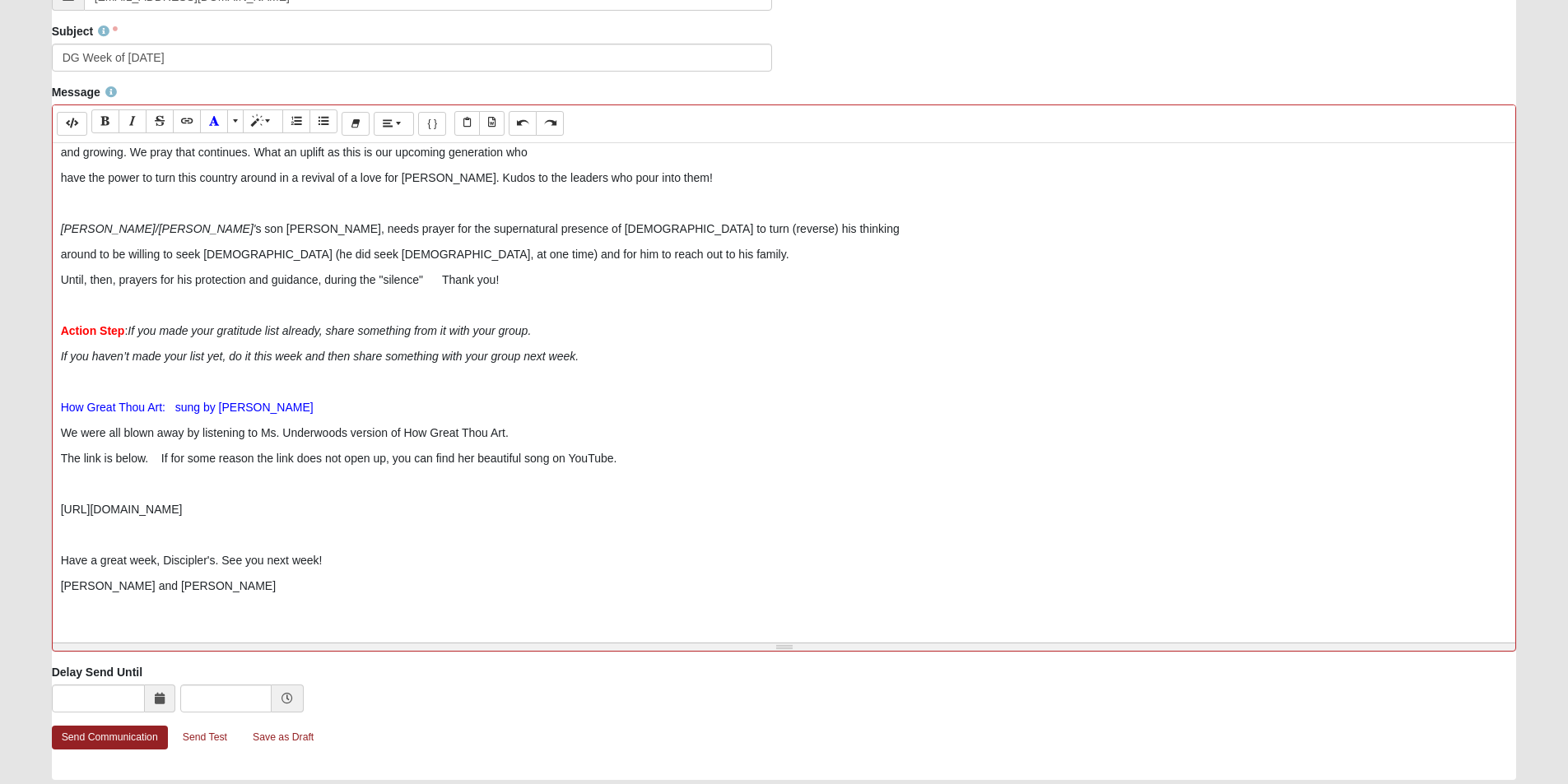
click at [344, 403] on p "How Great Thou Art: sung by Carrie Underwood" at bounding box center [784, 408] width 1447 height 17
drag, startPoint x: 174, startPoint y: 407, endPoint x: 332, endPoint y: 409, distance: 158.0
click at [332, 409] on p "How Great Thou Art: sung by Carrie Underwood" at bounding box center [784, 408] width 1447 height 17
click at [199, 430] on p "We were all blown away by listening to Ms. Underwoods version of How Great Thou…" at bounding box center [784, 433] width 1447 height 17
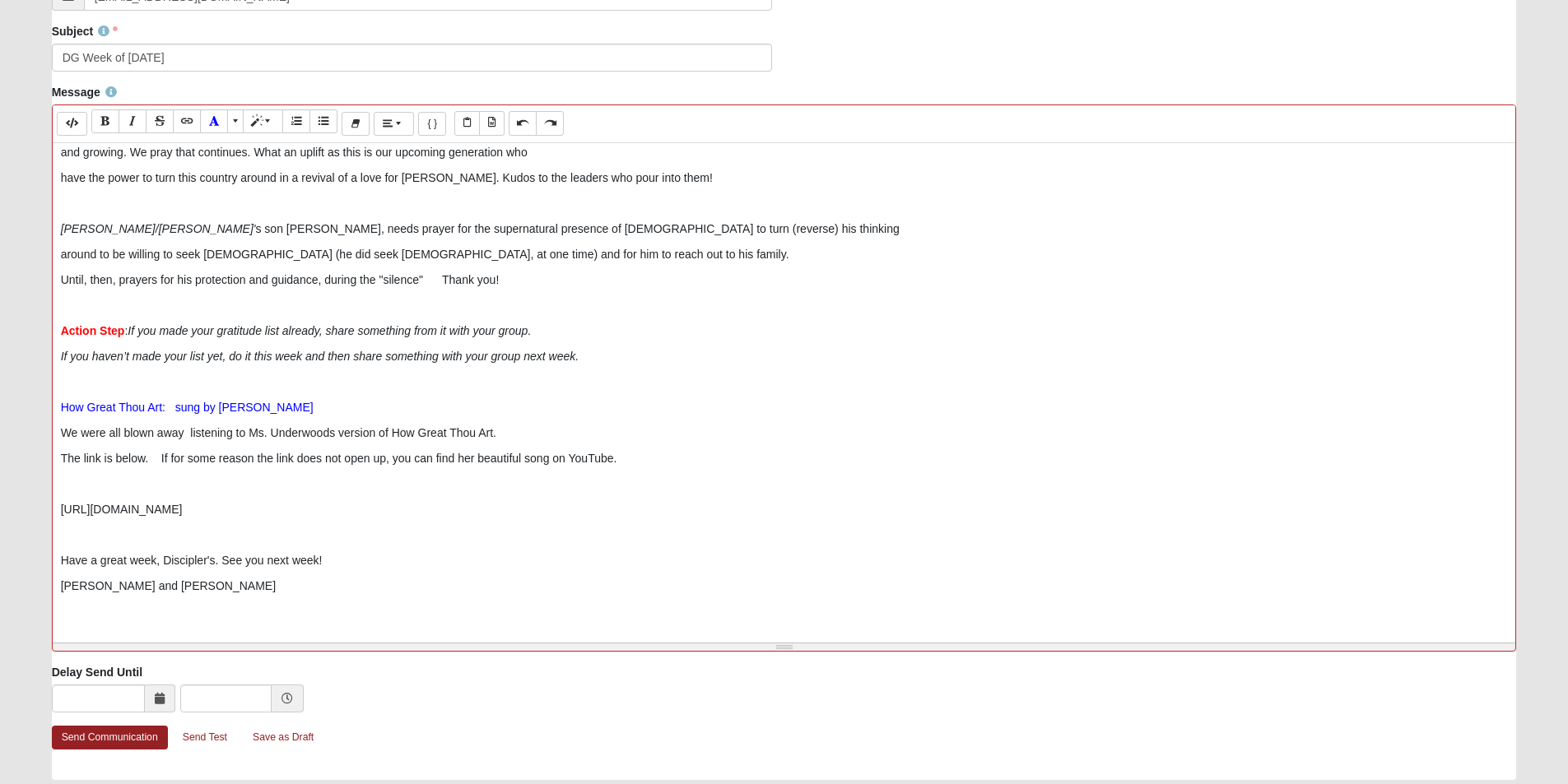
click at [508, 432] on p "We were all blown away listening to Ms. Underwoods version of How Great Thou Ar…" at bounding box center [784, 433] width 1447 height 17
click at [144, 456] on p "The link is below. If for some reason the link does not open up, you can find h…" at bounding box center [784, 459] width 1447 height 17
click at [292, 458] on p "The link is below if you would like to hear it. If for some reason the link doe…" at bounding box center [784, 459] width 1447 height 17
click at [749, 459] on p "The link is below if you would like to hear it. ( If for some reason the link d…" at bounding box center [784, 459] width 1447 height 17
click at [521, 459] on p "The link is below if you would like to hear it. ( If for some reason the link d…" at bounding box center [784, 459] width 1447 height 17
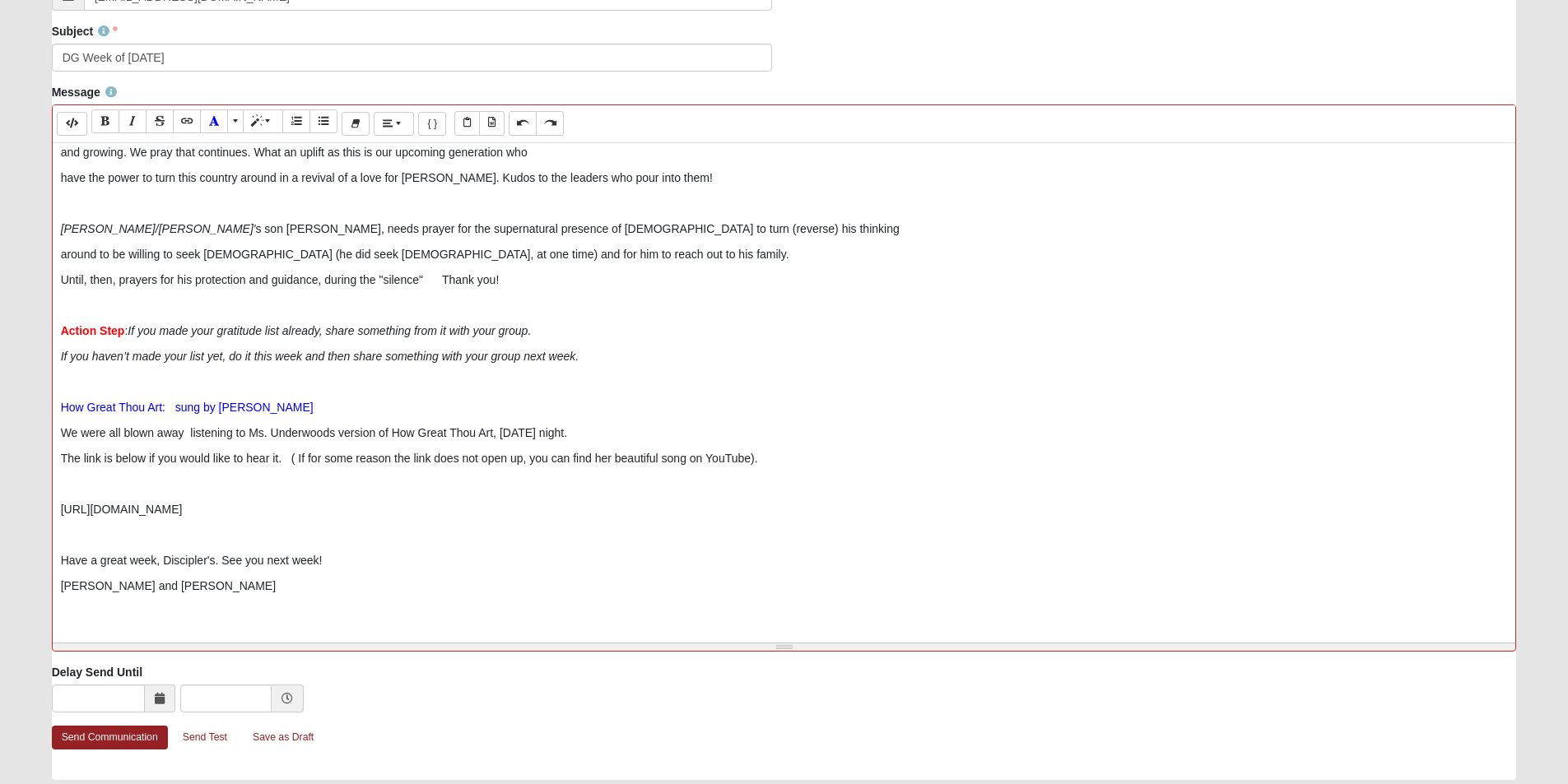
click at [759, 458] on p "The link is below if you would like to hear it. ( If for some reason the link d…" at bounding box center [784, 459] width 1447 height 17
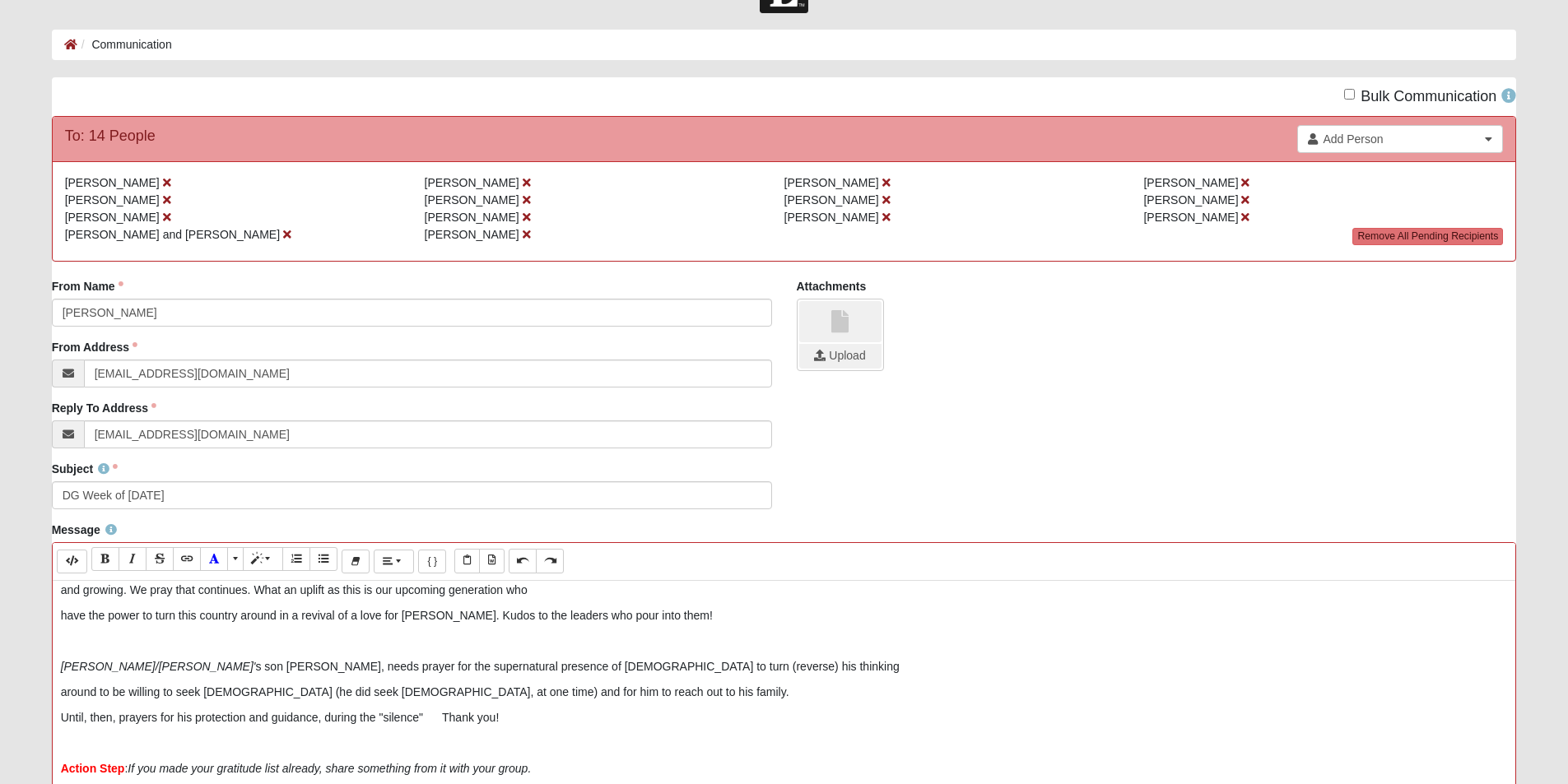
scroll to position [549, 0]
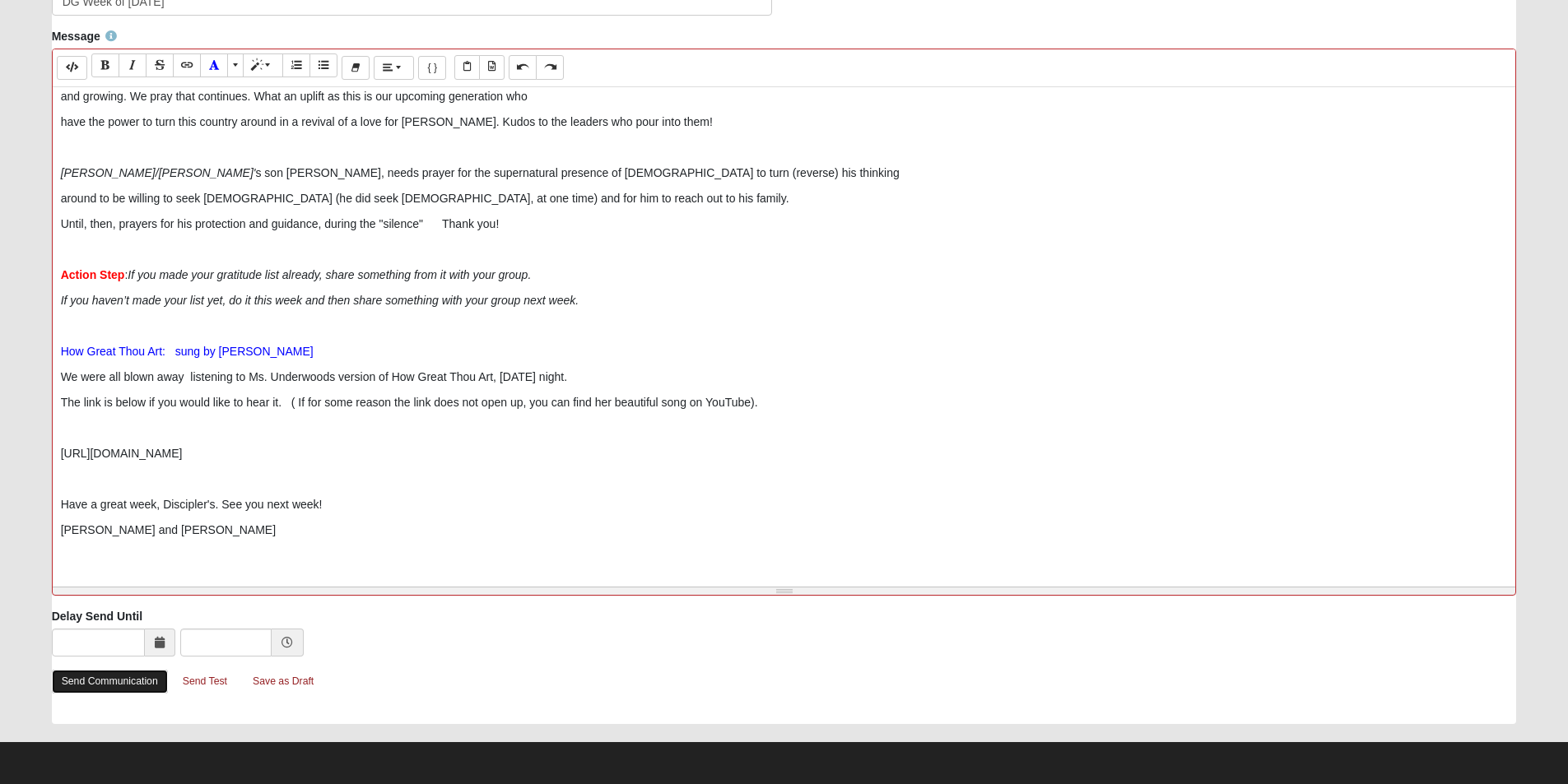
click at [93, 679] on link "Send Communication" at bounding box center [110, 681] width 116 height 24
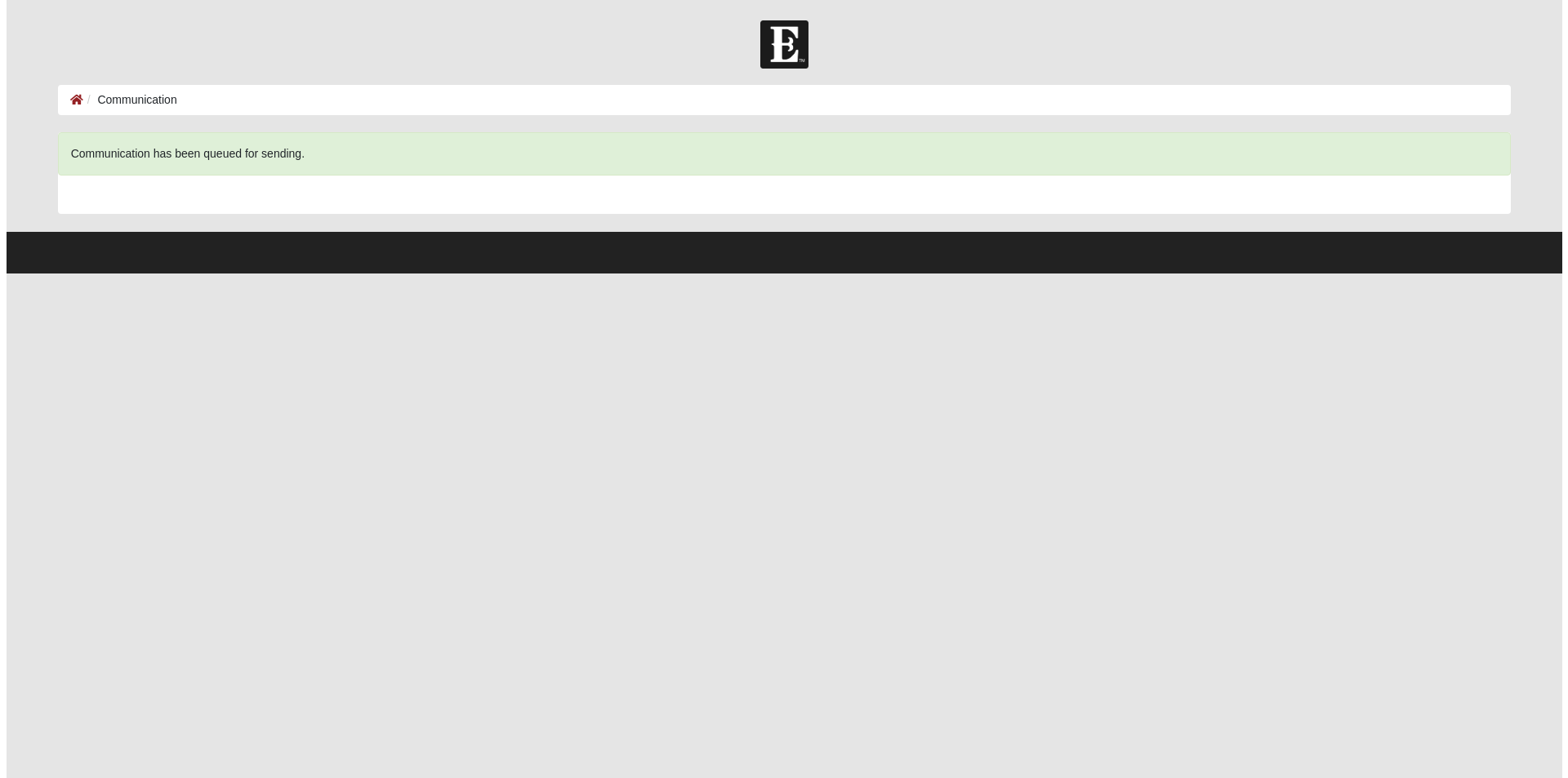
scroll to position [0, 0]
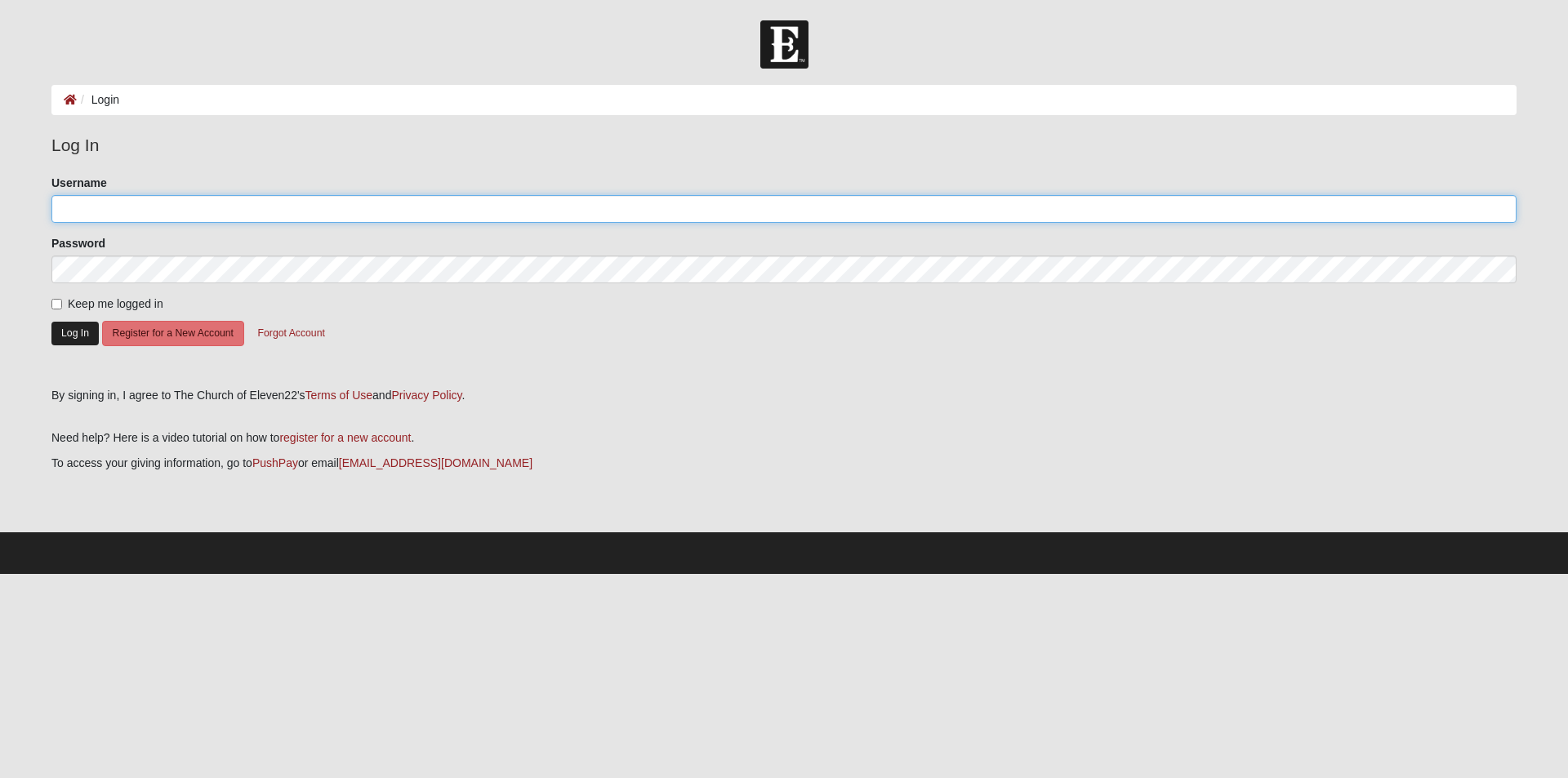
type input "[EMAIL_ADDRESS][DOMAIN_NAME]"
click at [68, 336] on button "Log In" at bounding box center [75, 333] width 47 height 23
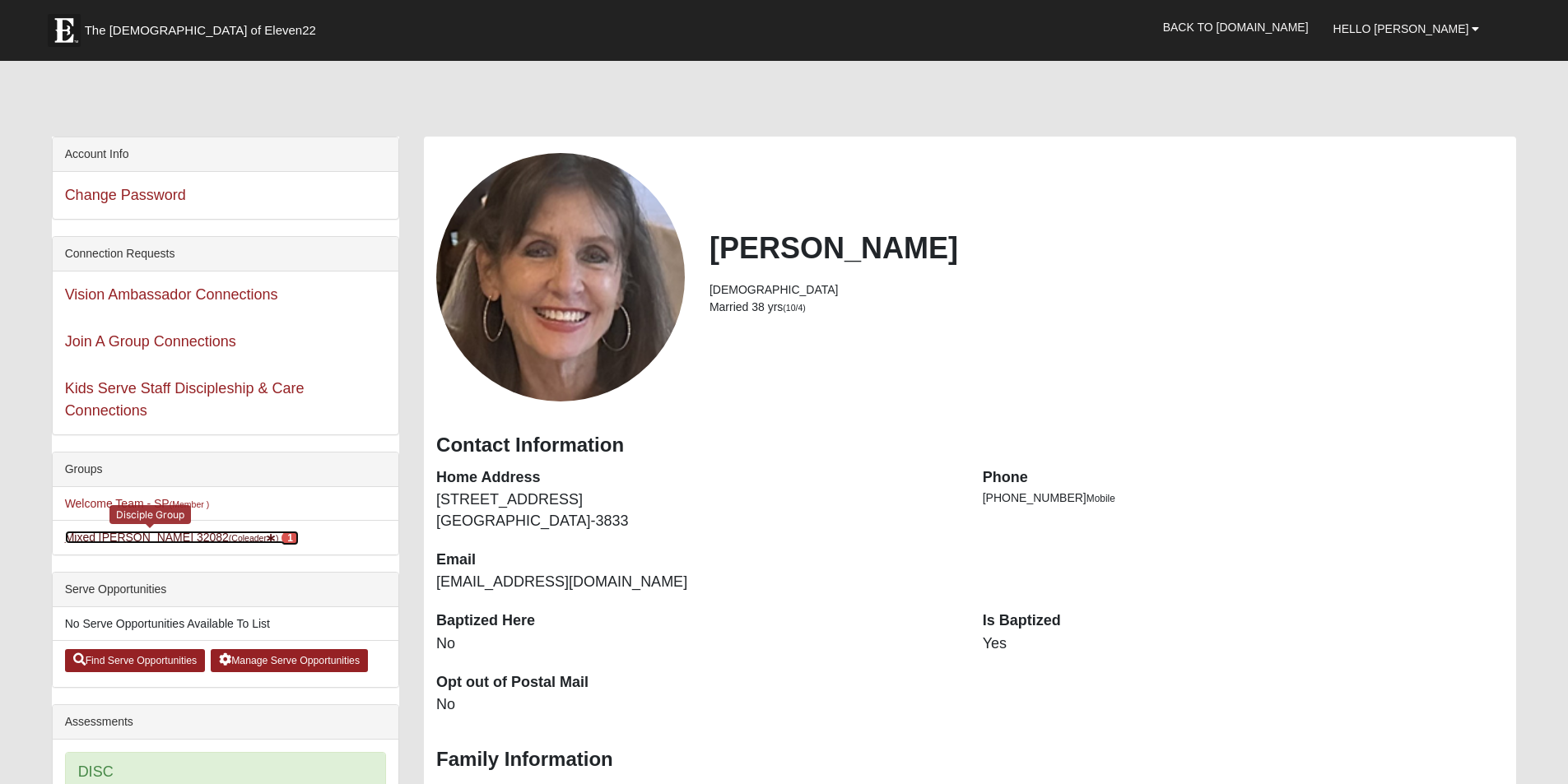
click at [109, 533] on link "Mixed [PERSON_NAME] 32082 (Coleader ) 1" at bounding box center [182, 537] width 234 height 13
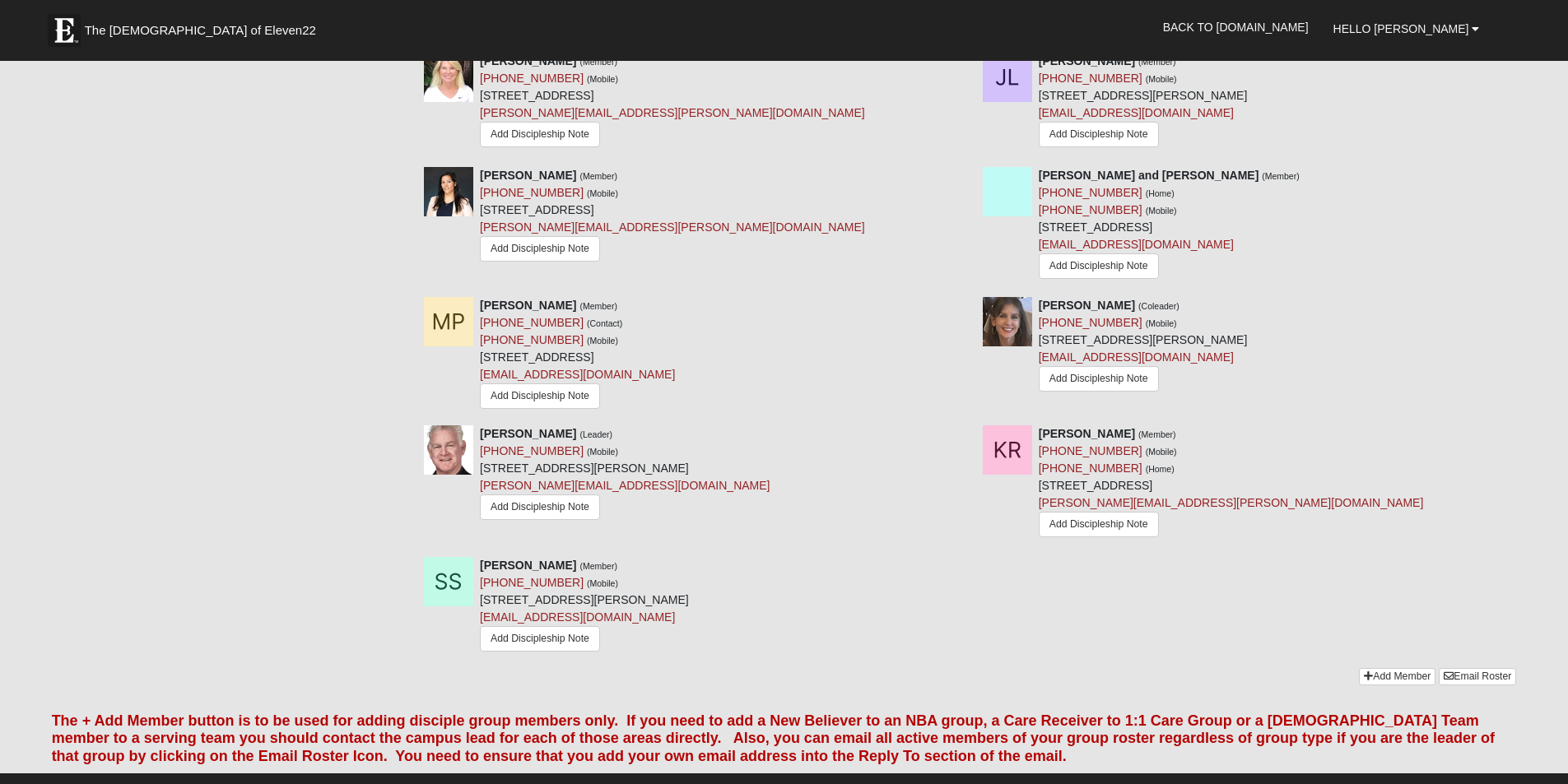
scroll to position [1480, 0]
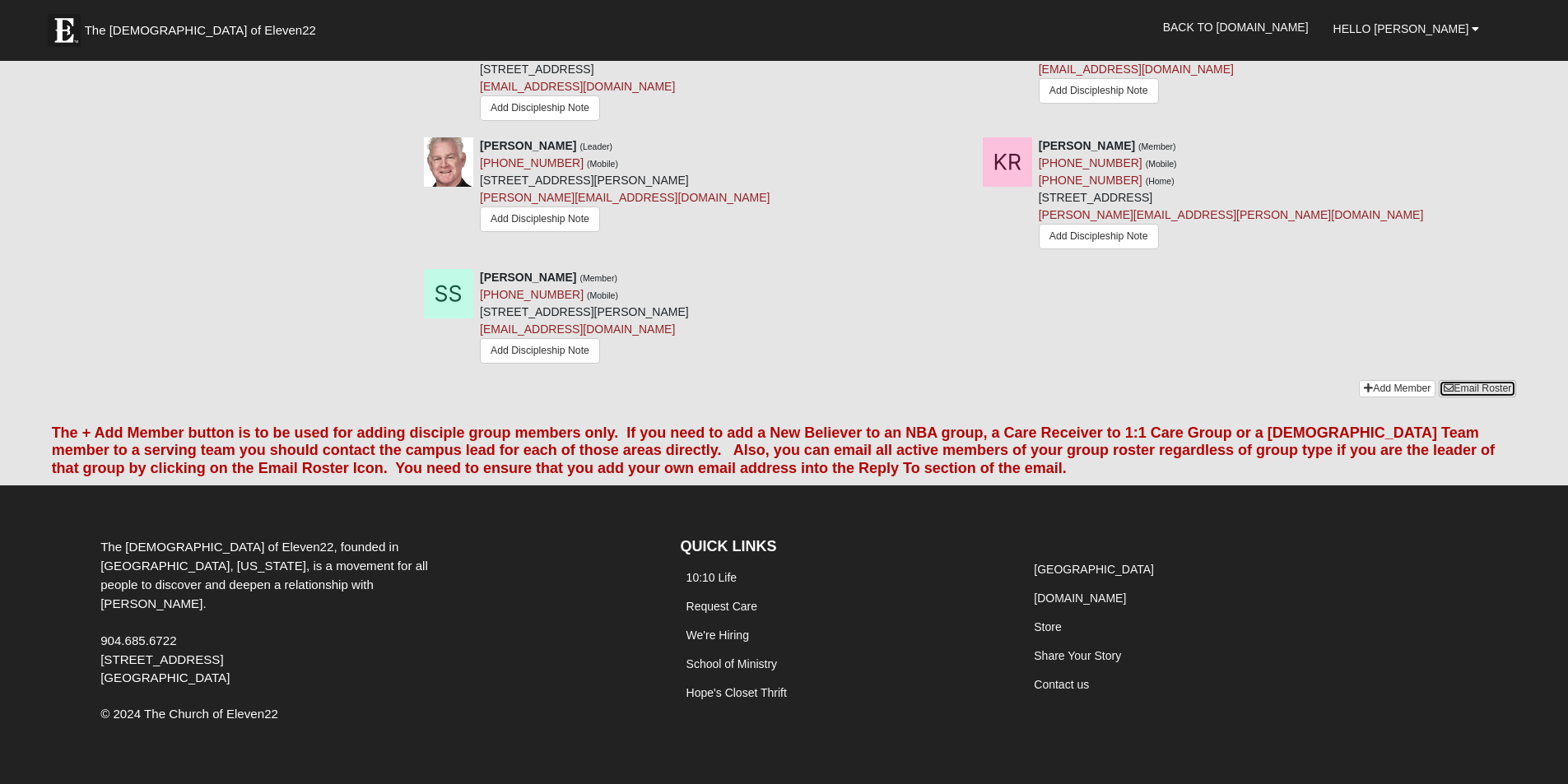
click at [1476, 394] on link "Email Roster" at bounding box center [1477, 389] width 78 height 17
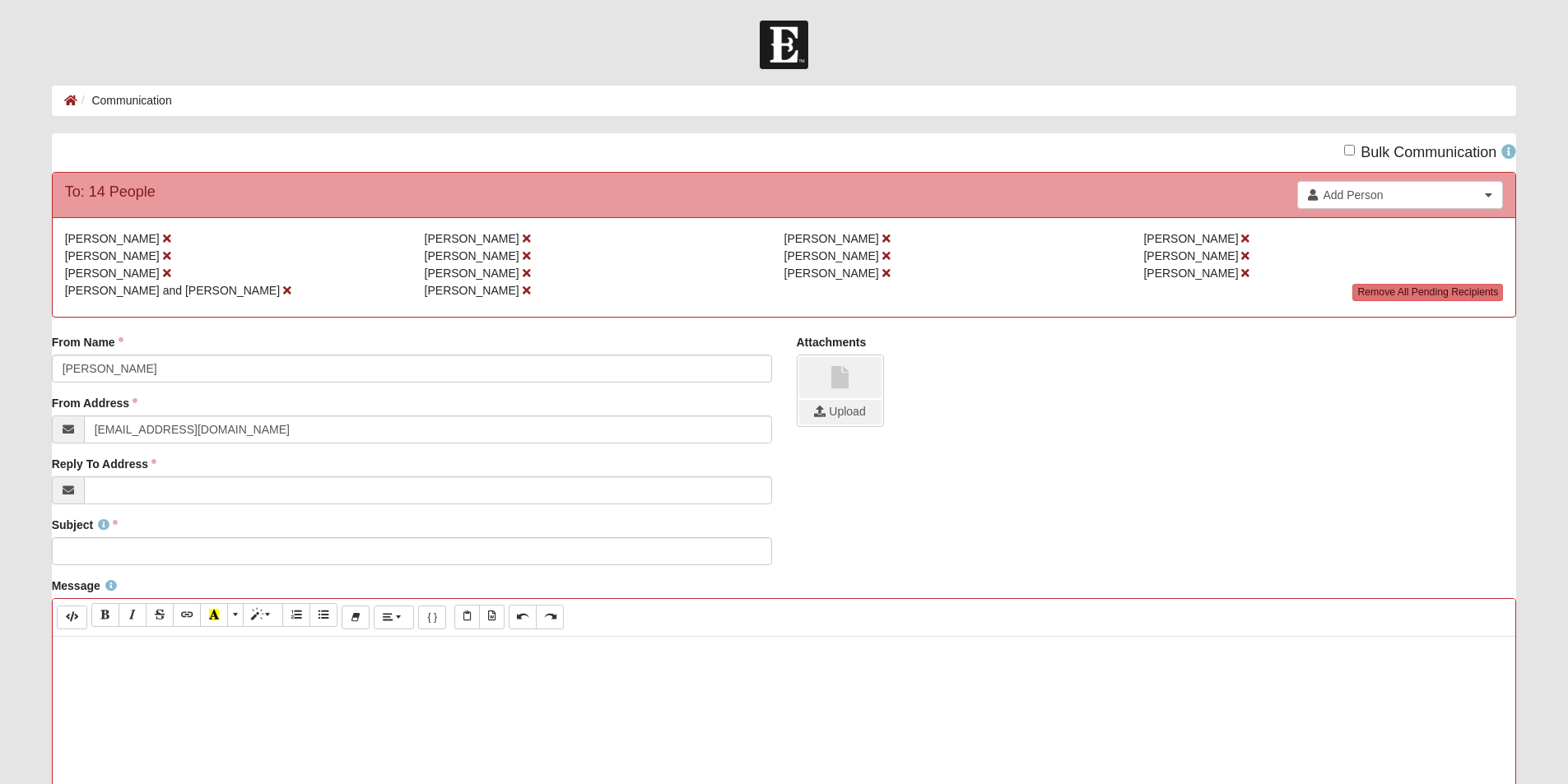
click at [148, 659] on p at bounding box center [784, 653] width 1447 height 17
paste div
drag, startPoint x: 538, startPoint y: 653, endPoint x: 0, endPoint y: 652, distance: 538.0
click at [0, 652] on form "Hello Carol My Account Log Out Communication Communication Error" at bounding box center [784, 677] width 1568 height 1313
click at [127, 485] on input "Reply To Address" at bounding box center [428, 491] width 688 height 28
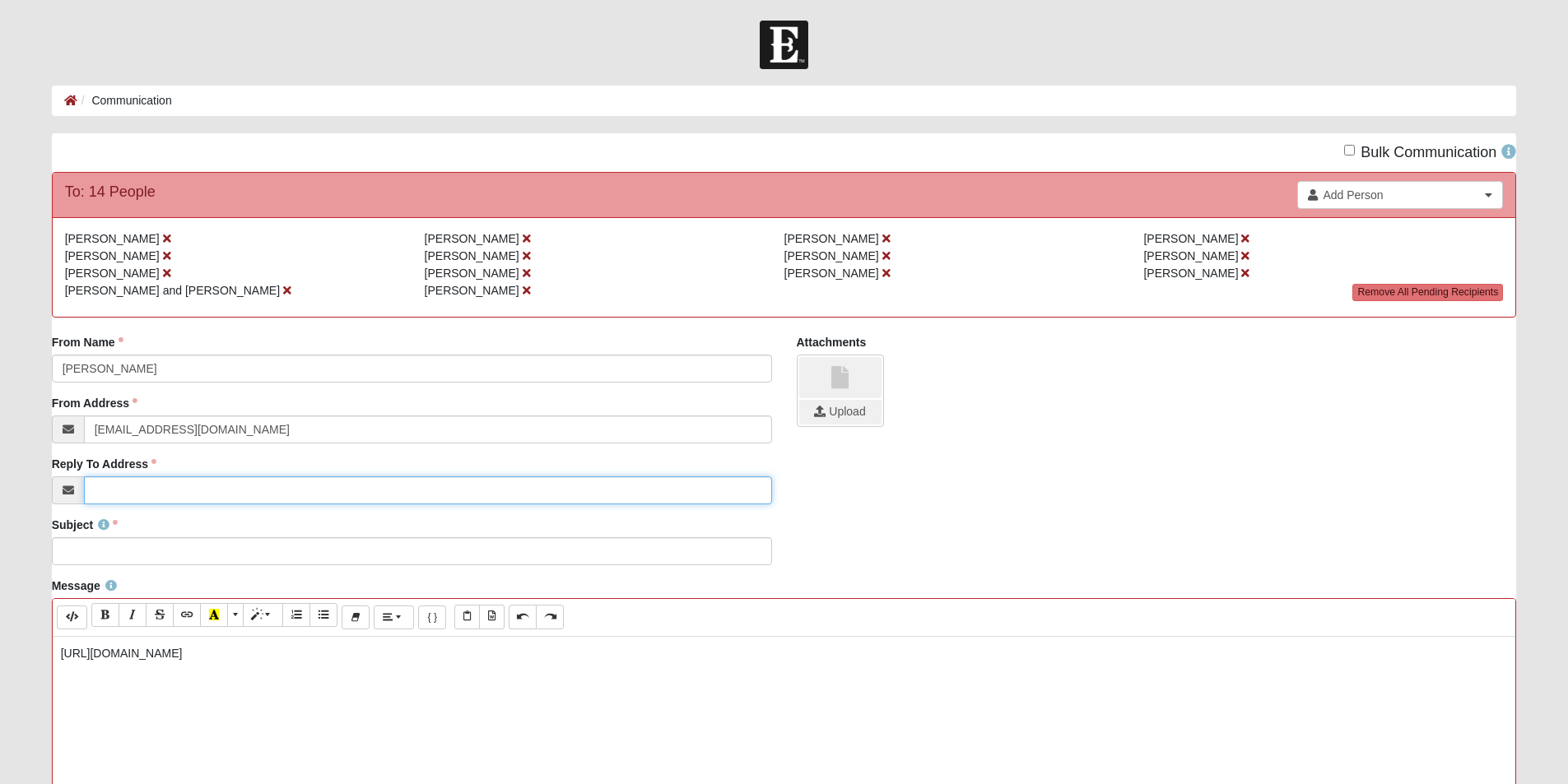
type input "[EMAIL_ADDRESS][DOMAIN_NAME]"
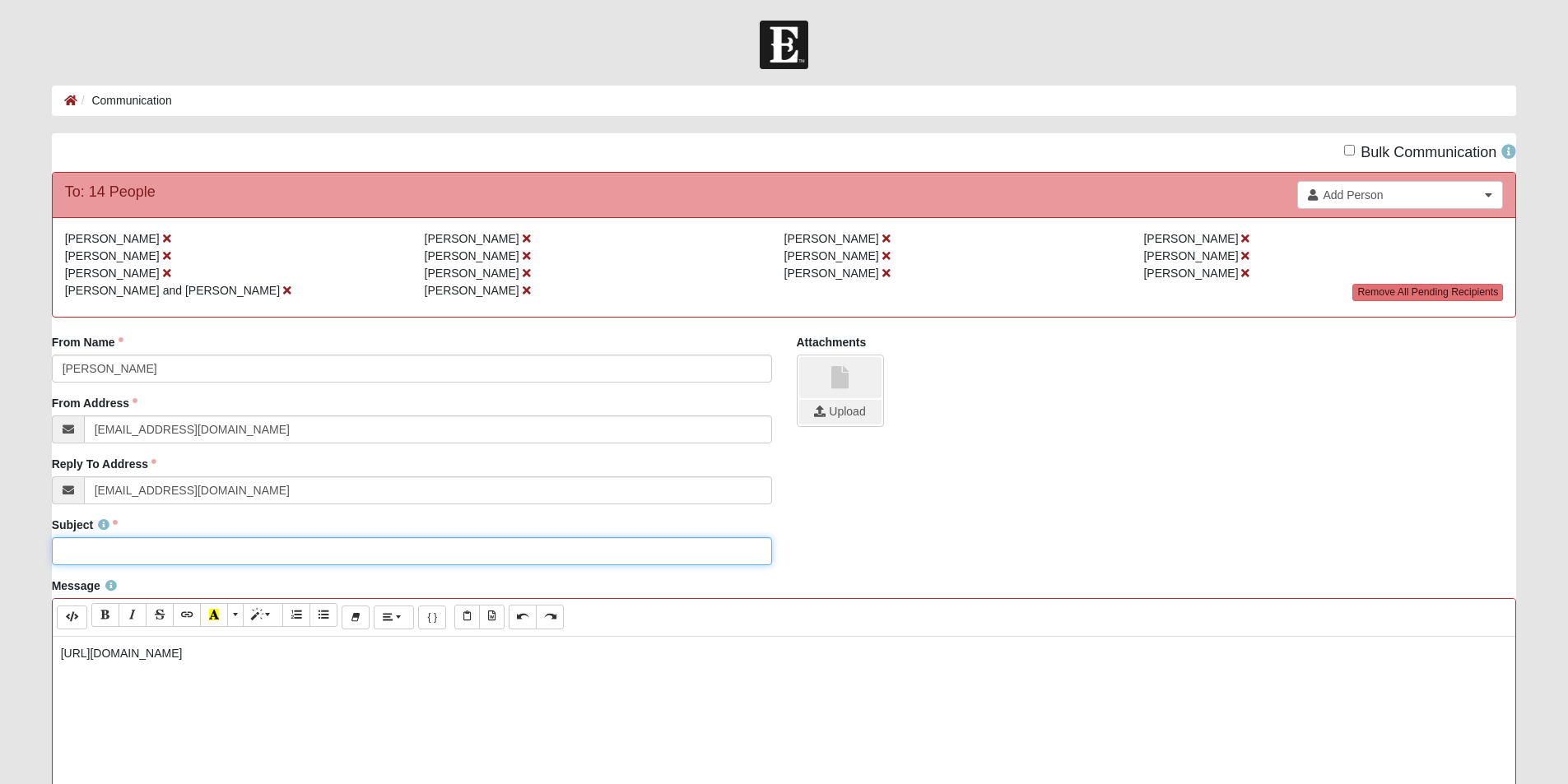
click at [96, 560] on input "Subject" at bounding box center [412, 551] width 720 height 28
type input "Carrie Underwood New Link How Great Thou Art (this link opens up)"
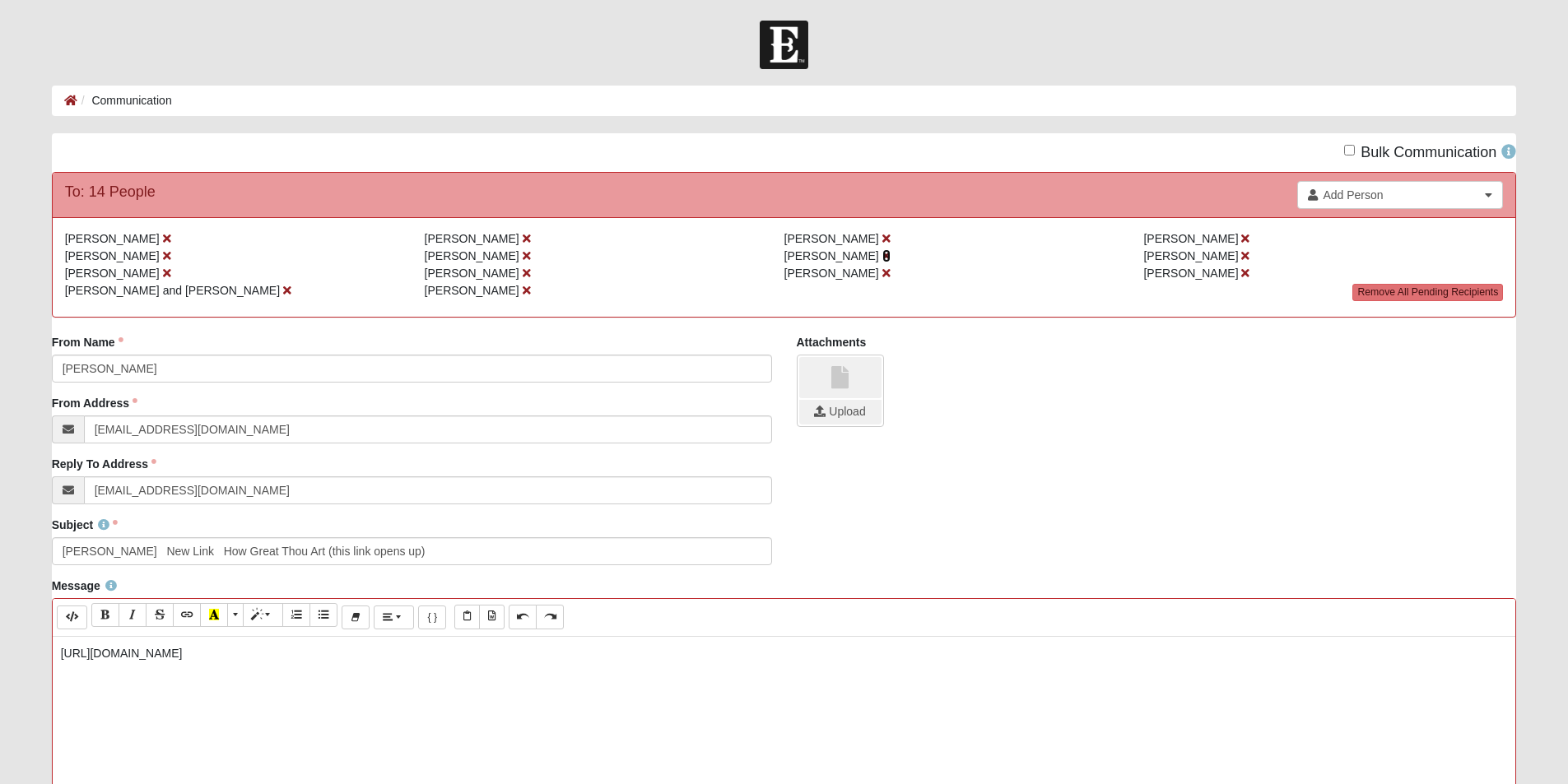
click at [882, 255] on icon at bounding box center [886, 255] width 9 height 11
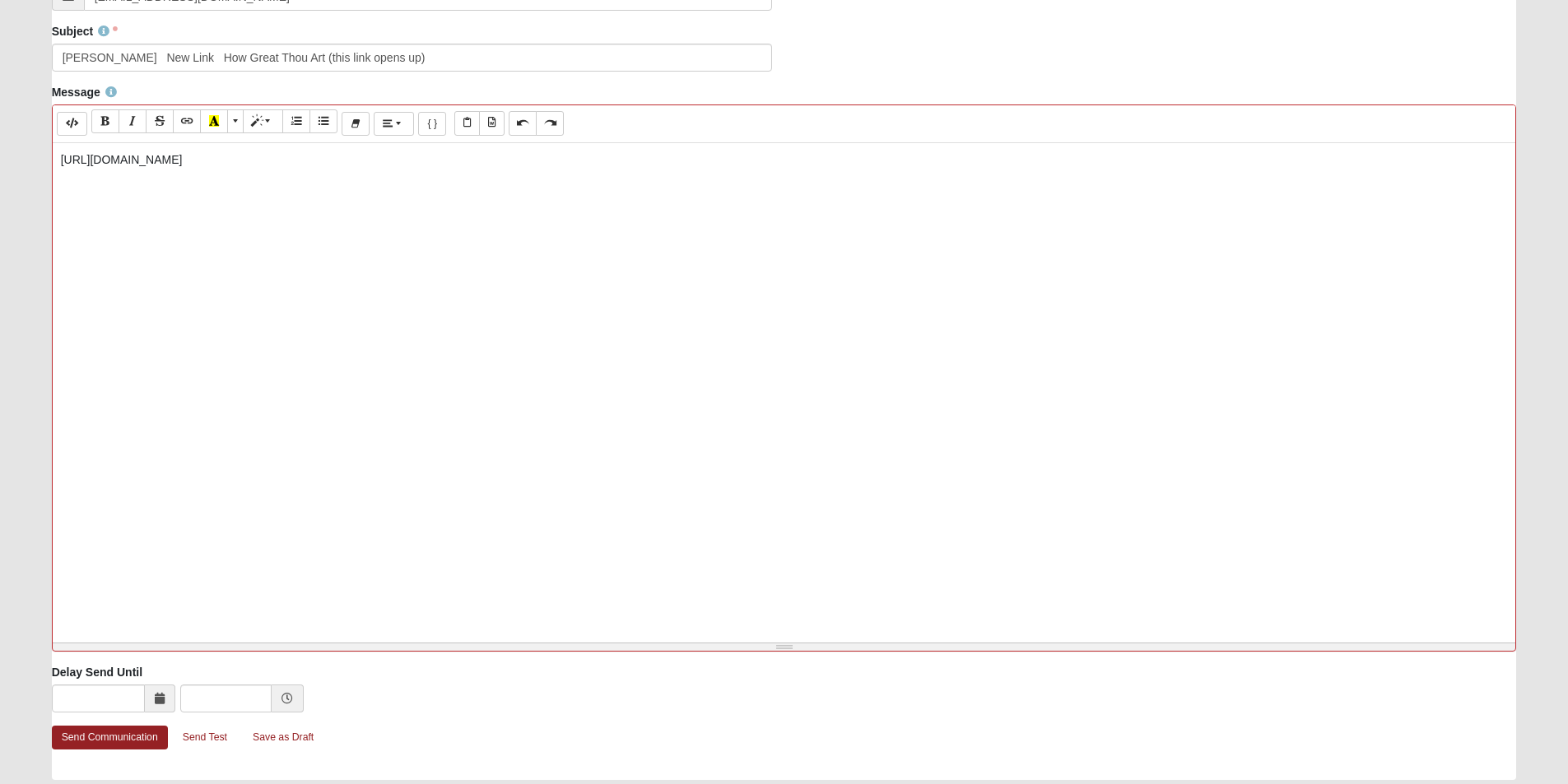
scroll to position [165, 0]
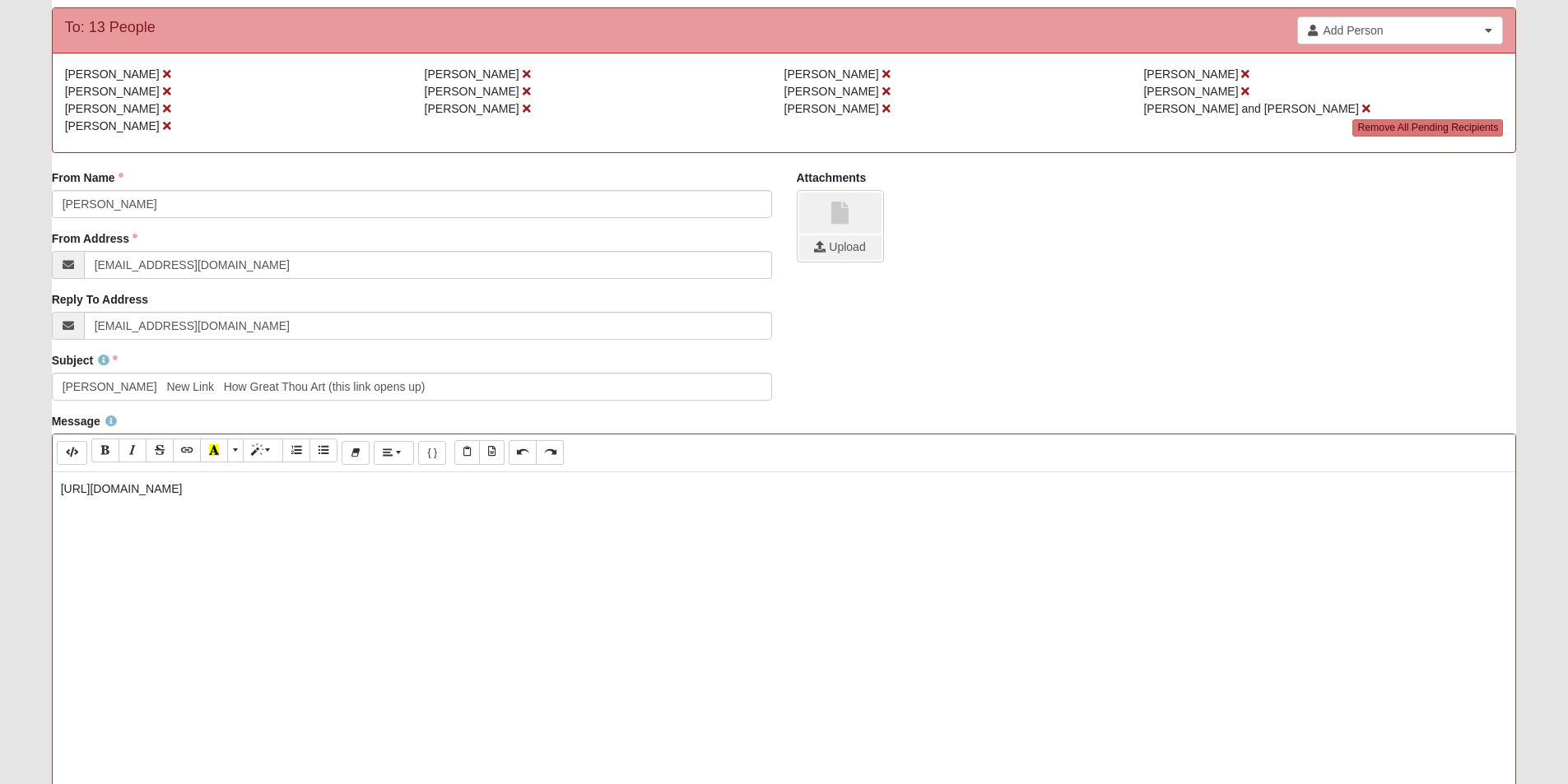
drag, startPoint x: 516, startPoint y: 492, endPoint x: 9, endPoint y: 500, distance: 507.1
click at [9, 500] on form "Hello Carol My Account Log Out Communication Communication Error" at bounding box center [784, 513] width 1568 height 1313
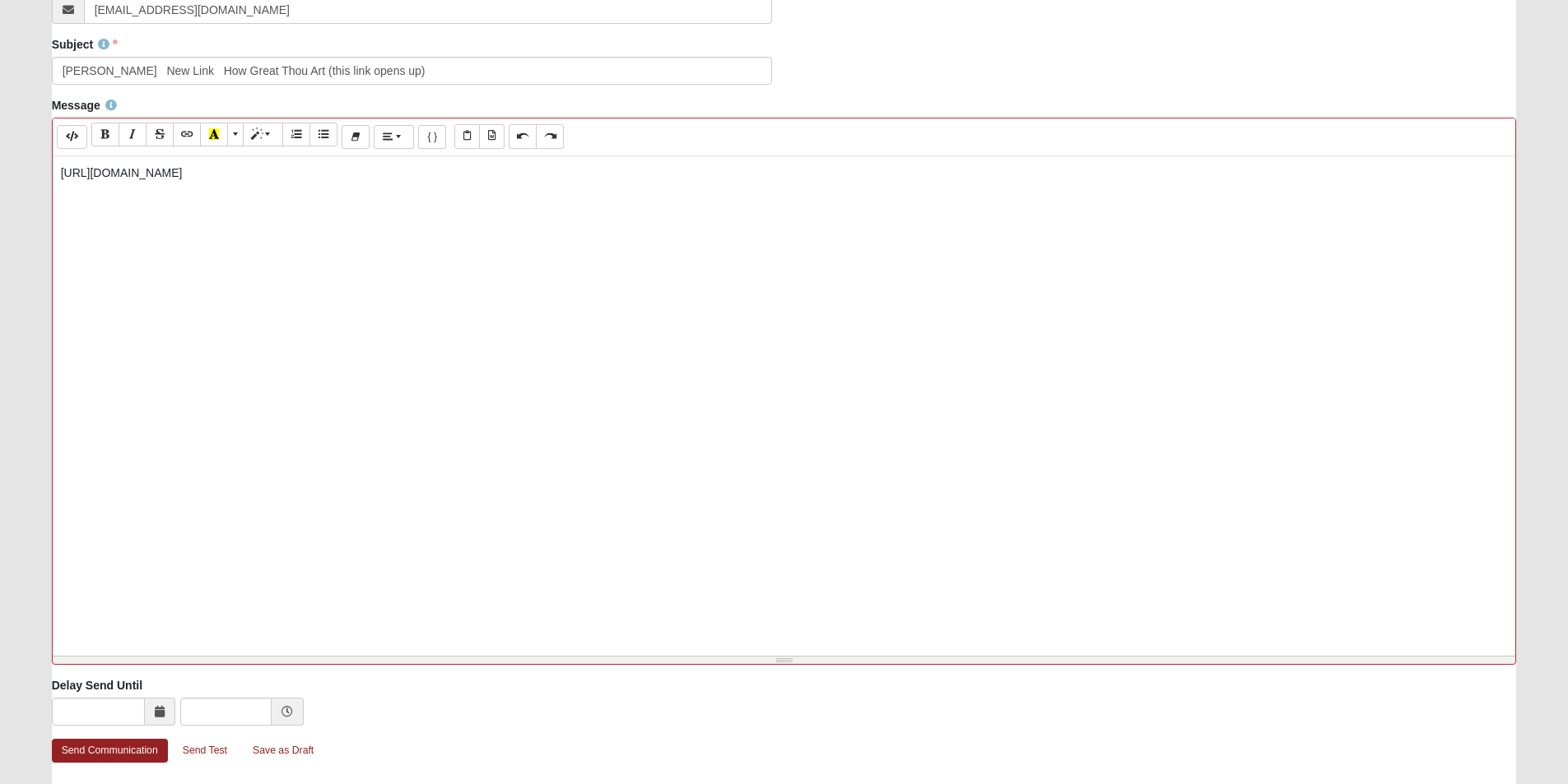
scroll to position [549, 0]
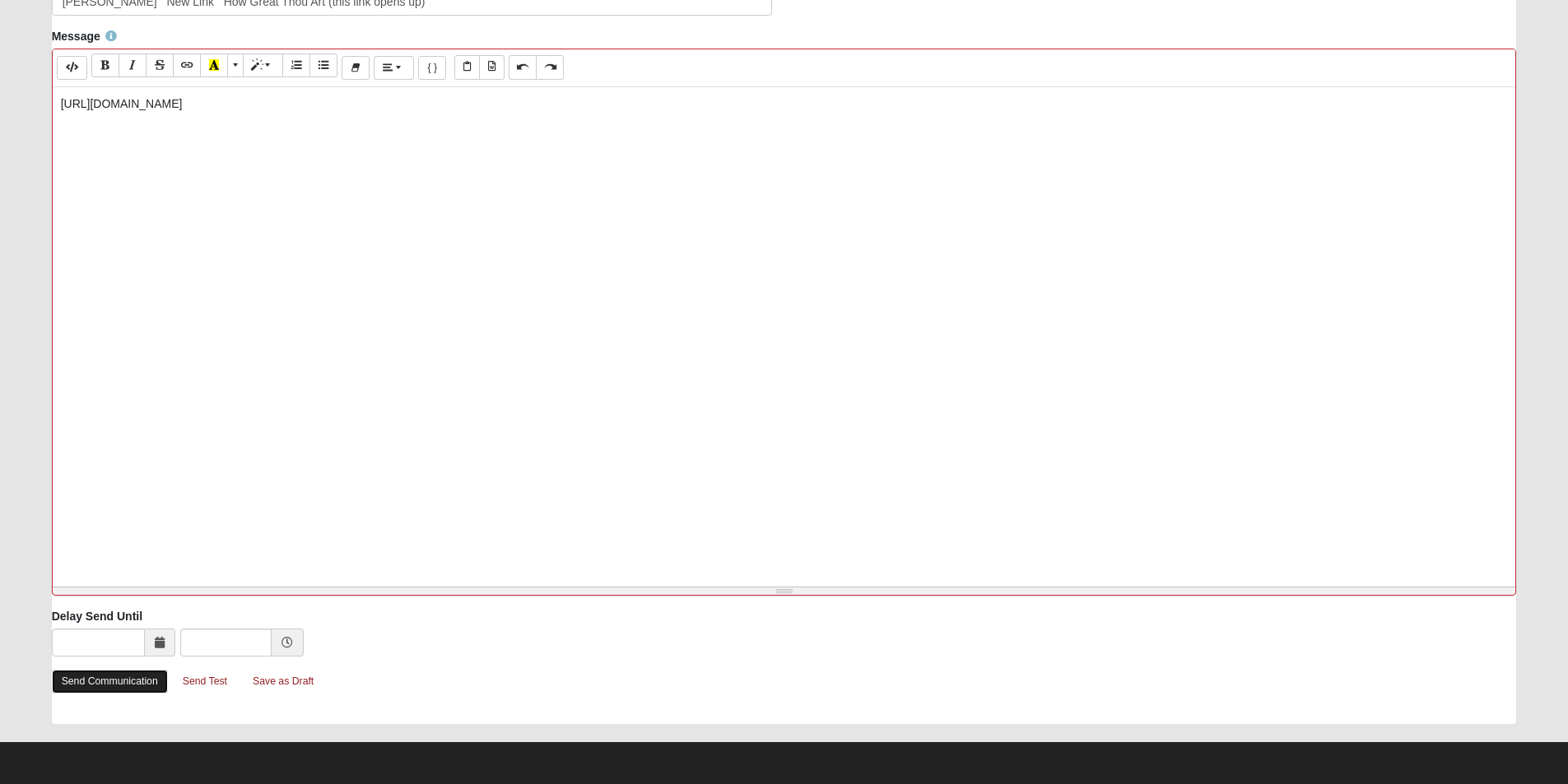
click at [86, 683] on link "Send Communication" at bounding box center [110, 681] width 116 height 24
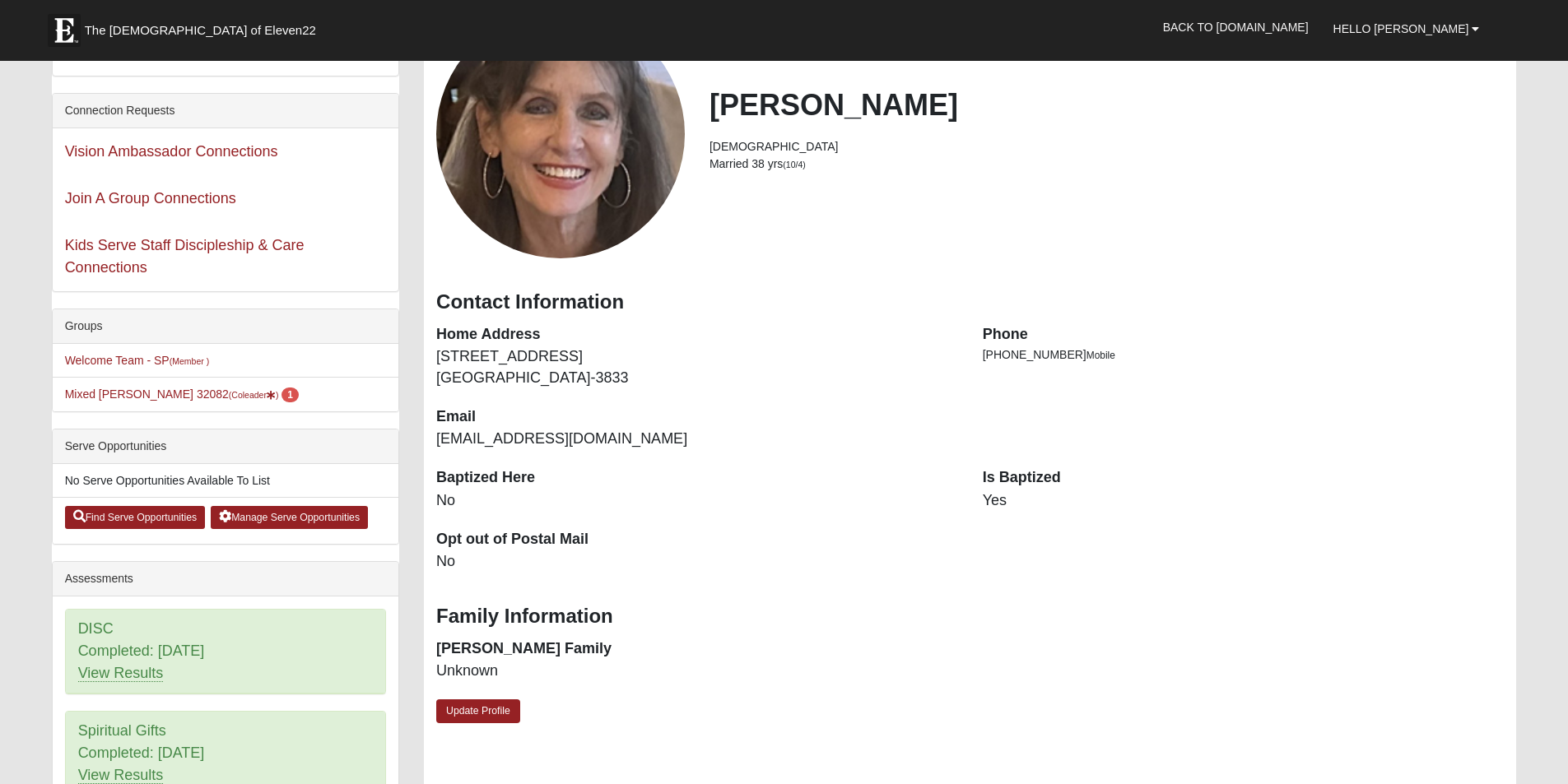
scroll to position [329, 0]
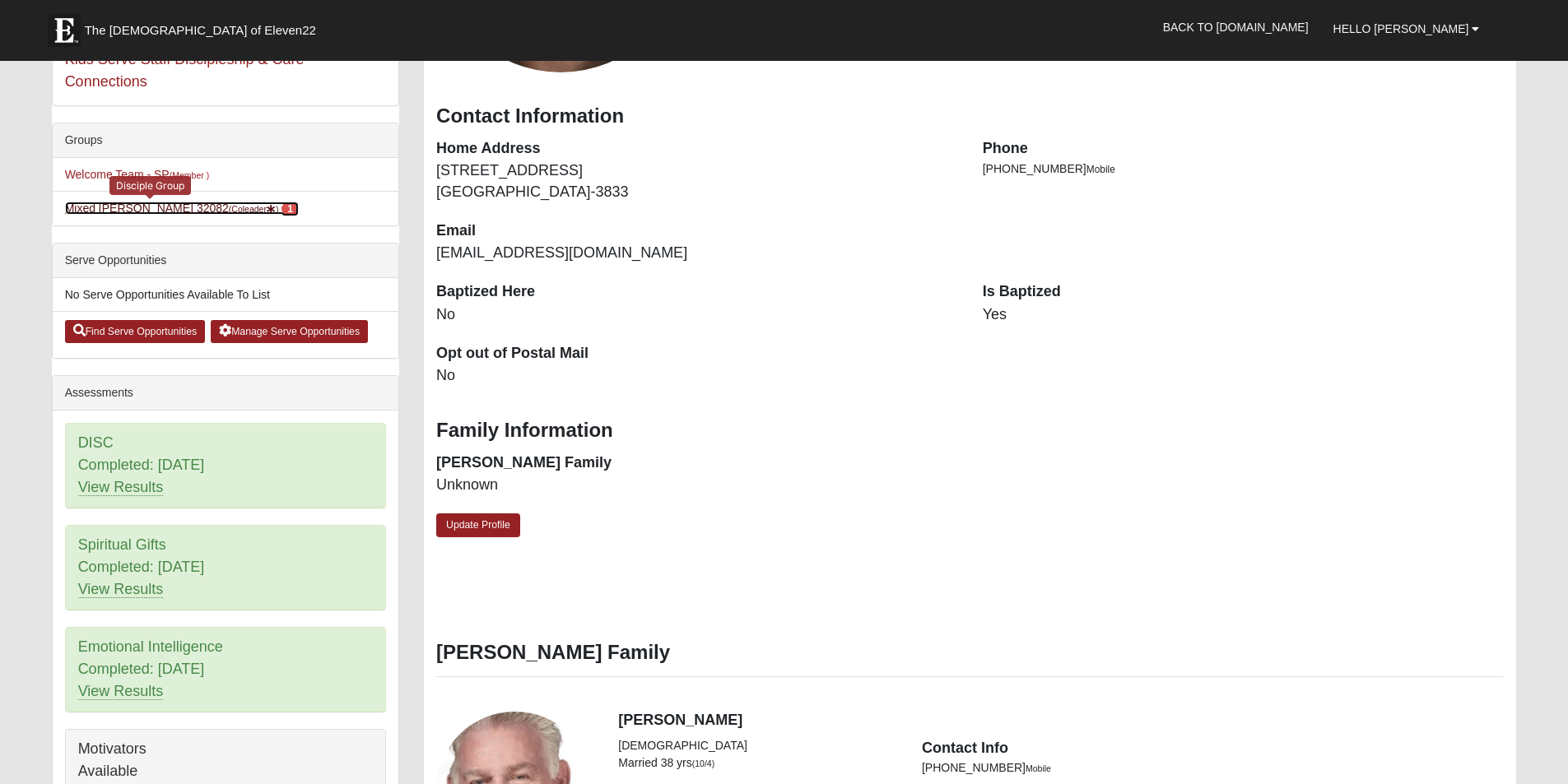
click at [91, 211] on link "Mixed [PERSON_NAME] 32082 (Coleader ) 1" at bounding box center [182, 208] width 234 height 13
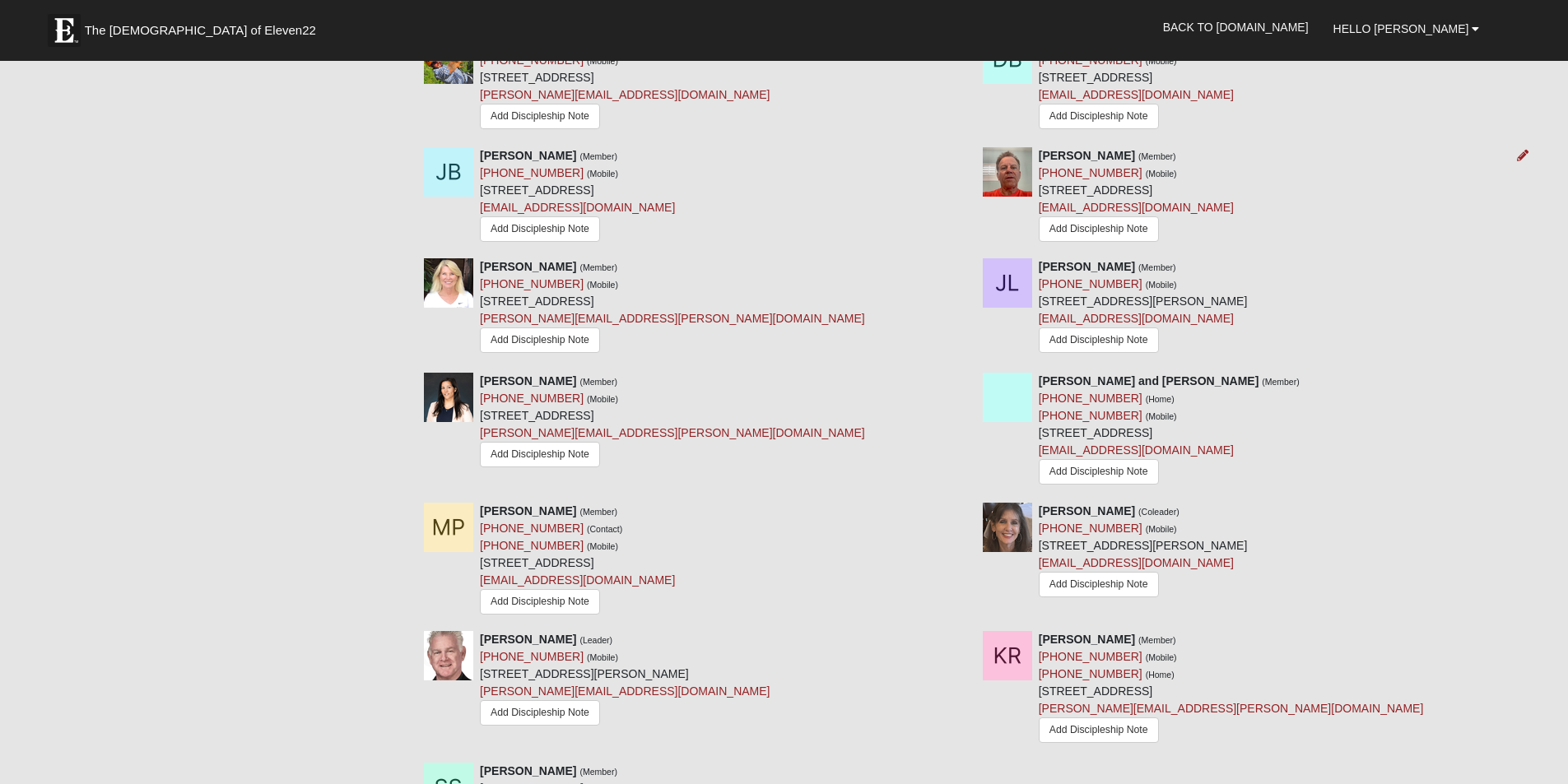
scroll to position [1518, 0]
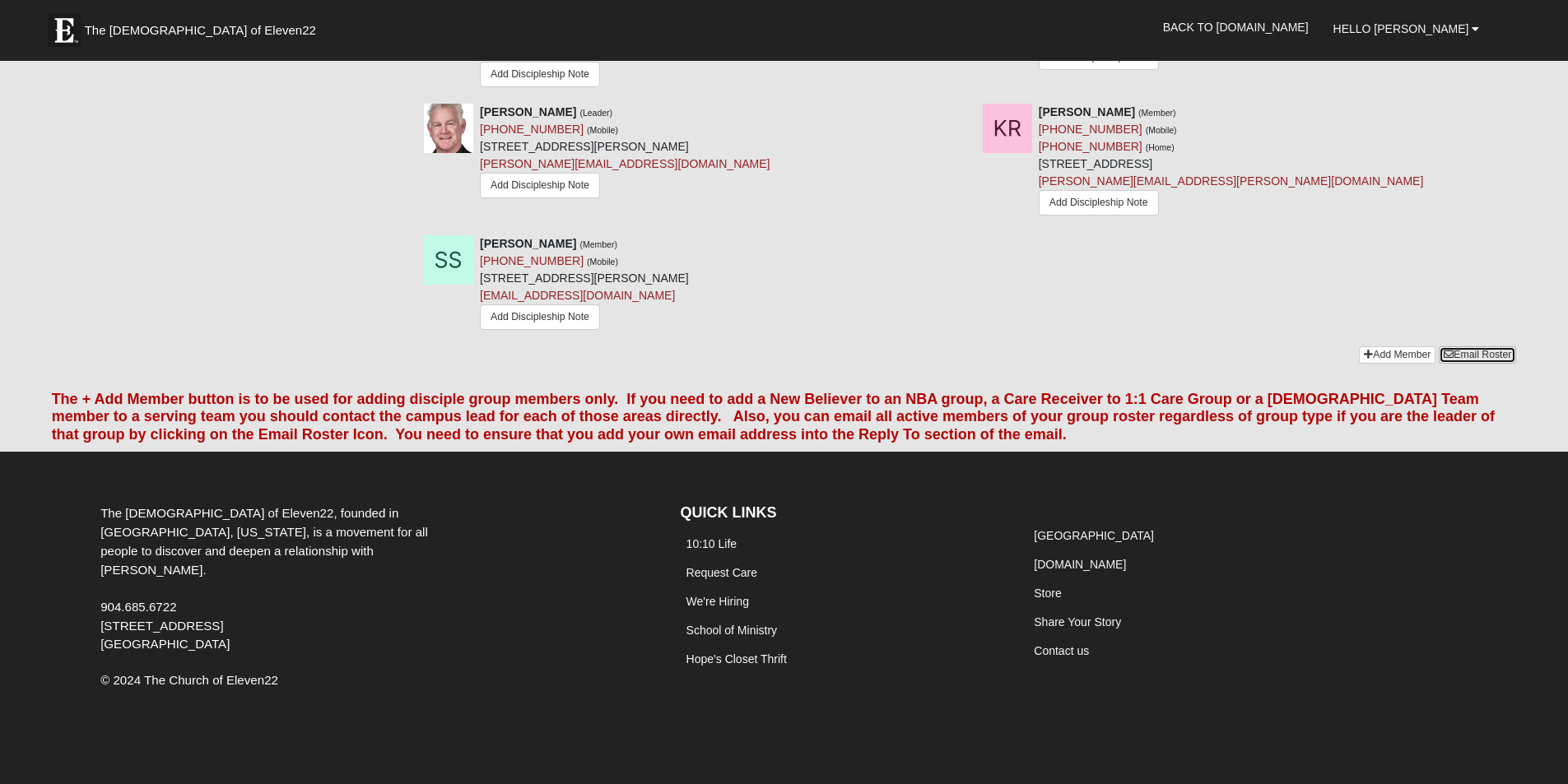
click at [1472, 350] on link "Email Roster" at bounding box center [1477, 355] width 78 height 17
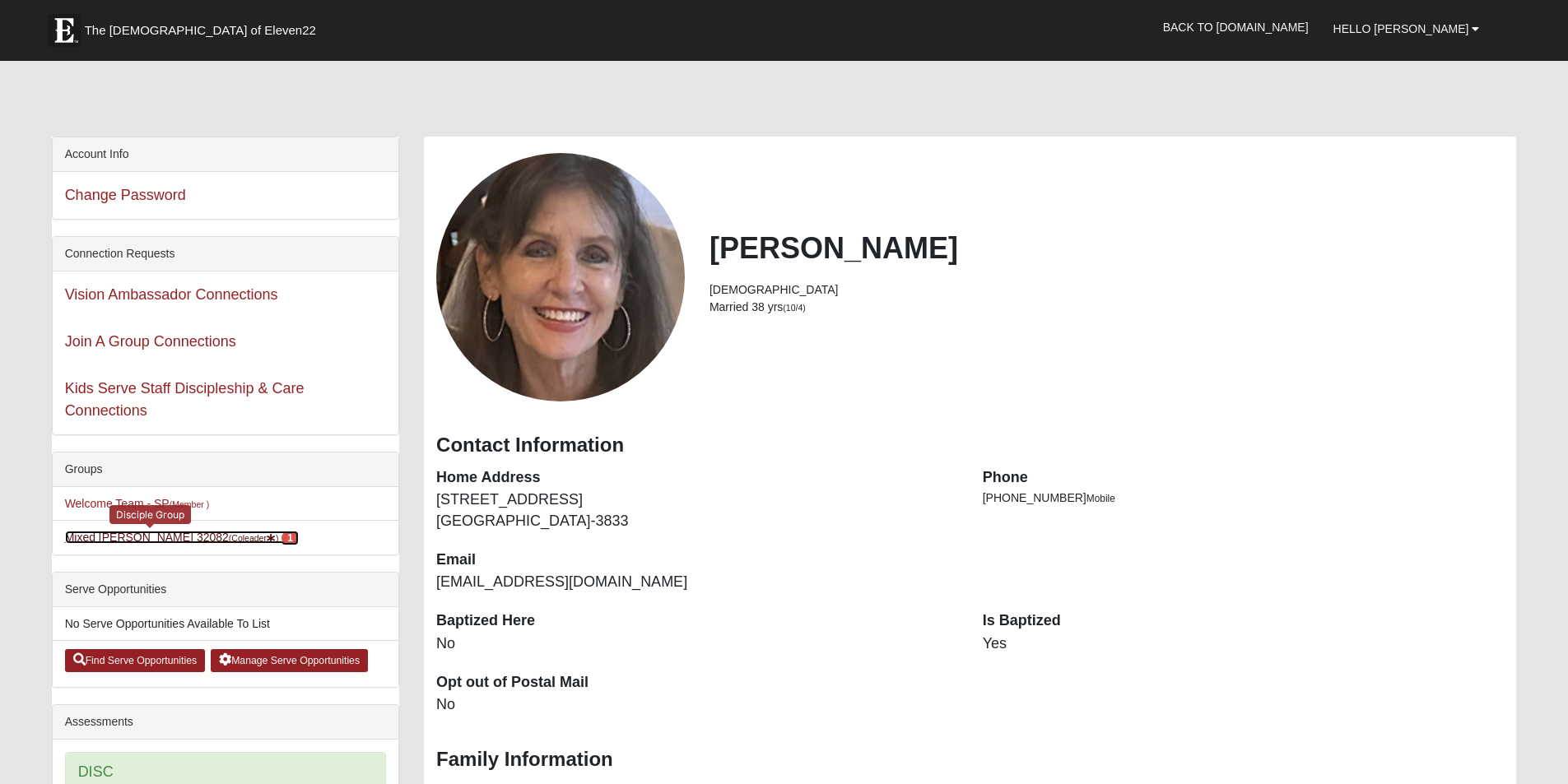
click at [115, 538] on link "Mixed Pate 32082 (Coleader ) 1" at bounding box center [182, 537] width 234 height 13
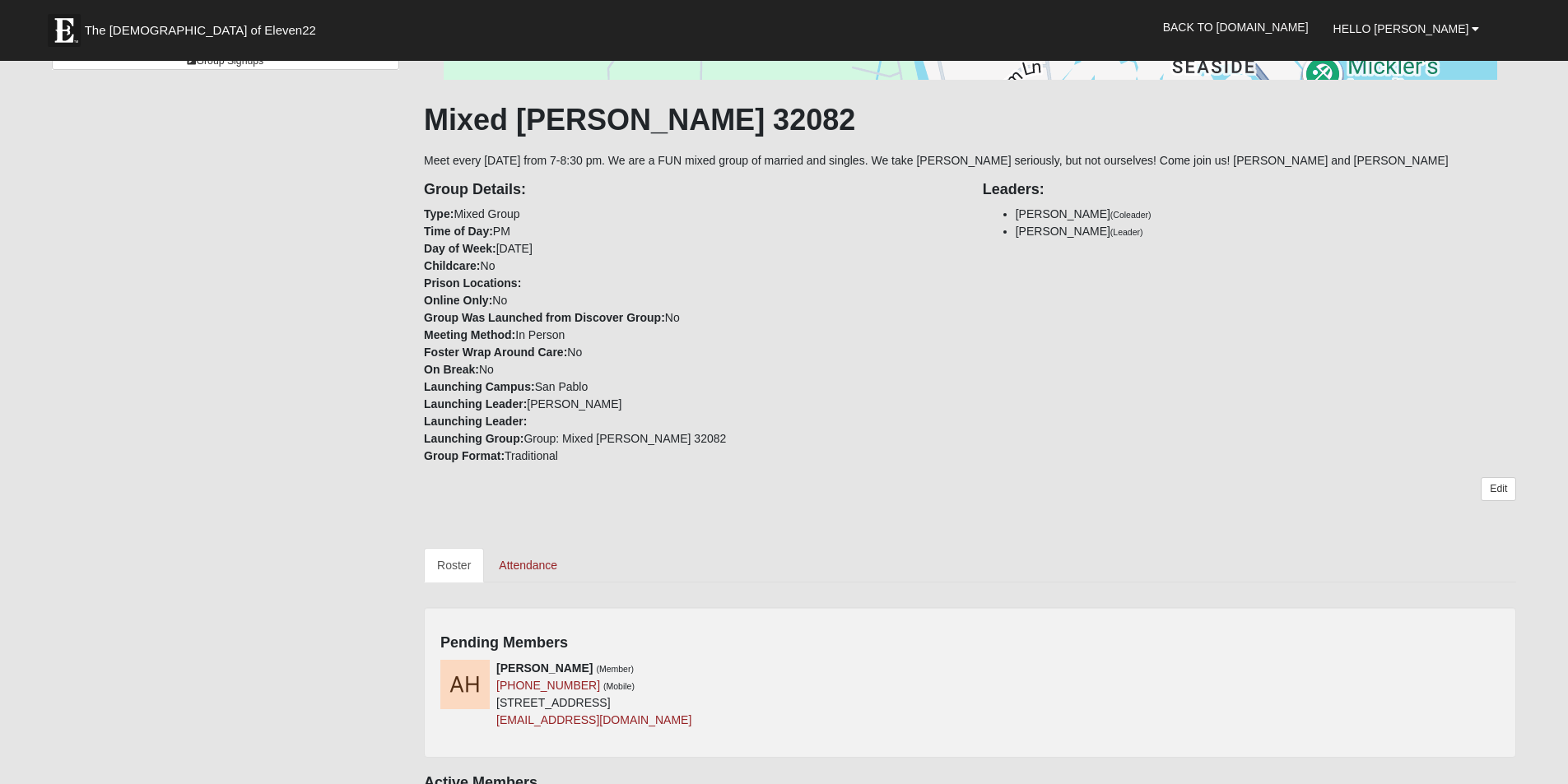
scroll to position [494, 0]
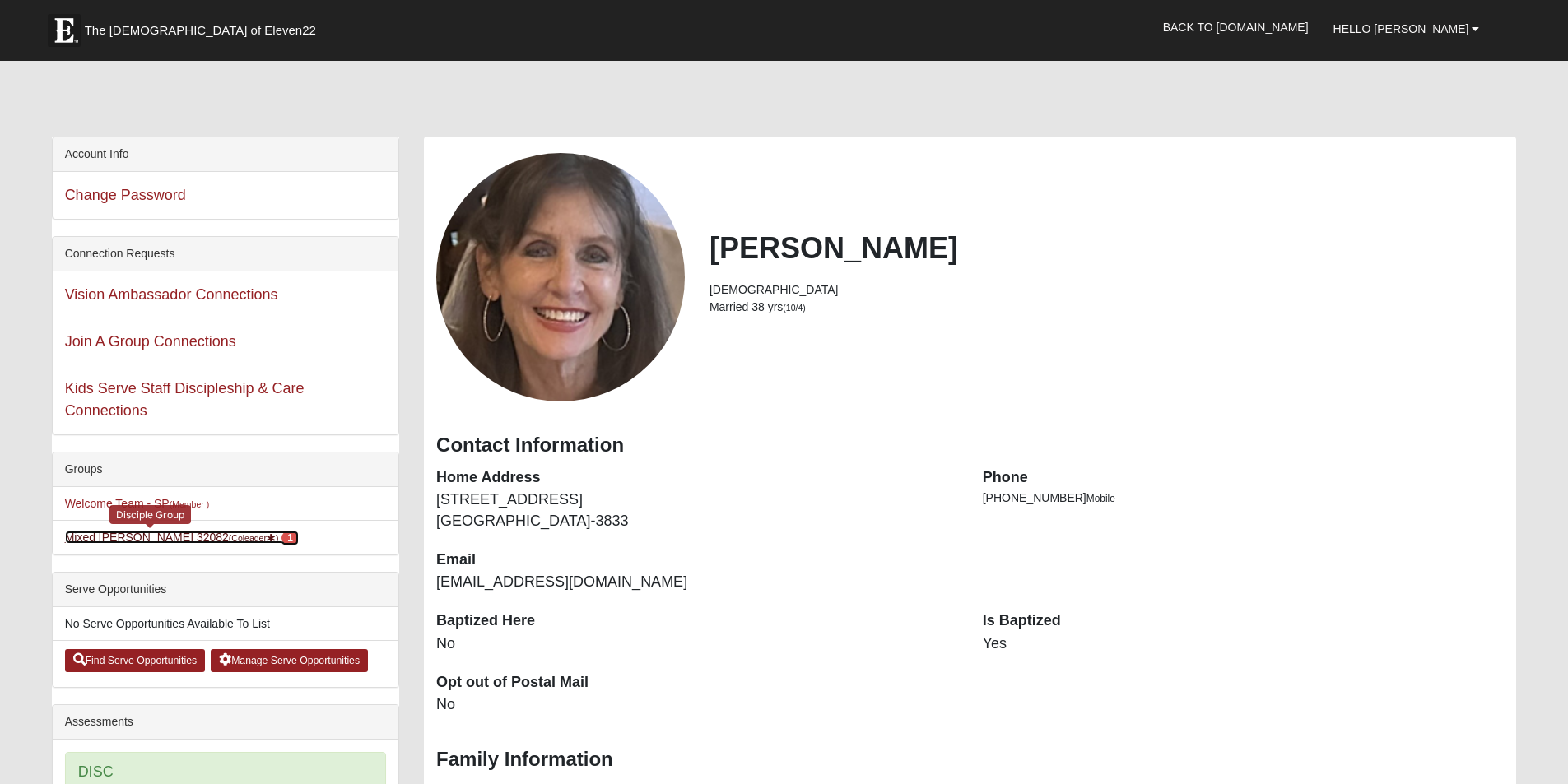
click at [101, 533] on link "Mixed [PERSON_NAME] 32082 (Coleader ) 1" at bounding box center [182, 537] width 234 height 13
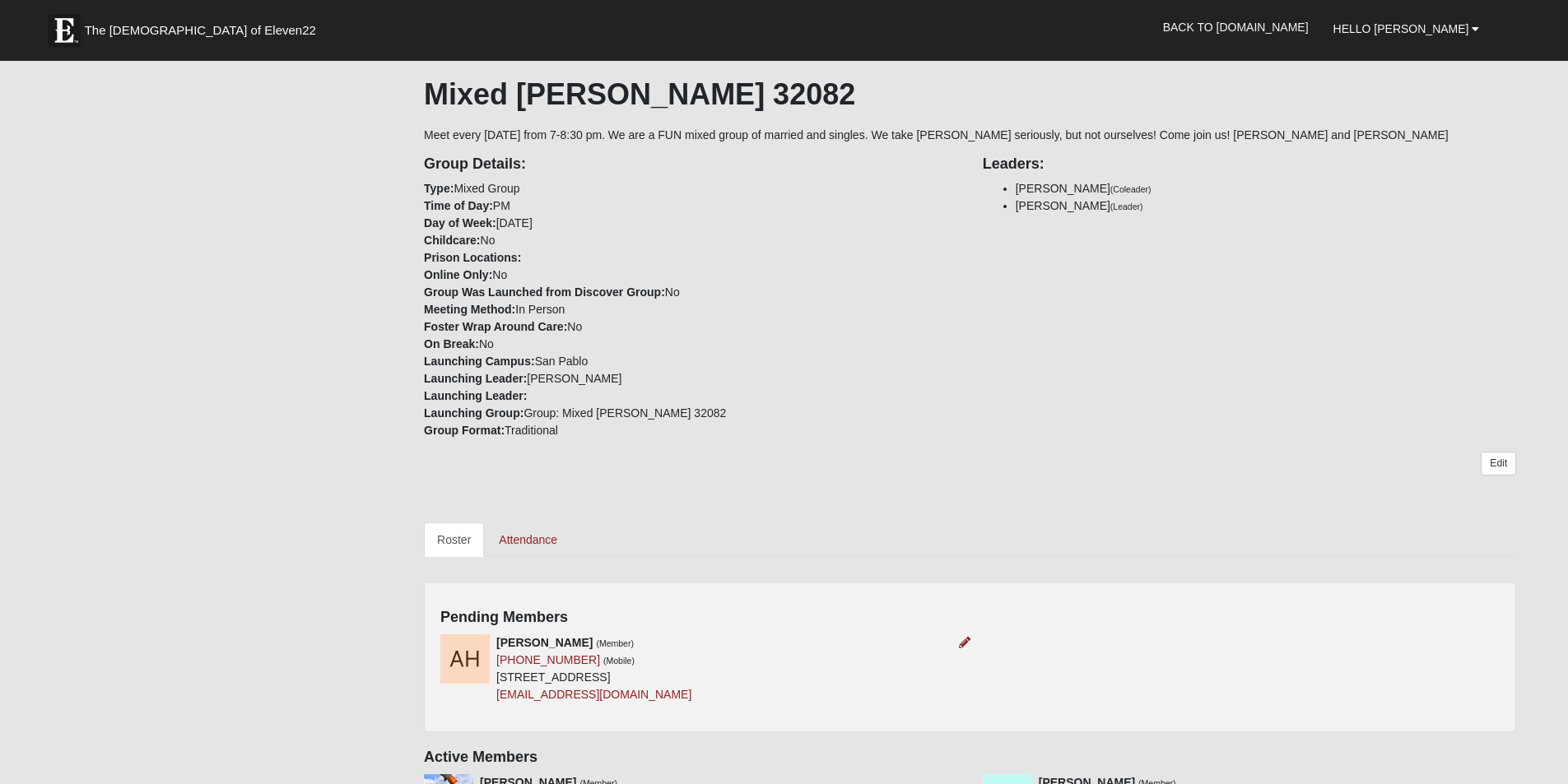
scroll to position [411, 0]
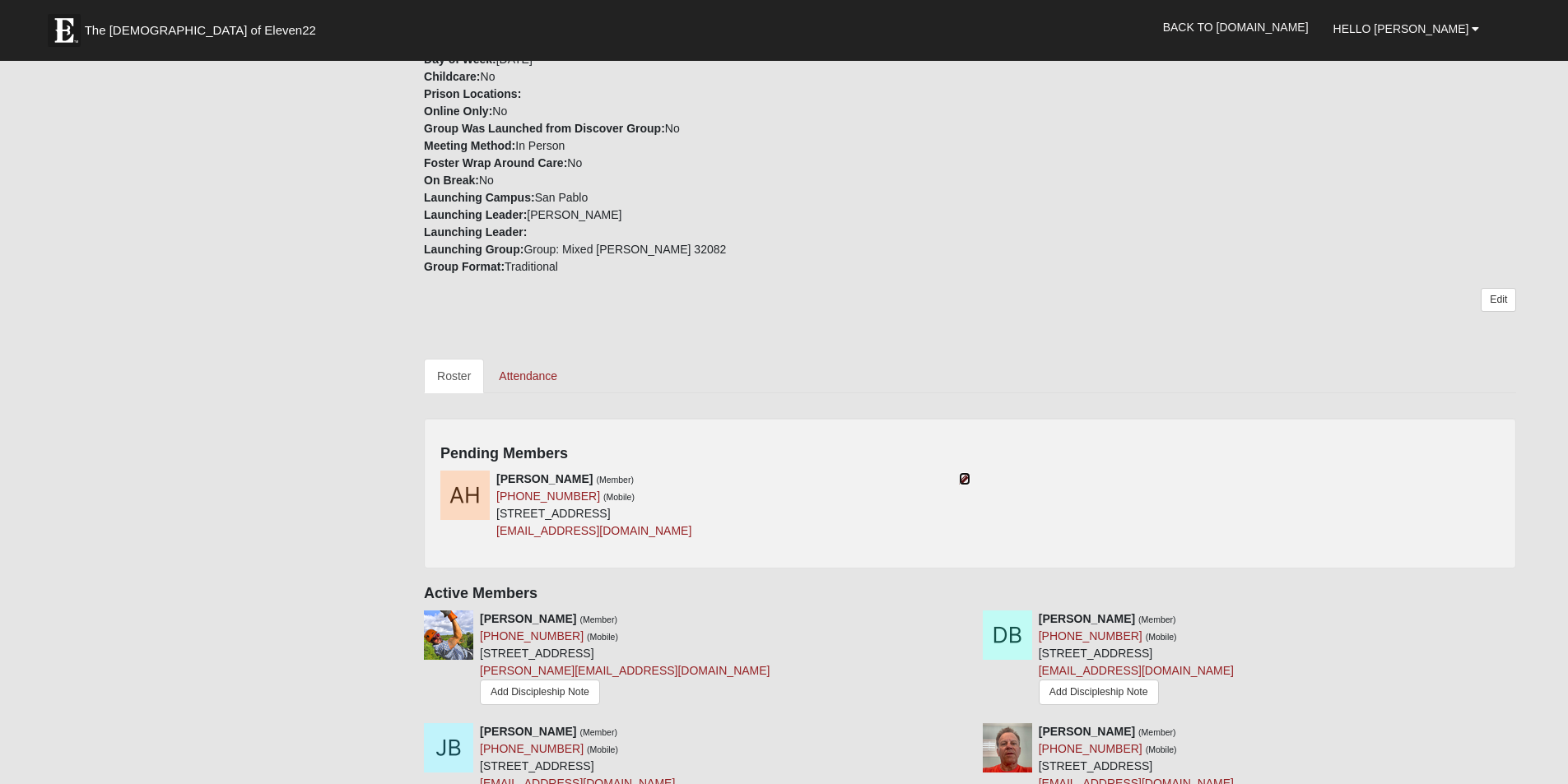
click at [965, 479] on icon at bounding box center [964, 479] width 11 height 11
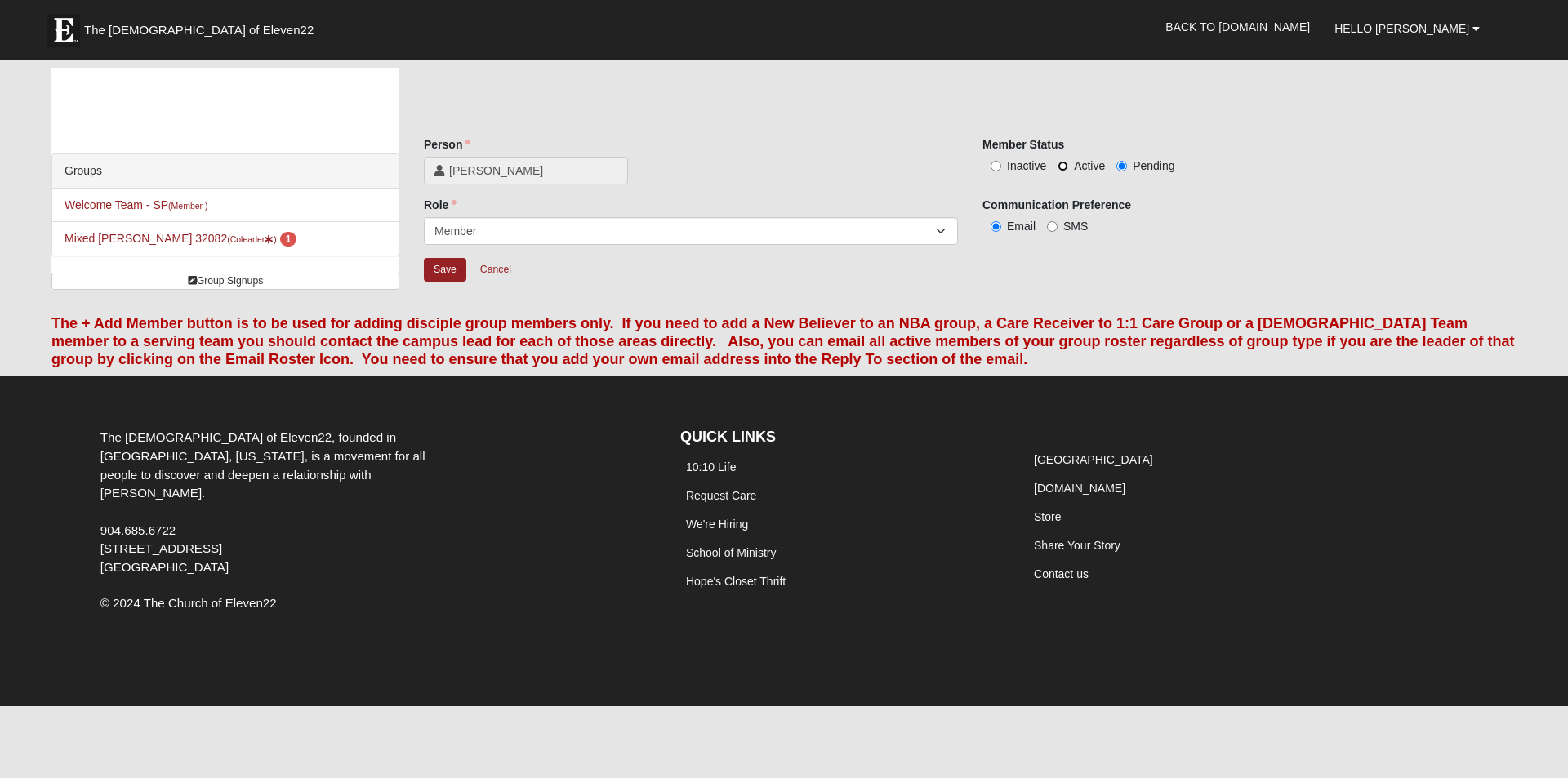
click at [1065, 168] on input "Active" at bounding box center [1062, 165] width 10 height 10
radio input "true"
click at [435, 271] on input "Save" at bounding box center [444, 269] width 42 height 23
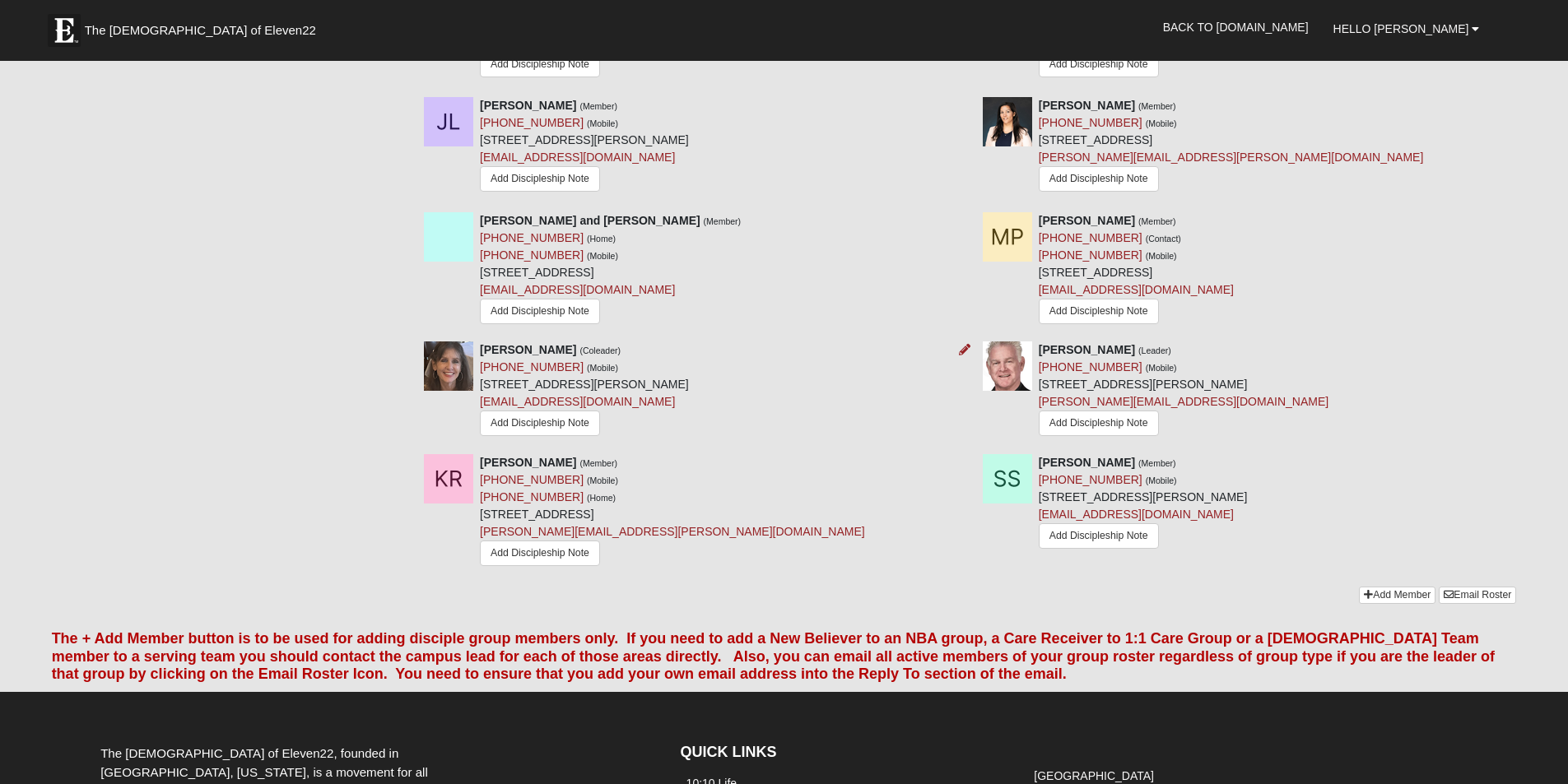
scroll to position [1152, 0]
